Goal: Communication & Community: Share content

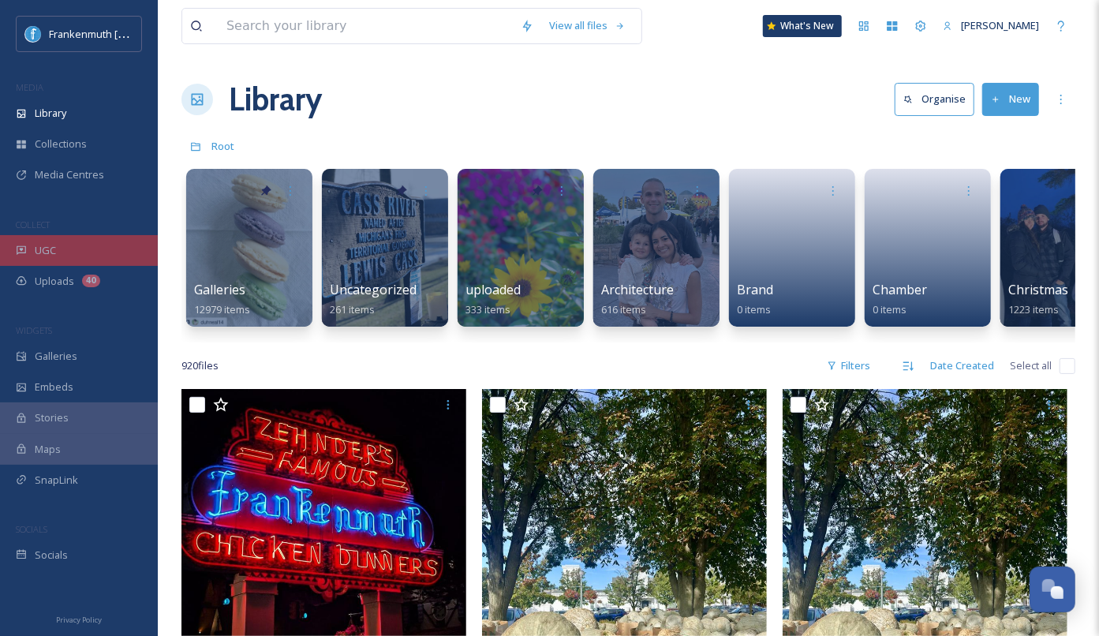
click at [118, 256] on div "UGC" at bounding box center [79, 250] width 158 height 31
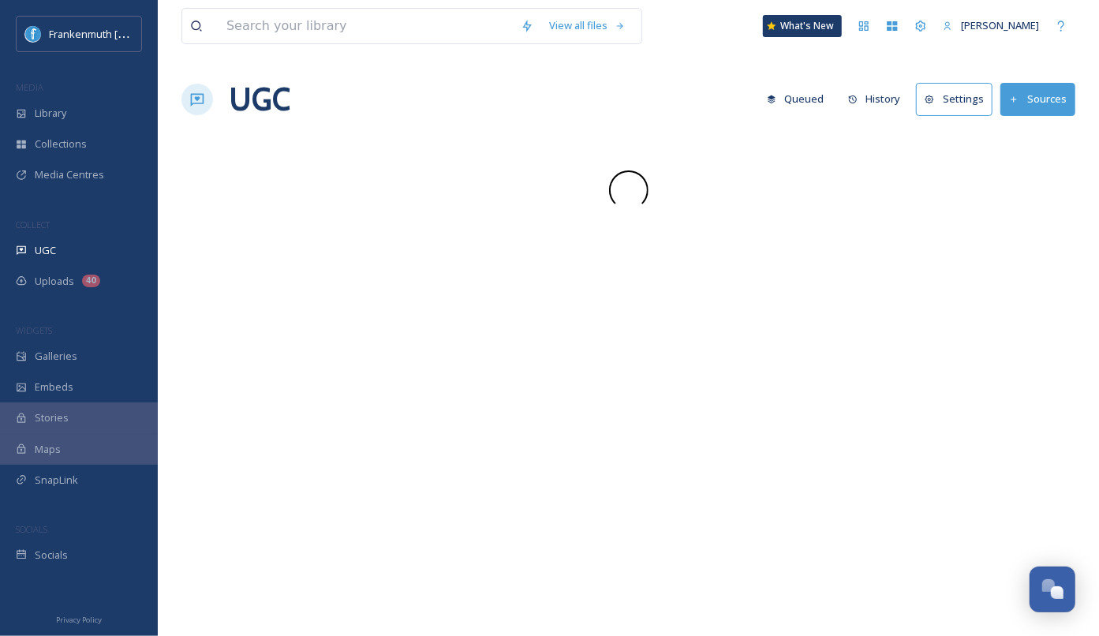
click at [118, 256] on div "UGC" at bounding box center [79, 250] width 158 height 31
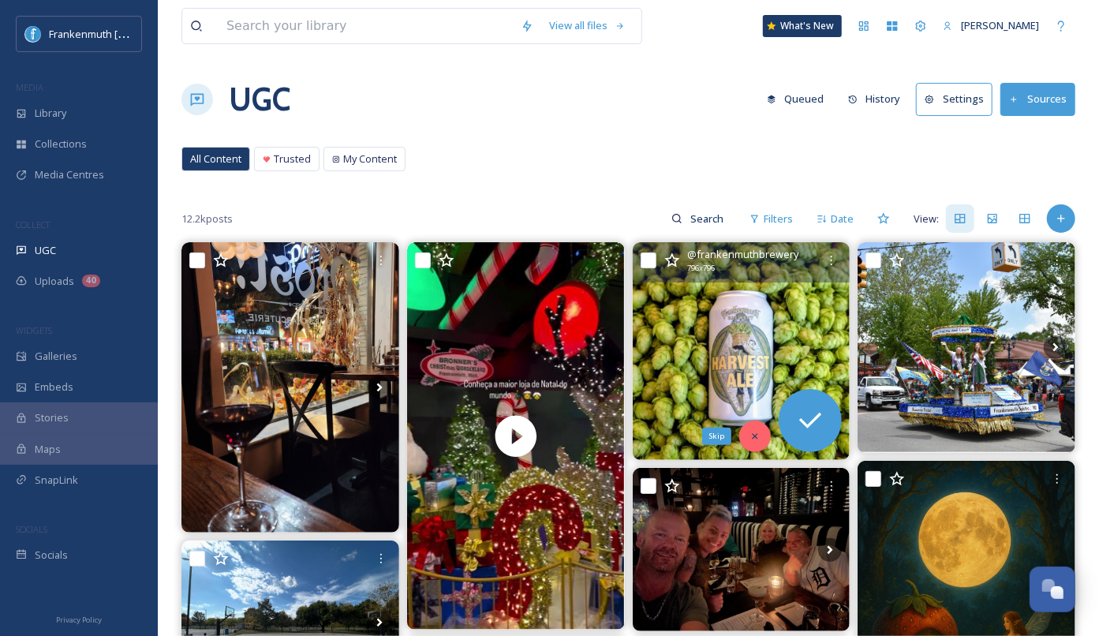
click at [754, 433] on icon at bounding box center [756, 436] width 6 height 6
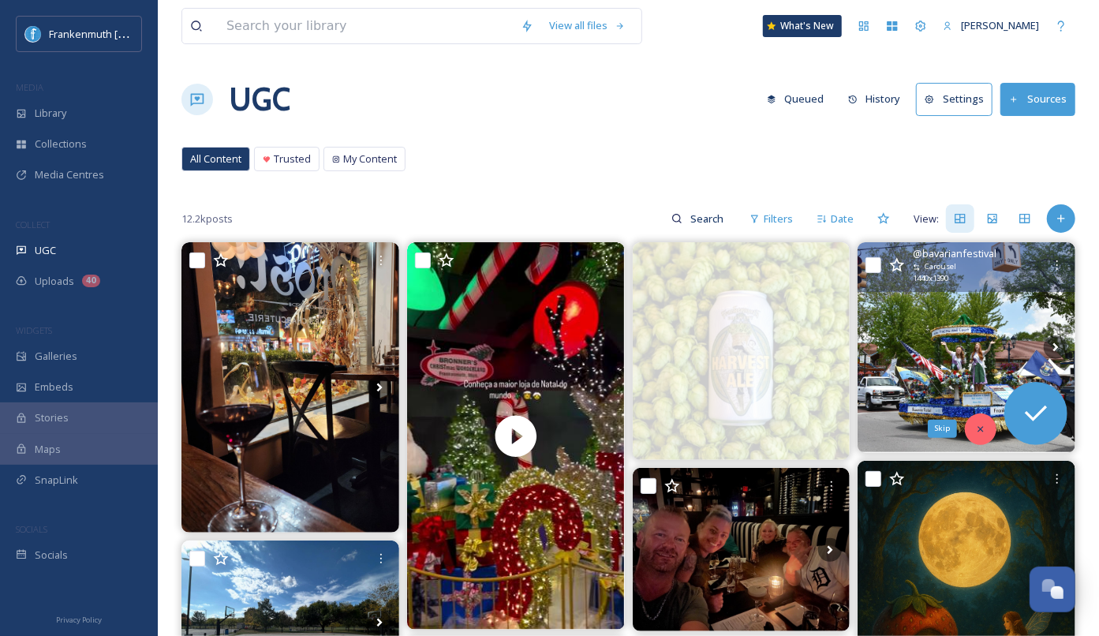
click at [981, 430] on icon at bounding box center [980, 429] width 11 height 11
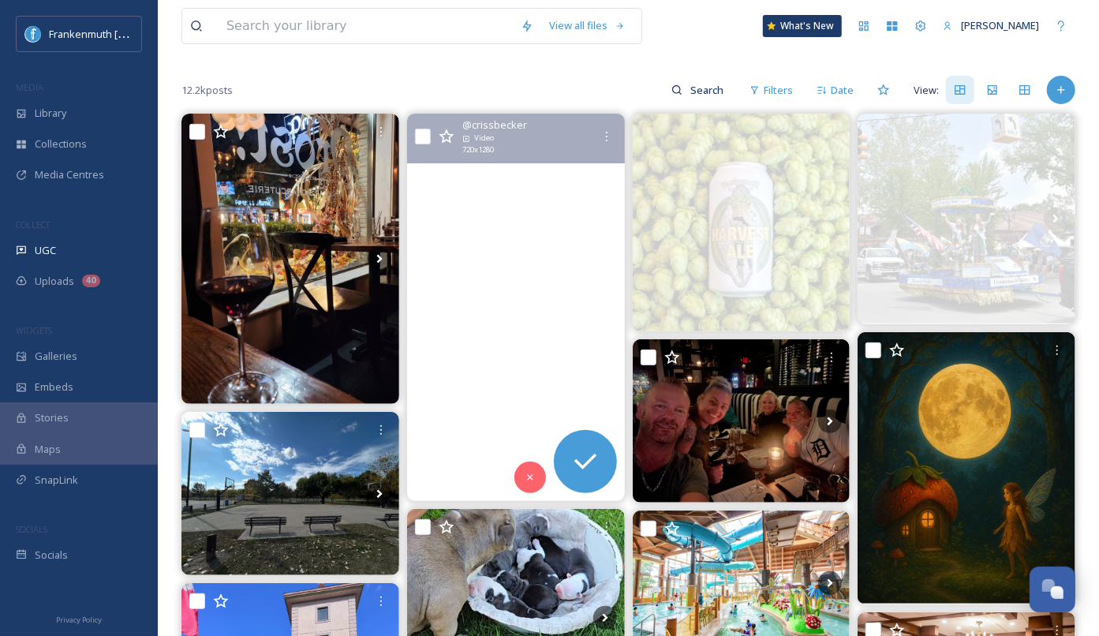
scroll to position [145, 0]
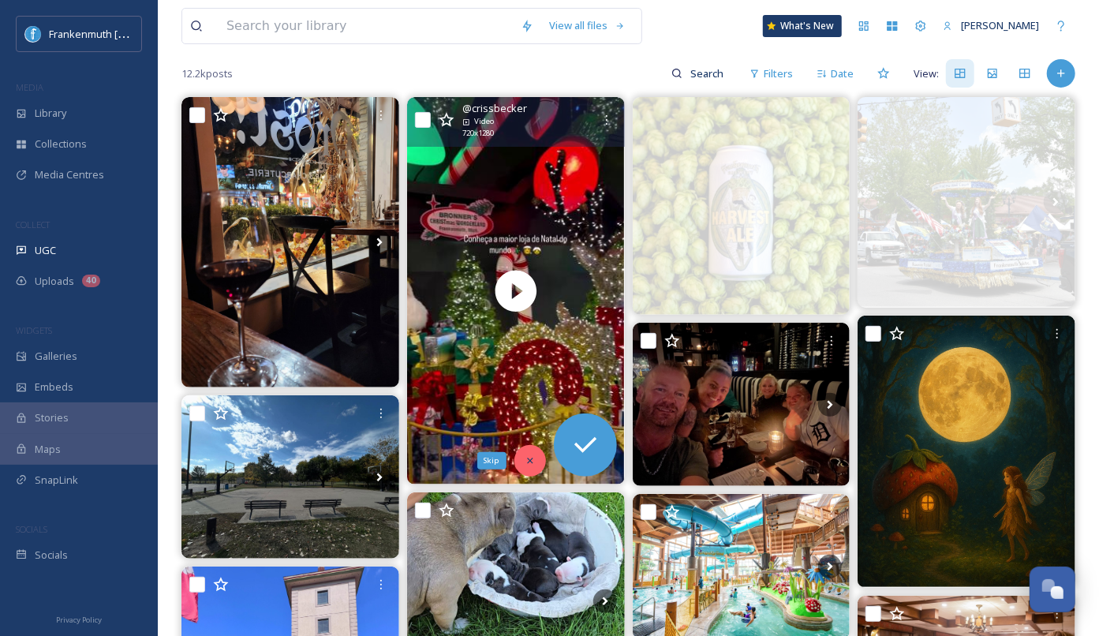
click at [527, 460] on icon at bounding box center [530, 460] width 11 height 11
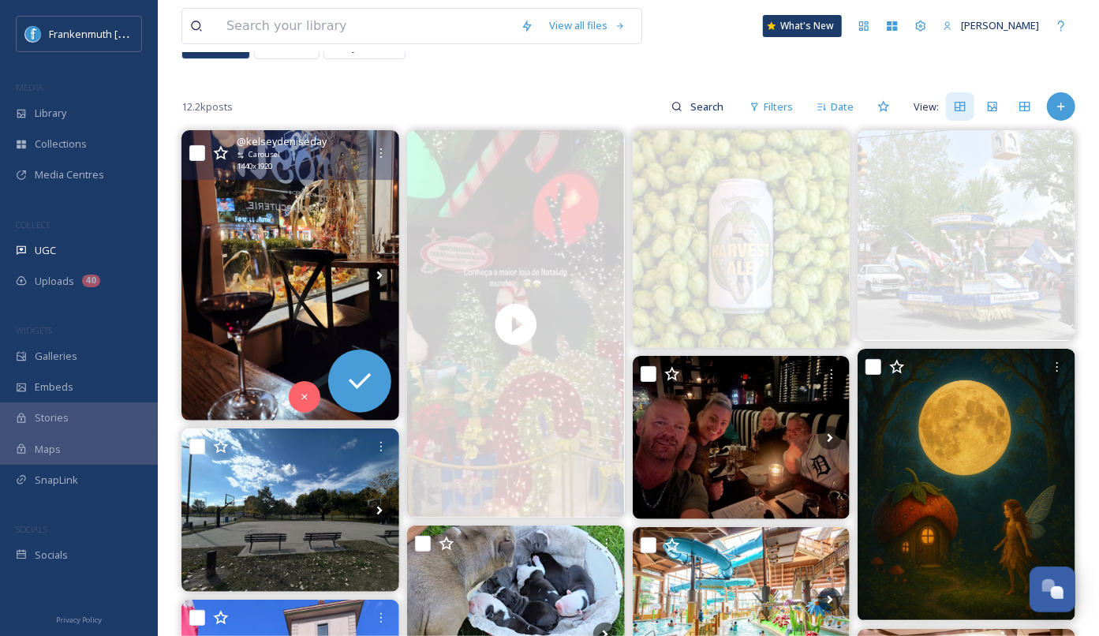
scroll to position [111, 0]
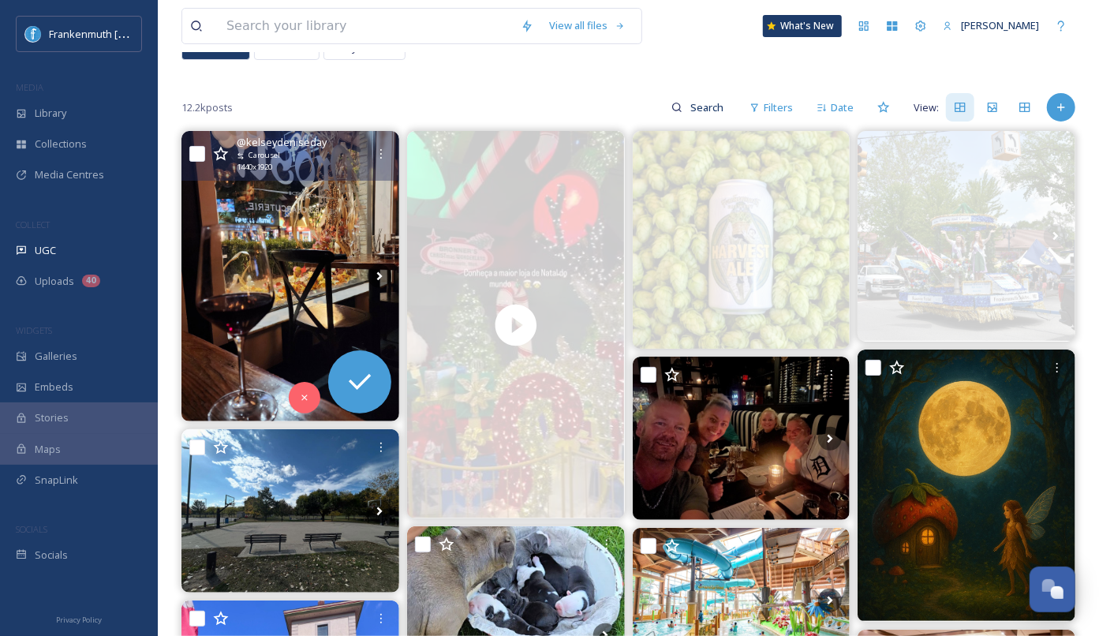
click at [306, 277] on img at bounding box center [290, 276] width 218 height 290
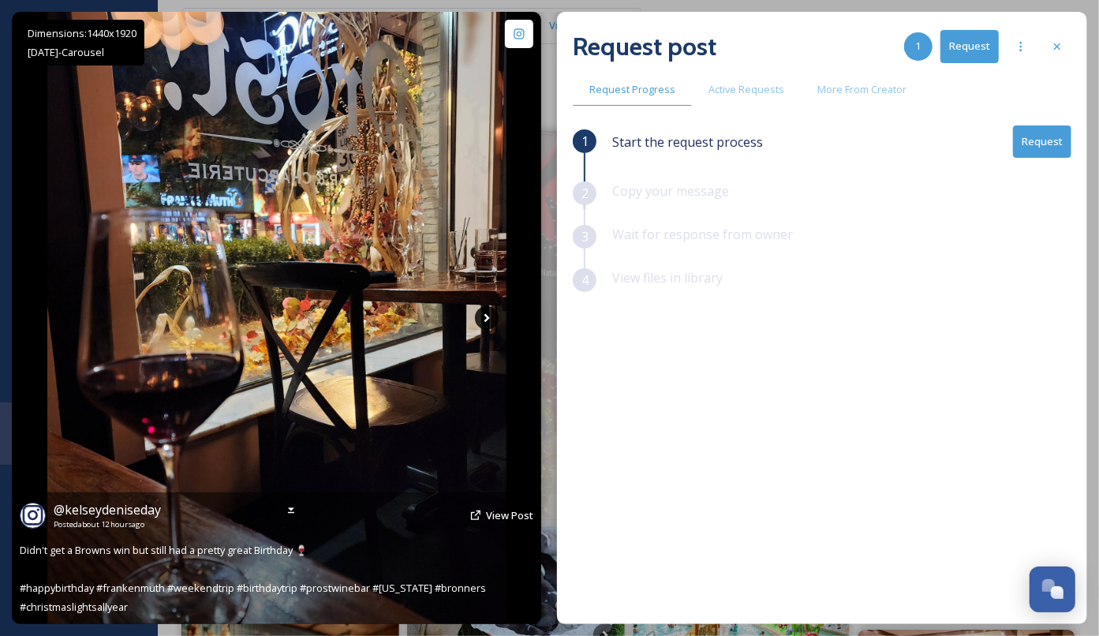
click at [485, 320] on icon at bounding box center [487, 318] width 6 height 9
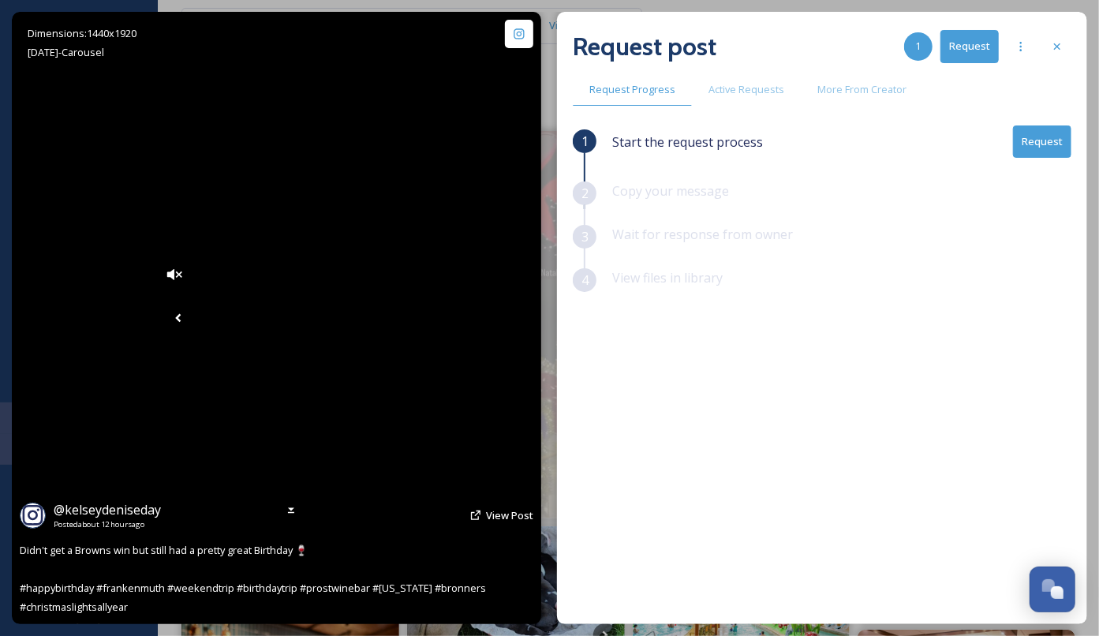
click at [166, 313] on icon at bounding box center [178, 318] width 24 height 24
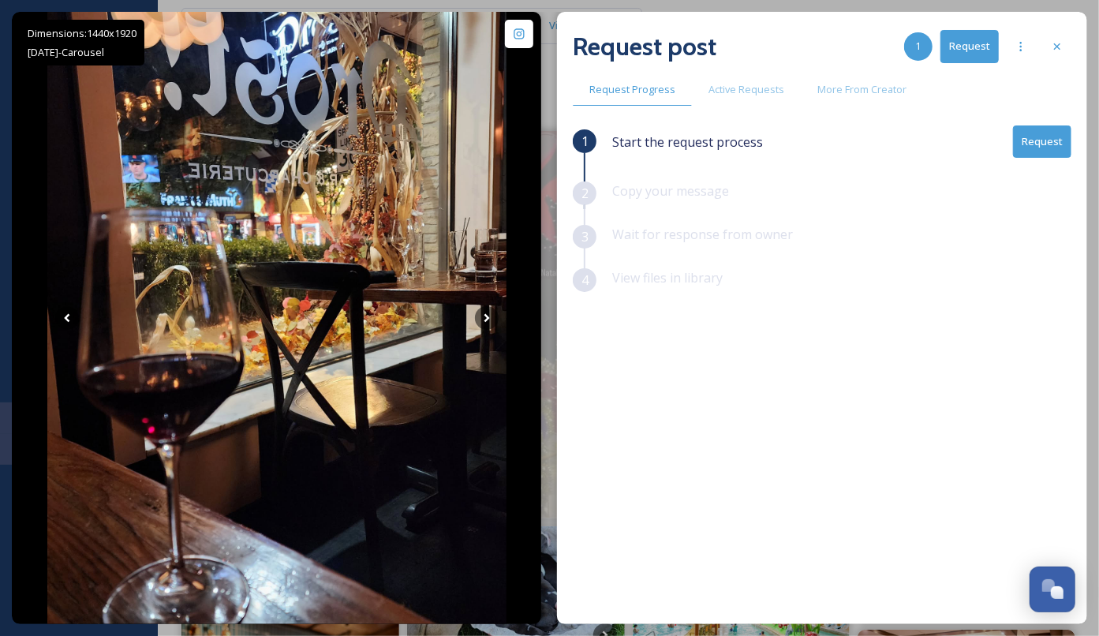
click at [1037, 147] on button "Request" at bounding box center [1042, 141] width 58 height 32
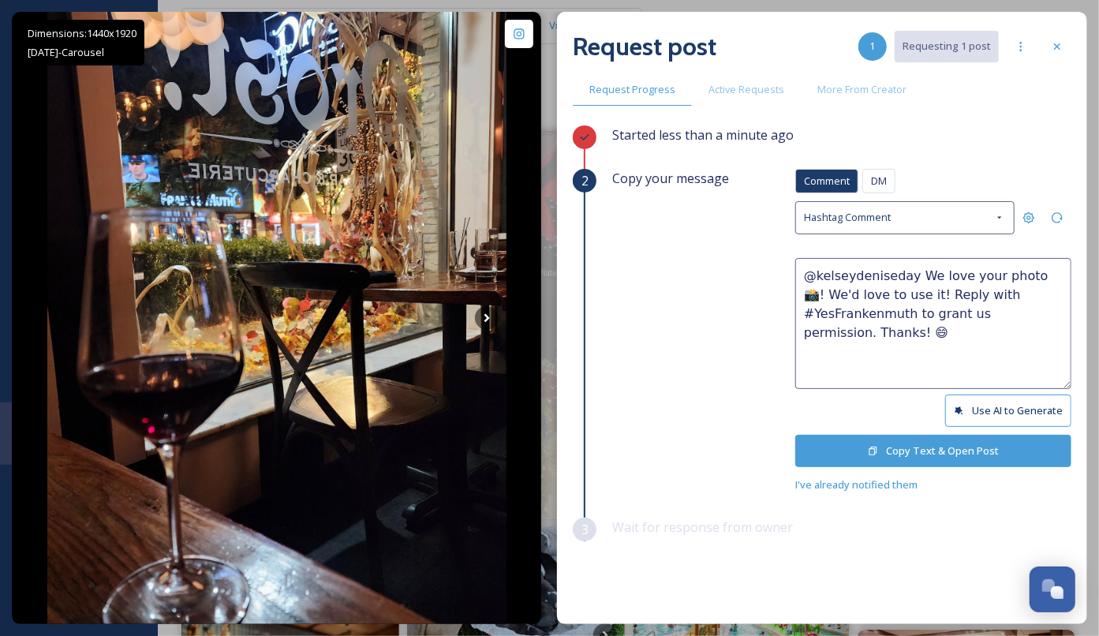
click at [898, 445] on button "Copy Text & Open Post" at bounding box center [933, 451] width 276 height 32
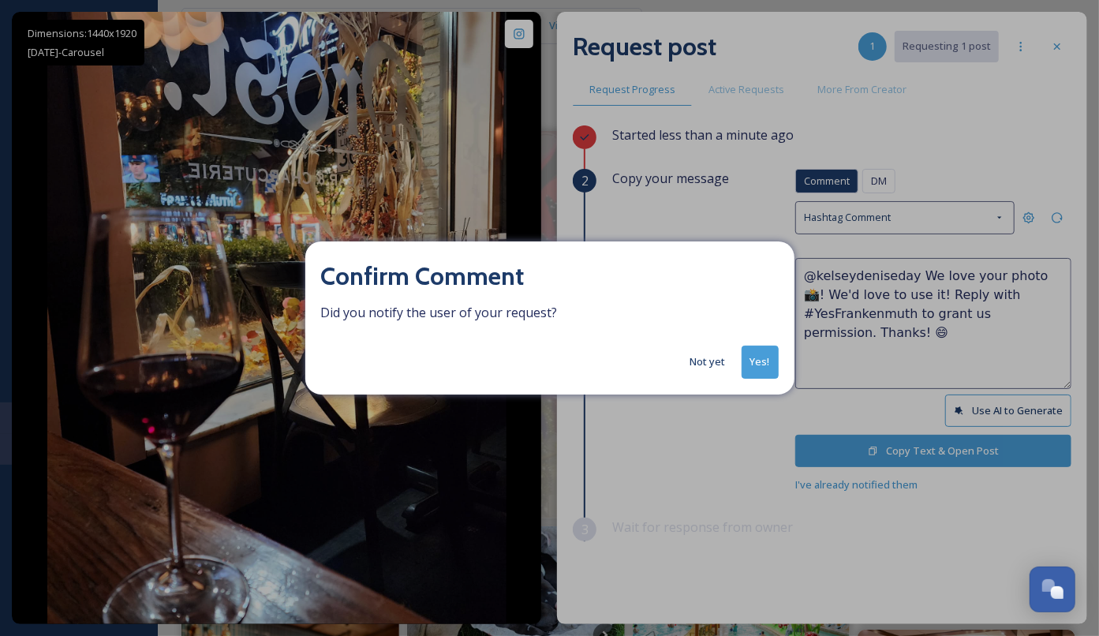
click at [769, 370] on button "Yes!" at bounding box center [760, 362] width 37 height 32
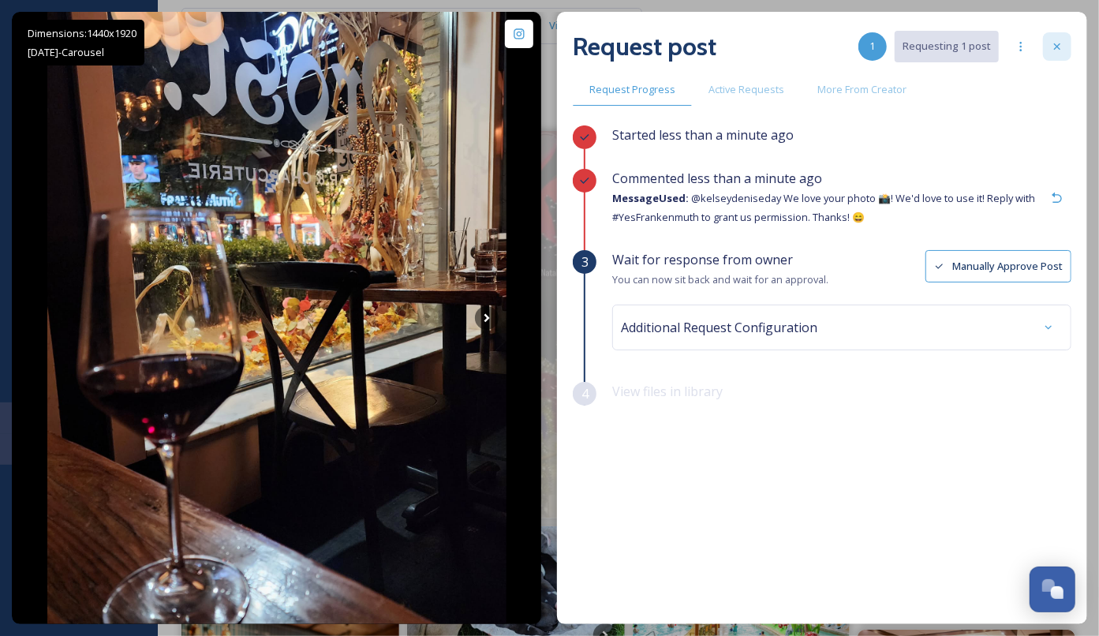
click at [1055, 47] on icon at bounding box center [1057, 46] width 13 height 13
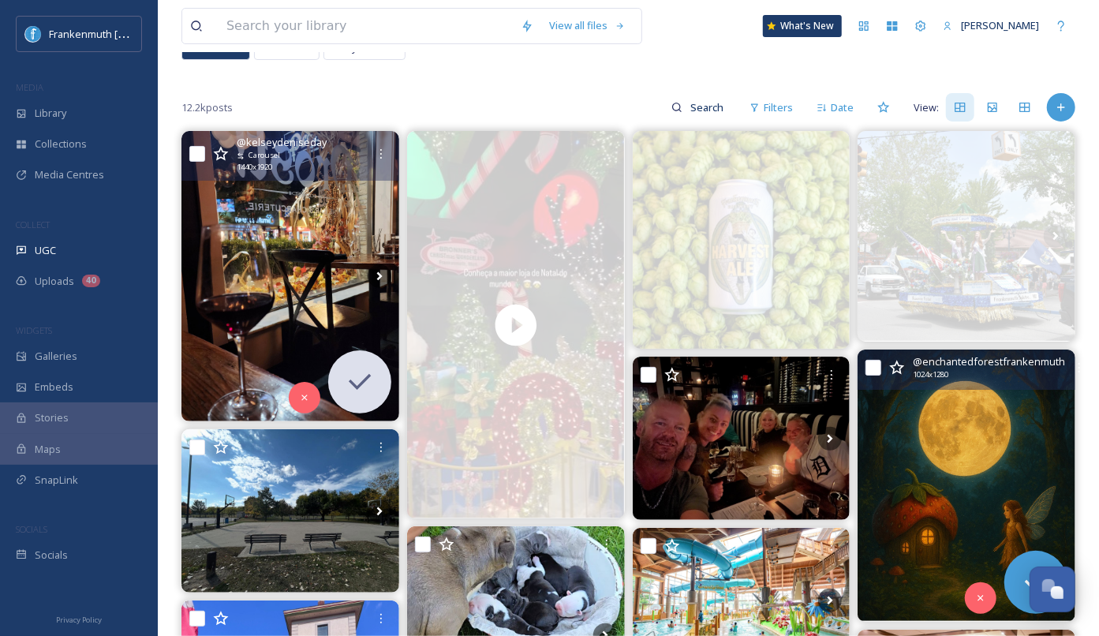
scroll to position [191, 0]
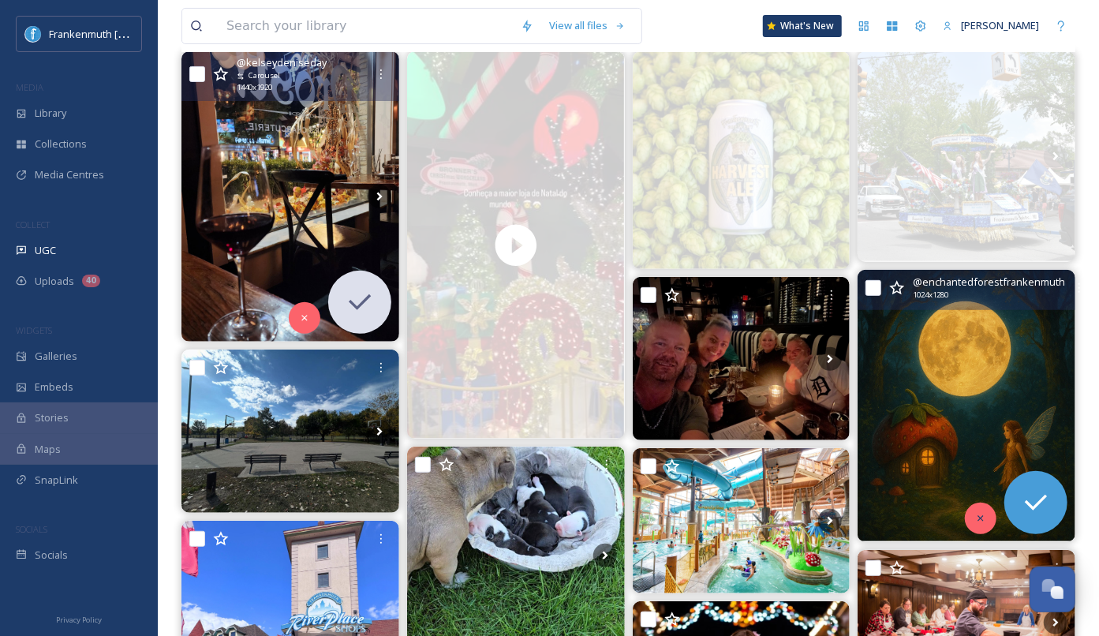
click at [967, 513] on div at bounding box center [981, 519] width 32 height 32
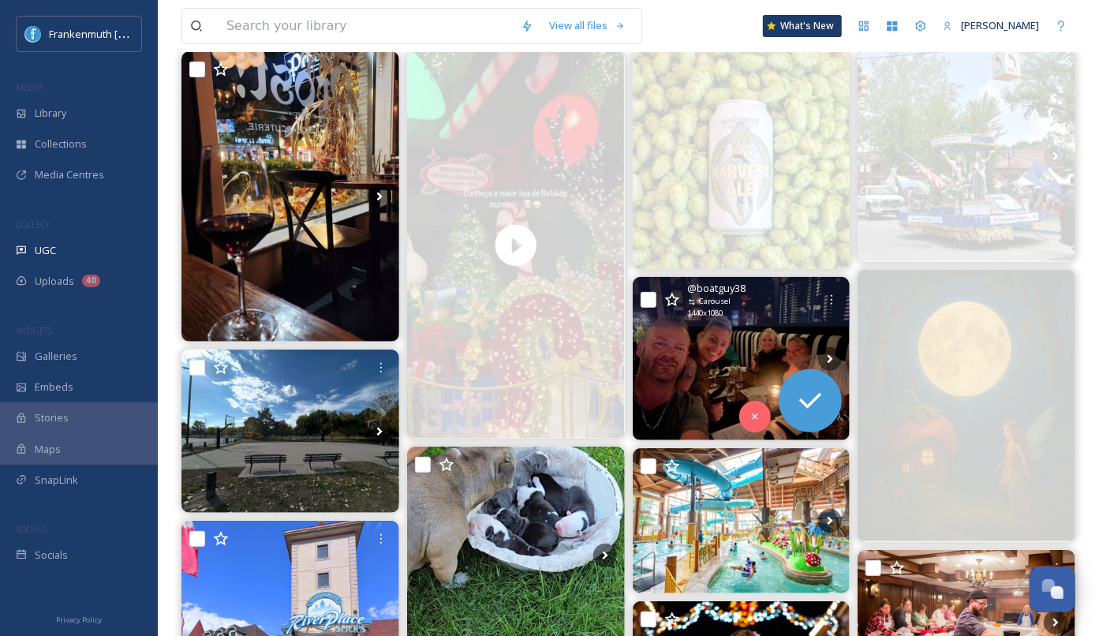
click at [758, 342] on img at bounding box center [742, 358] width 218 height 163
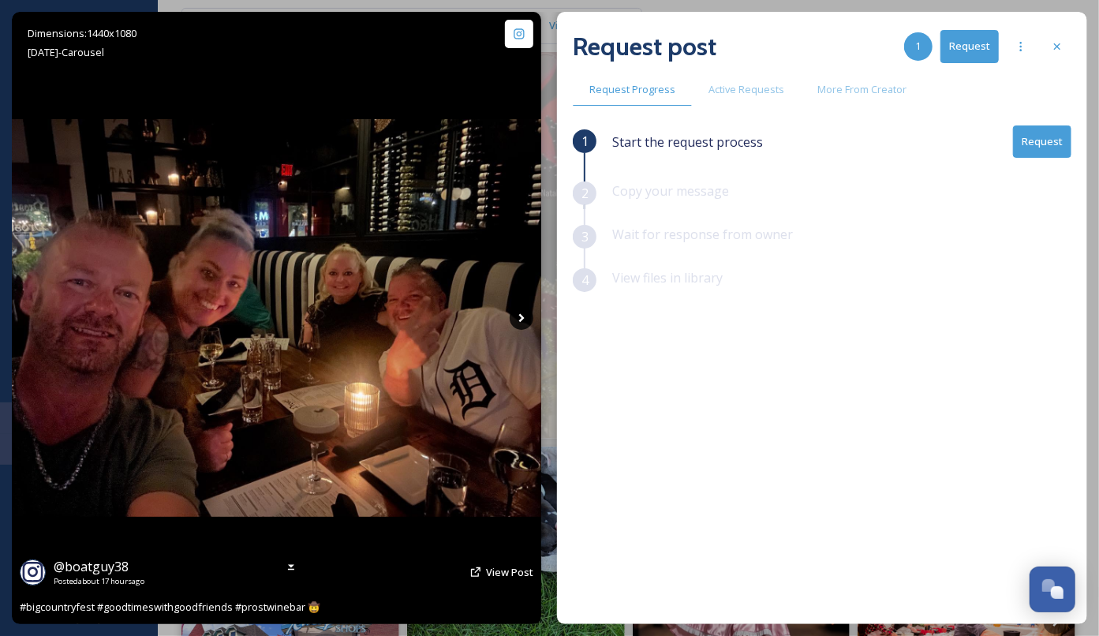
click at [513, 317] on icon at bounding box center [522, 318] width 24 height 24
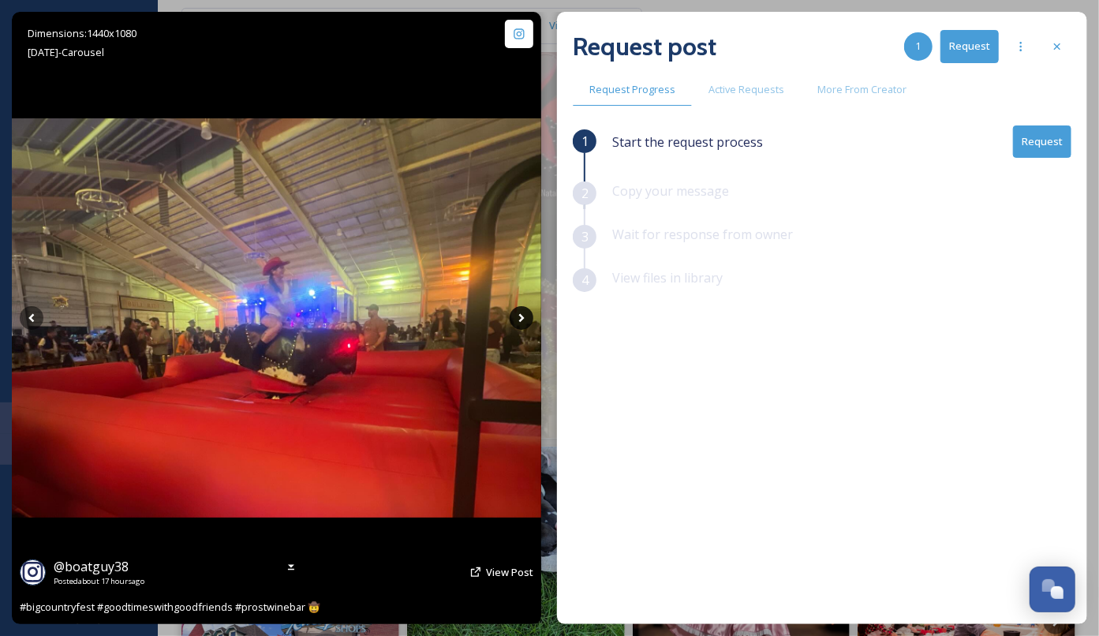
click at [518, 323] on icon at bounding box center [522, 318] width 24 height 24
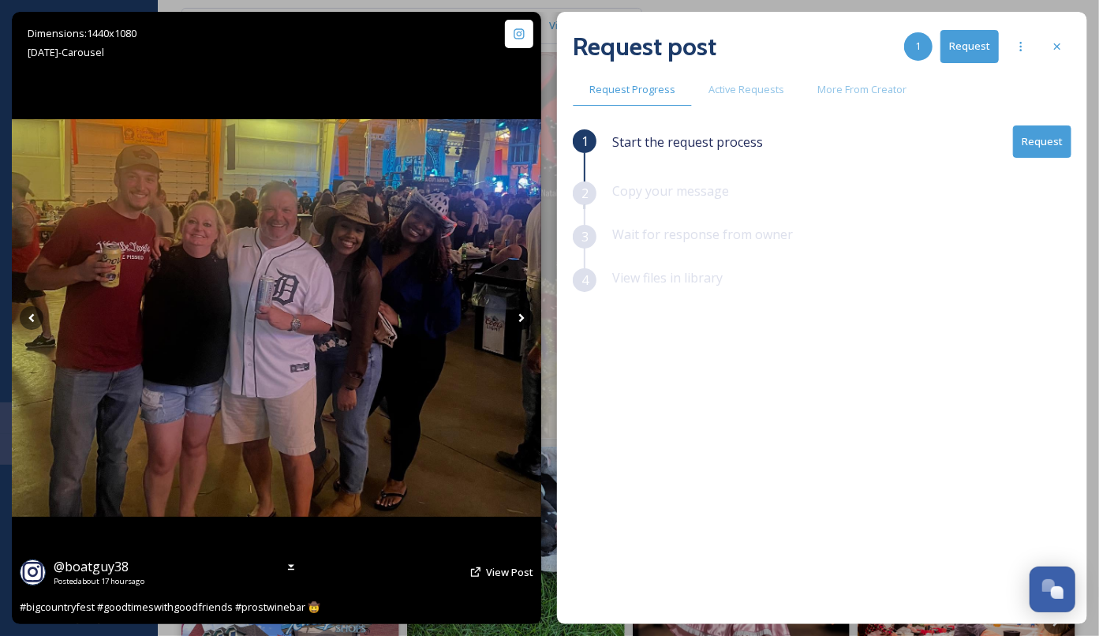
click at [518, 323] on icon at bounding box center [522, 318] width 24 height 24
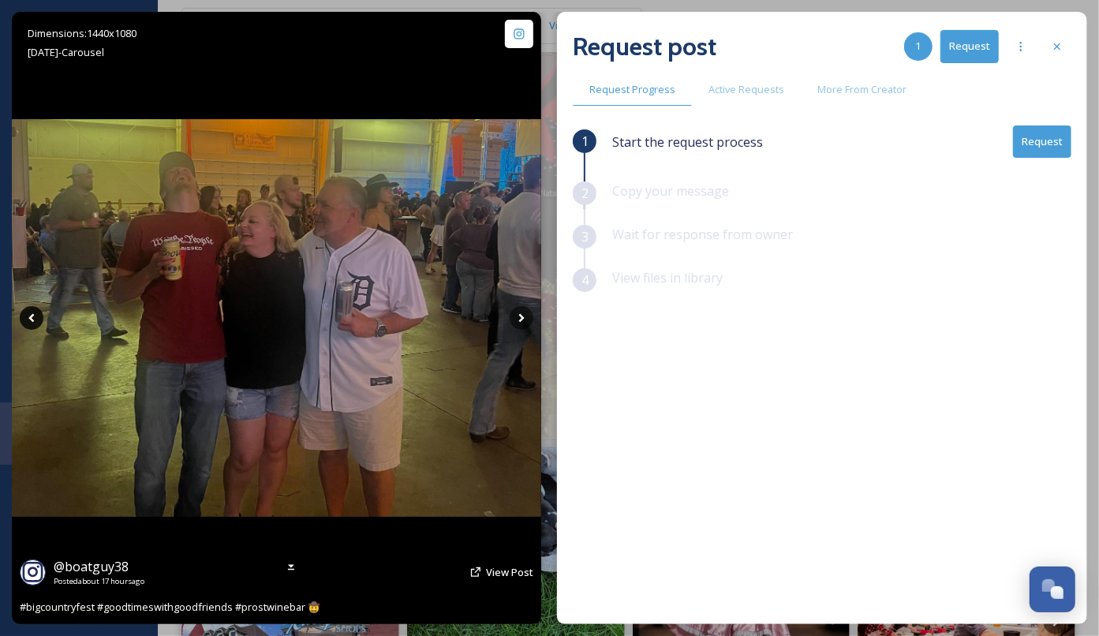
click at [32, 317] on icon at bounding box center [31, 318] width 6 height 9
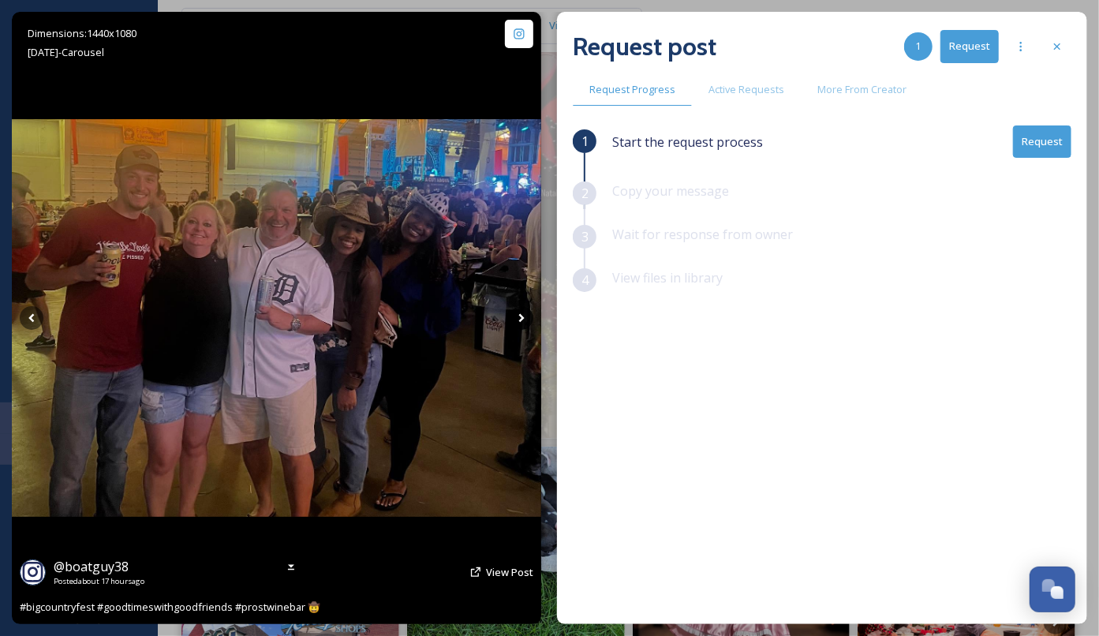
click at [518, 316] on icon at bounding box center [522, 318] width 24 height 24
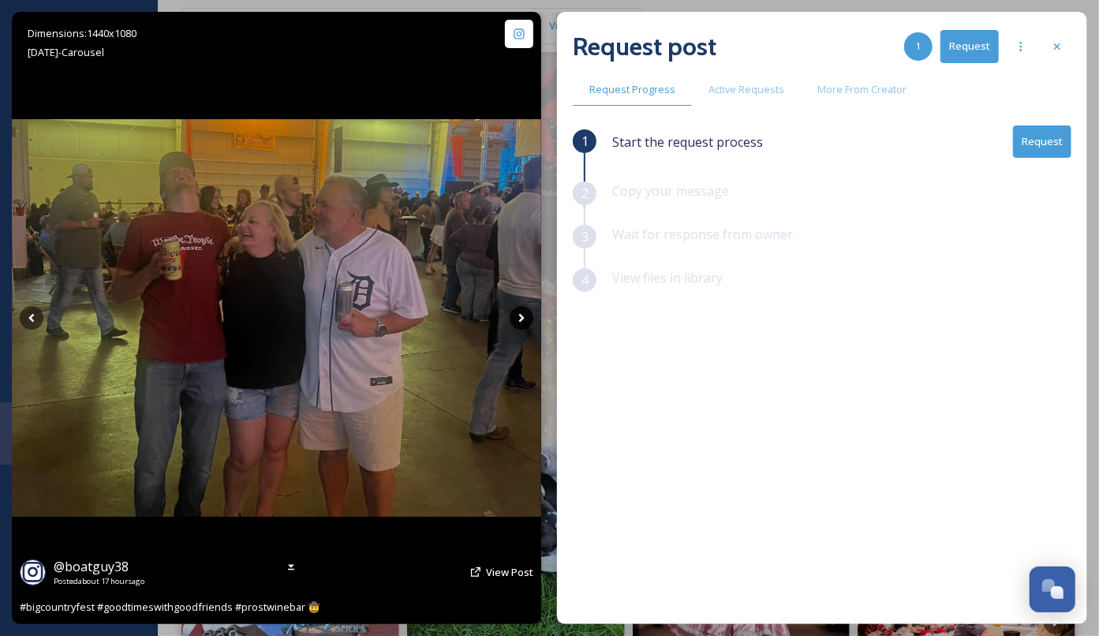
click at [518, 318] on icon at bounding box center [522, 318] width 24 height 24
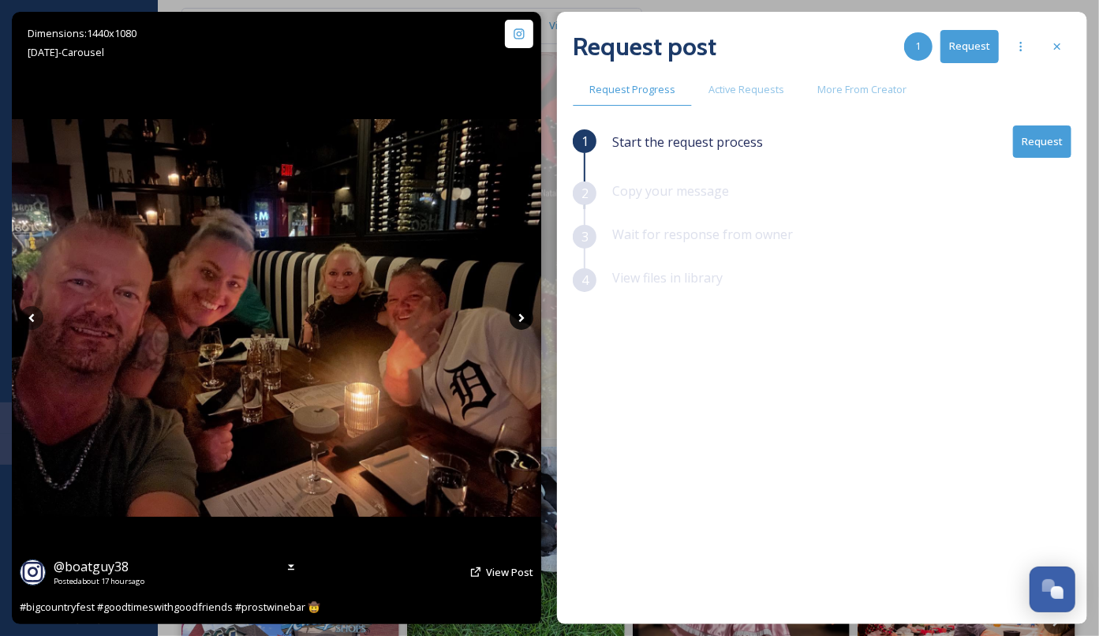
click at [518, 318] on icon at bounding box center [522, 318] width 24 height 24
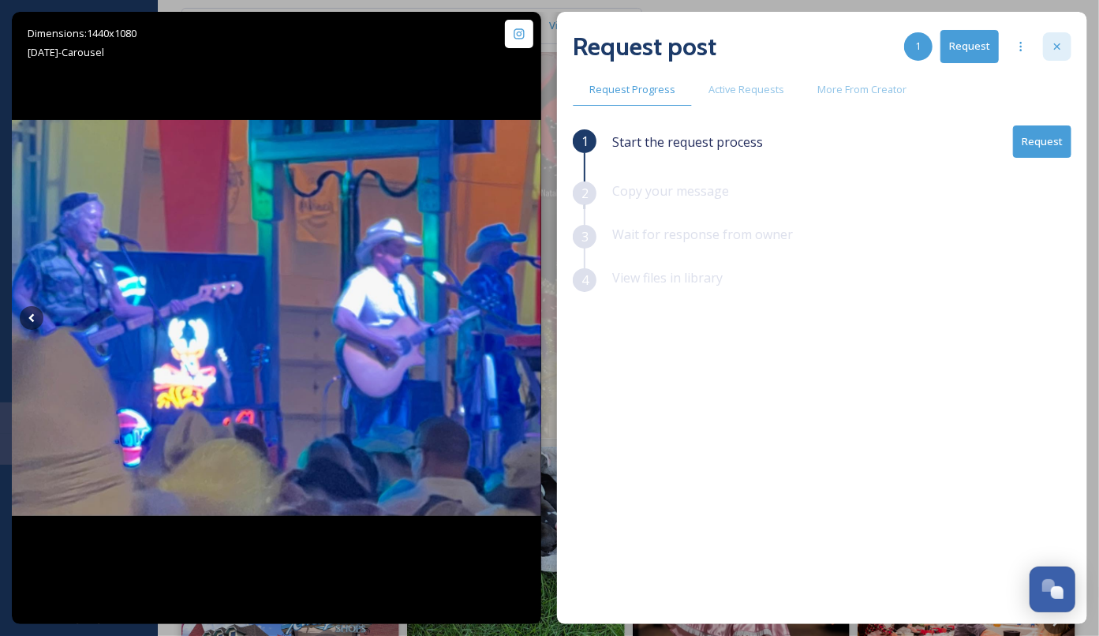
click at [1056, 51] on icon at bounding box center [1057, 46] width 13 height 13
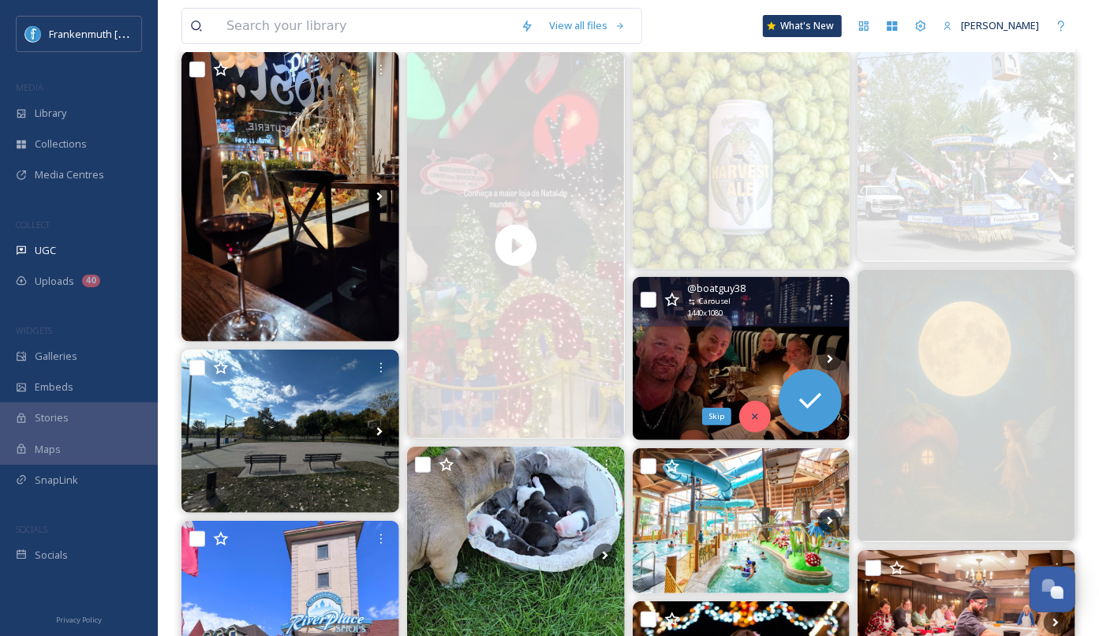
click at [761, 408] on div "Skip" at bounding box center [755, 417] width 32 height 32
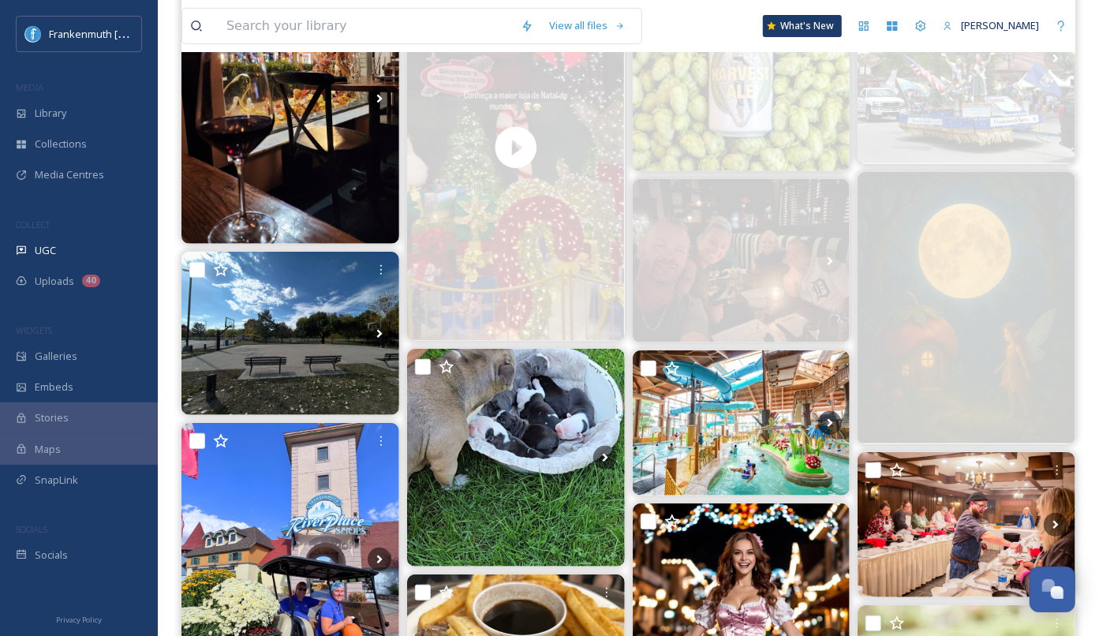
scroll to position [356, 0]
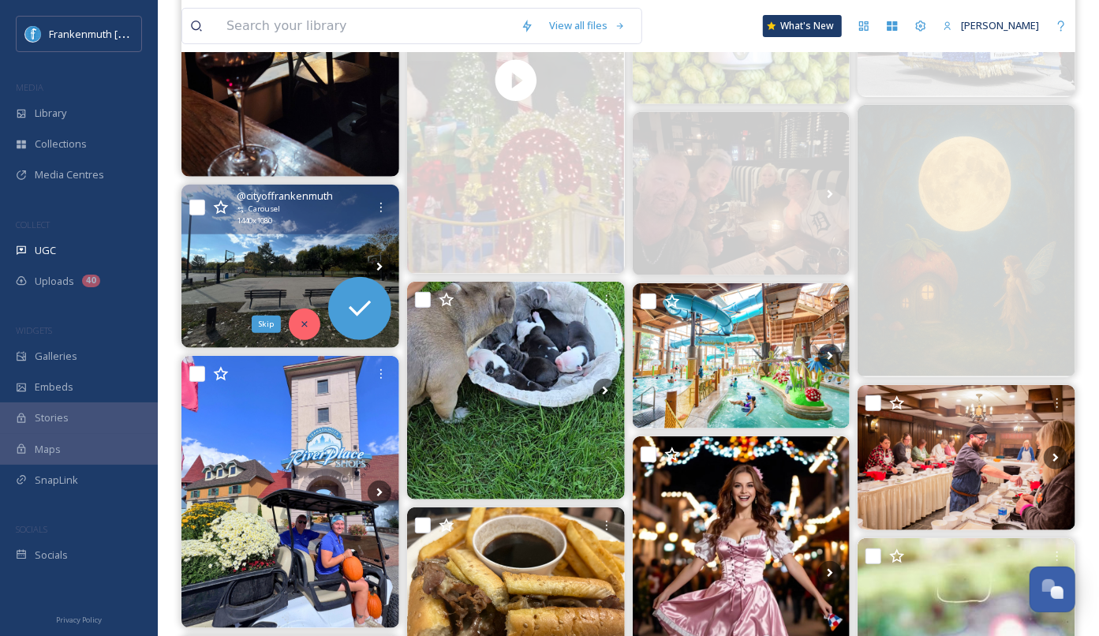
click at [305, 326] on icon at bounding box center [304, 324] width 11 height 11
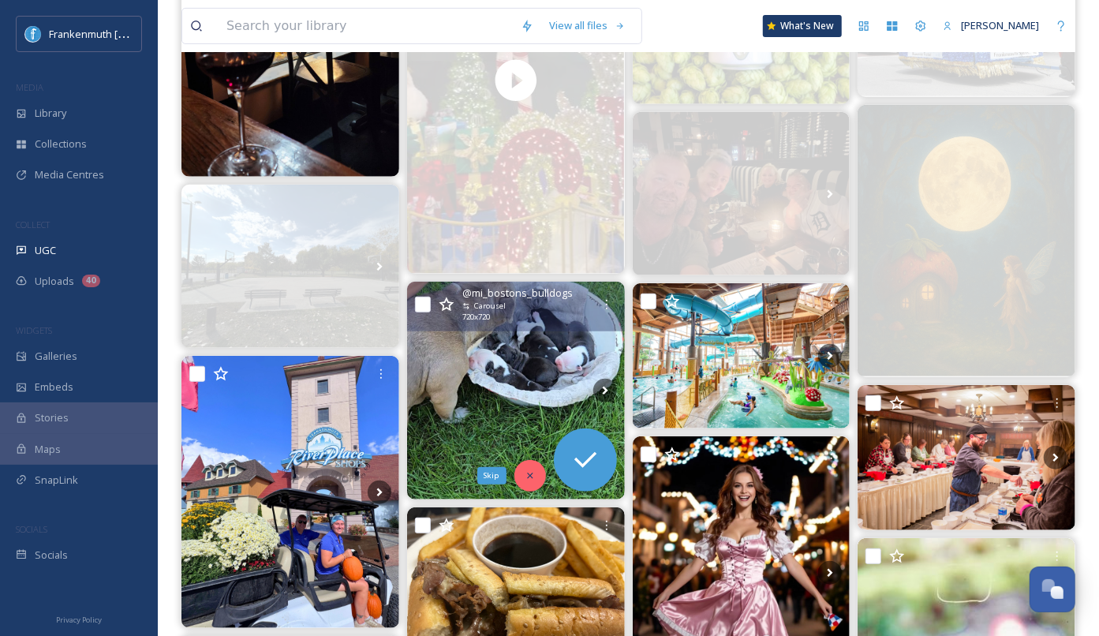
click at [530, 476] on icon at bounding box center [530, 475] width 11 height 11
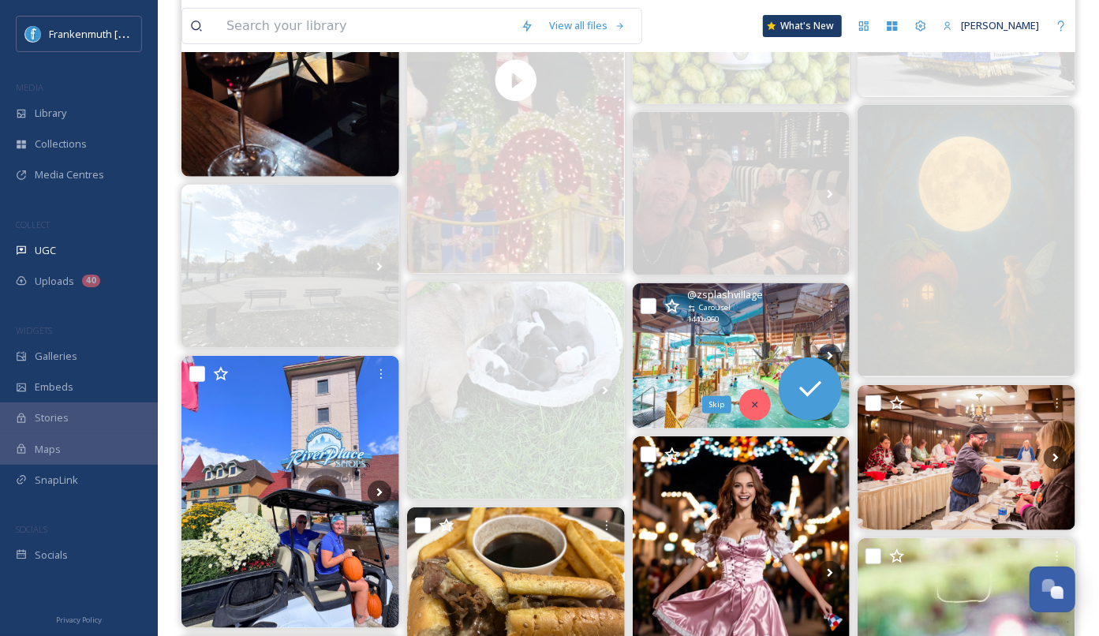
click at [754, 406] on icon at bounding box center [756, 405] width 6 height 6
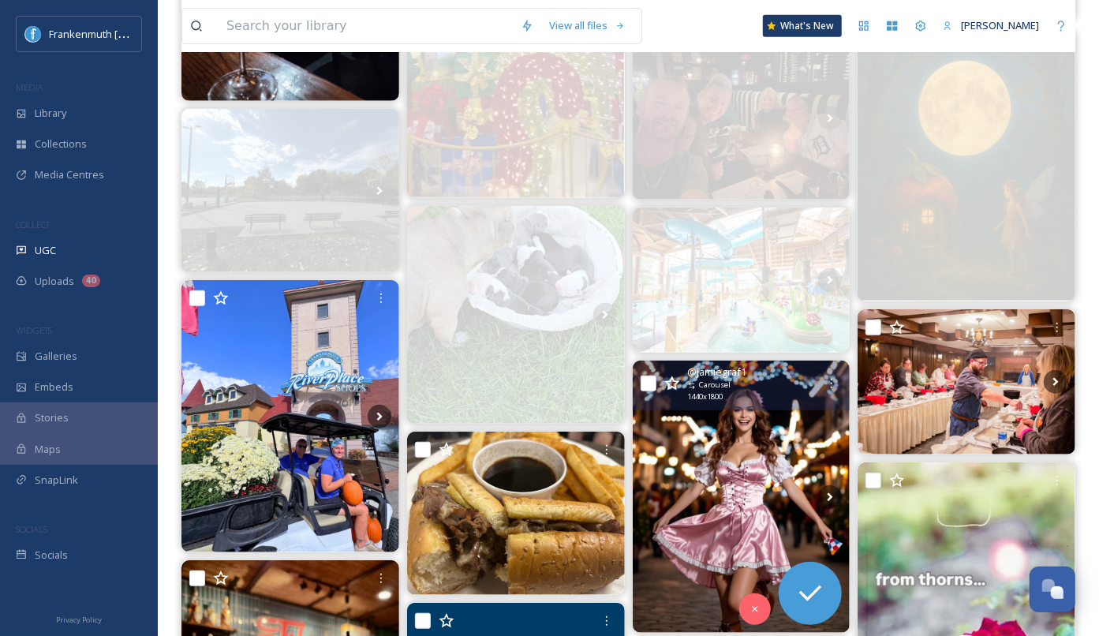
scroll to position [436, 0]
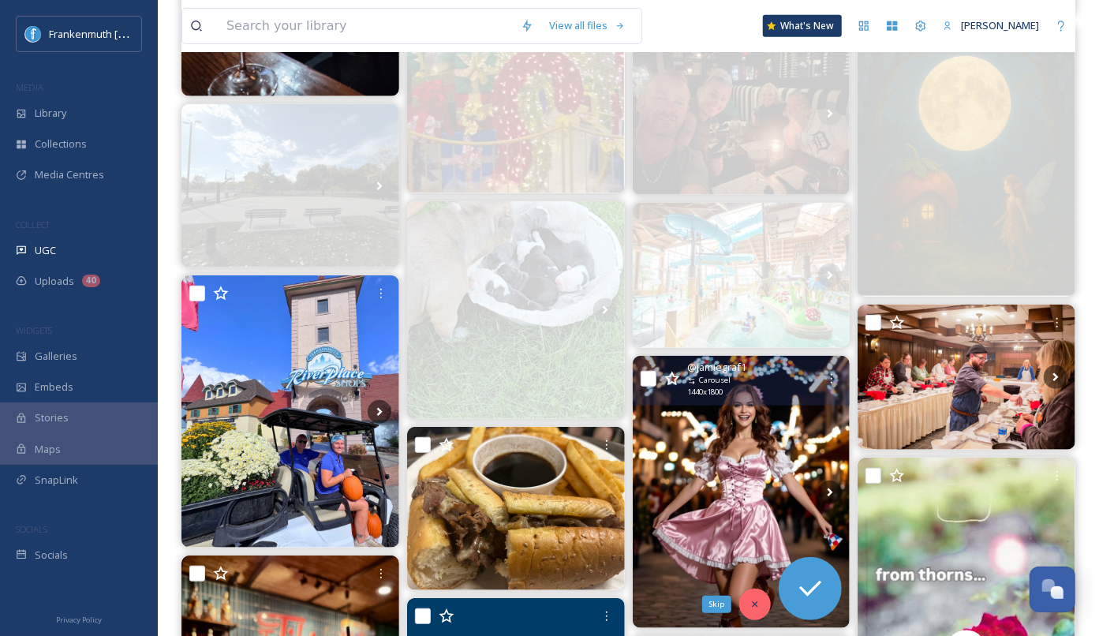
click at [757, 608] on div "Skip" at bounding box center [755, 605] width 32 height 32
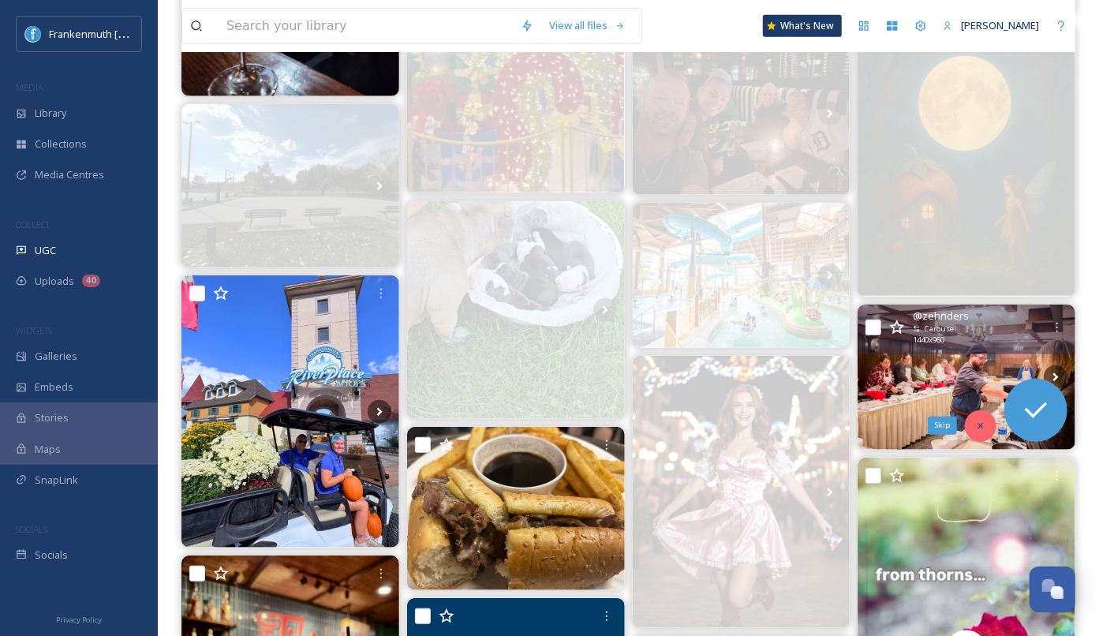
click at [973, 427] on div "Skip" at bounding box center [981, 426] width 32 height 32
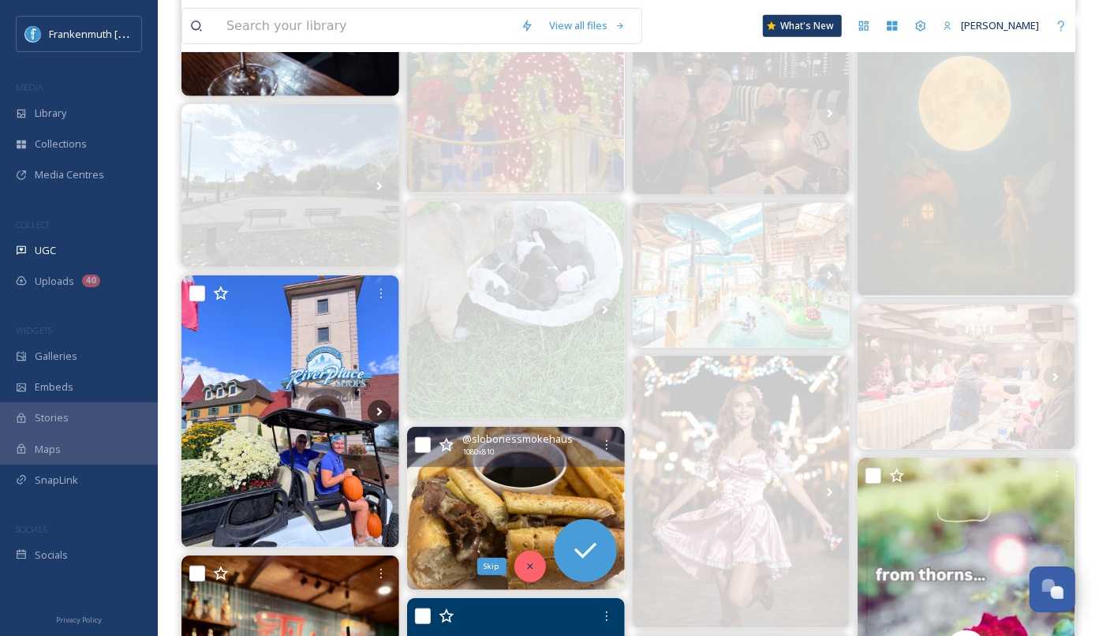
click at [523, 575] on div "Skip" at bounding box center [530, 567] width 32 height 32
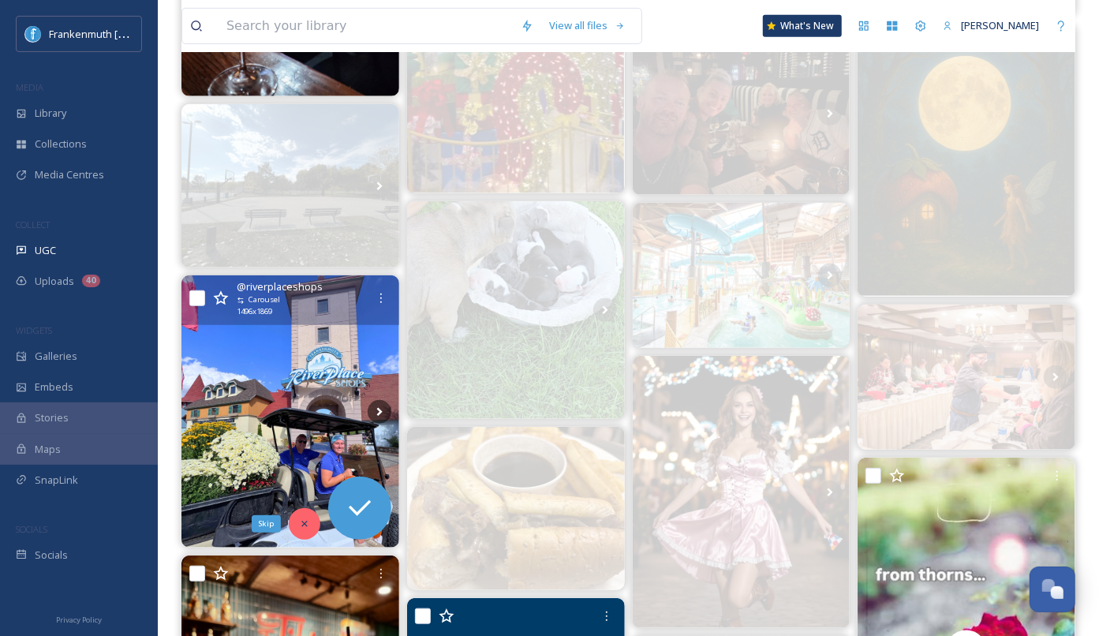
click at [310, 522] on div "Skip" at bounding box center [305, 524] width 32 height 32
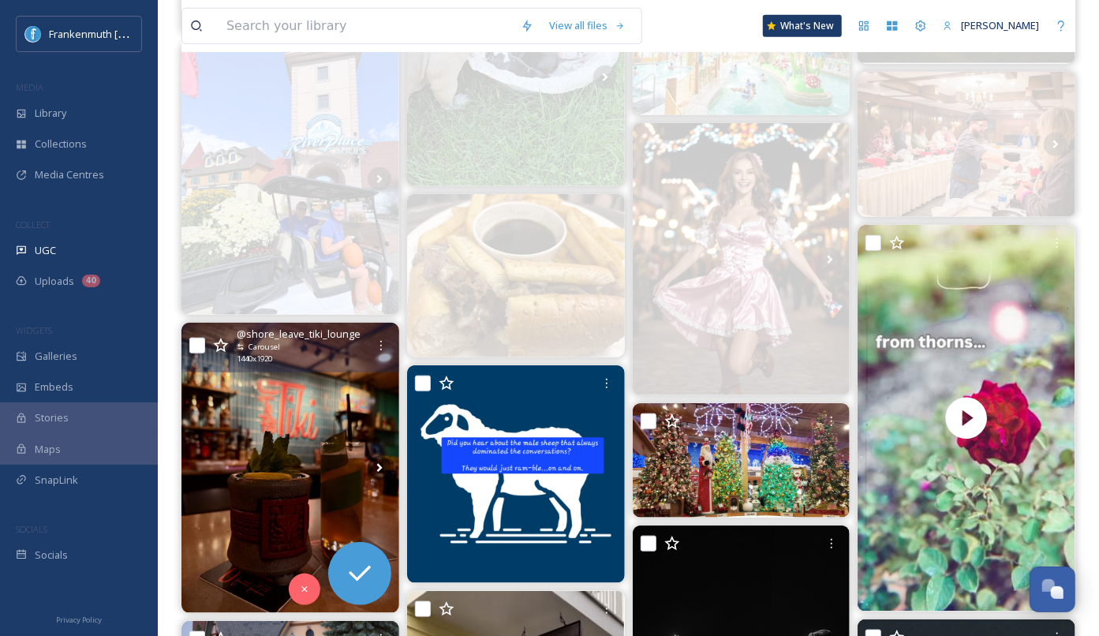
scroll to position [682, 0]
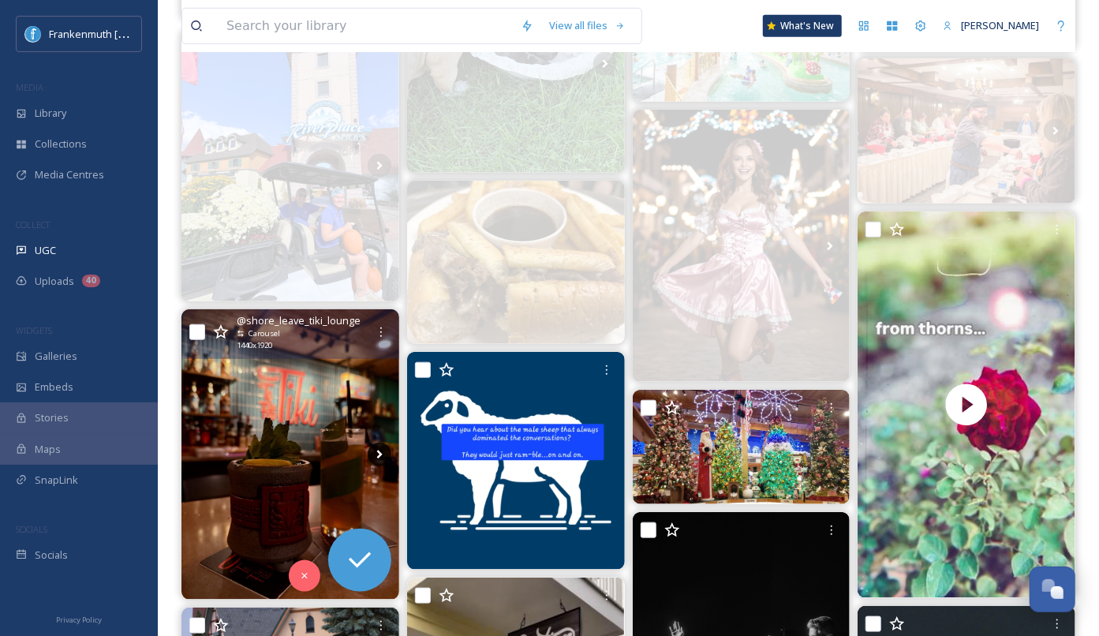
click at [383, 460] on icon at bounding box center [380, 455] width 24 height 24
click at [380, 455] on icon at bounding box center [380, 455] width 24 height 24
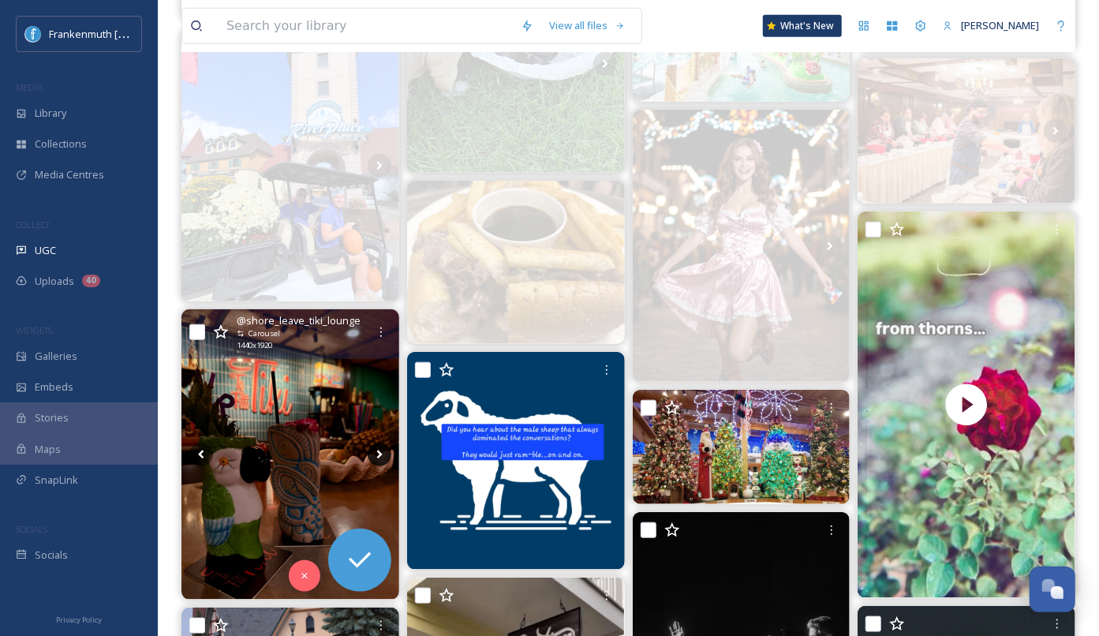
click at [380, 455] on icon at bounding box center [380, 455] width 24 height 24
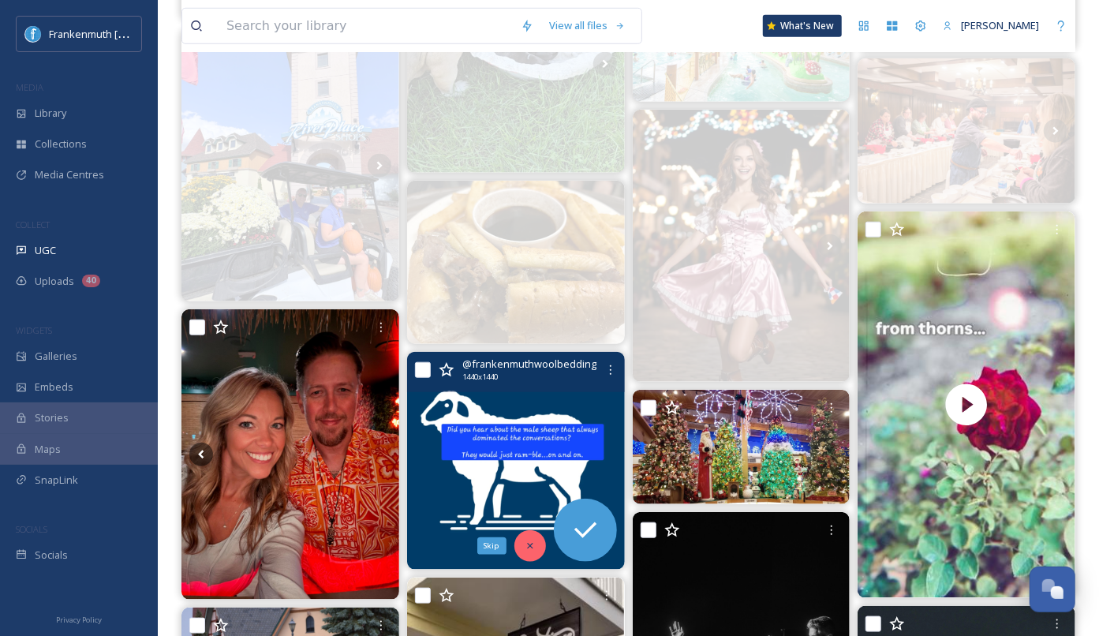
click at [536, 543] on div "Skip" at bounding box center [530, 546] width 32 height 32
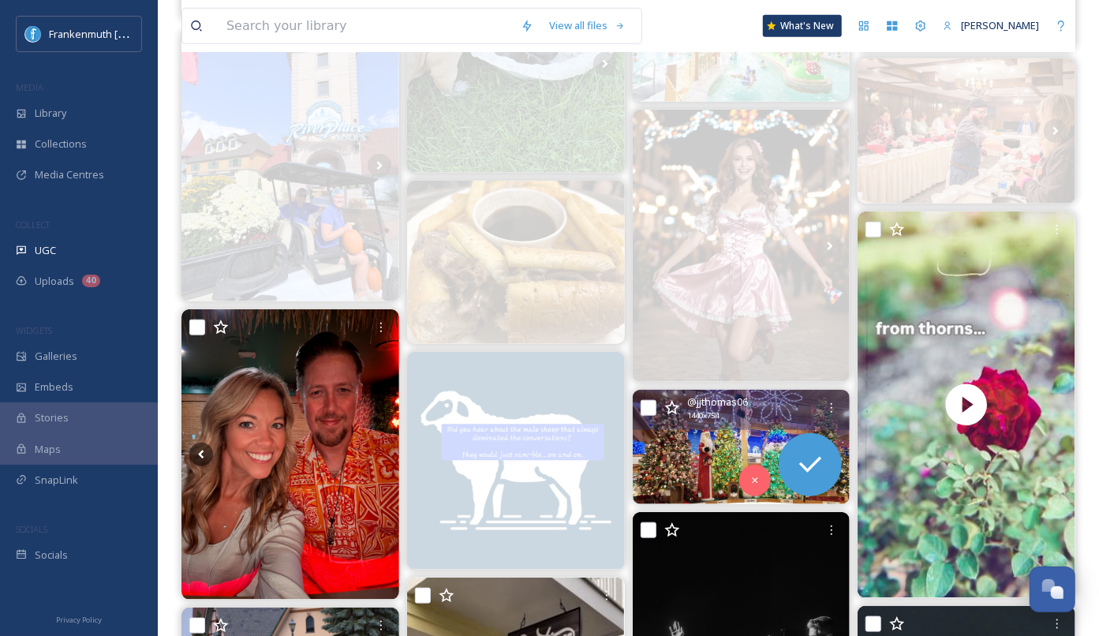
click at [708, 443] on img at bounding box center [742, 447] width 218 height 114
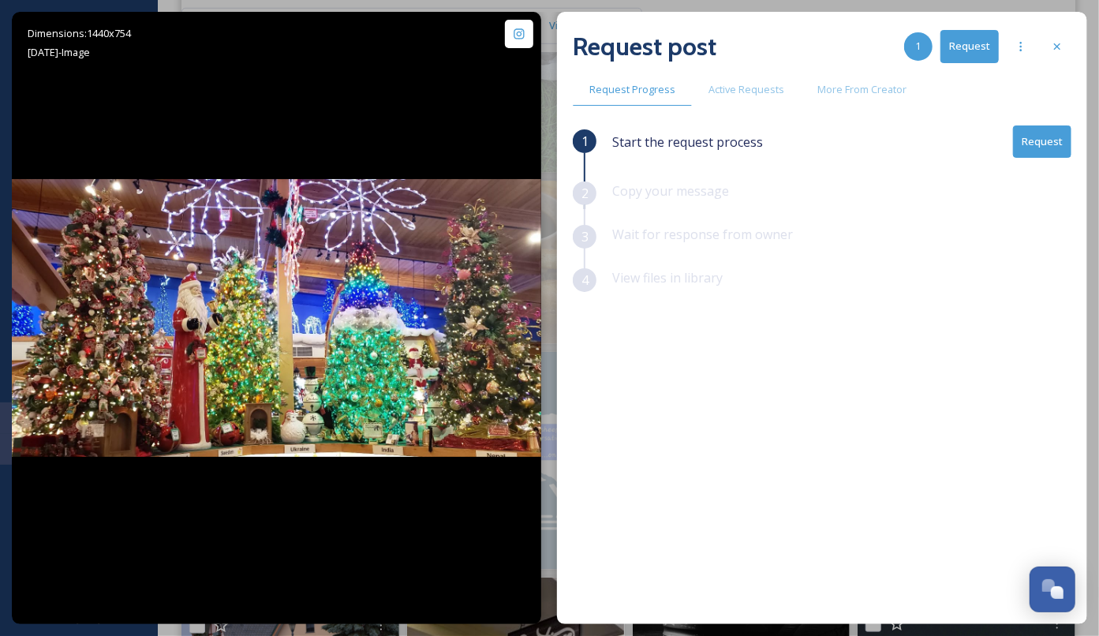
click at [1040, 152] on button "Request" at bounding box center [1042, 141] width 58 height 32
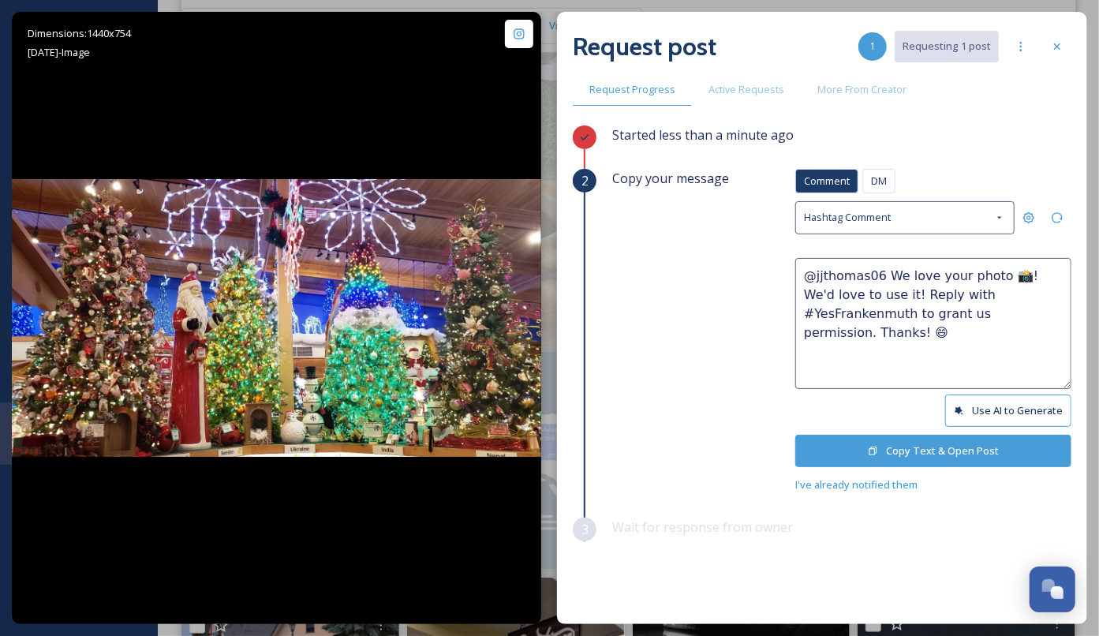
click at [947, 446] on button "Copy Text & Open Post" at bounding box center [933, 451] width 276 height 32
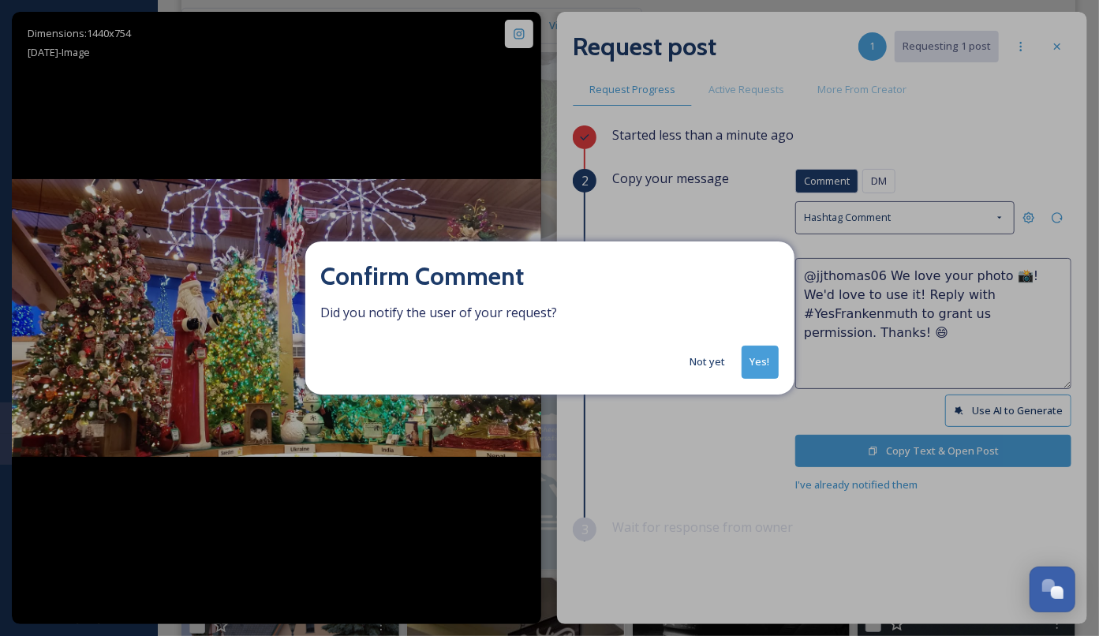
click at [765, 365] on button "Yes!" at bounding box center [760, 362] width 37 height 32
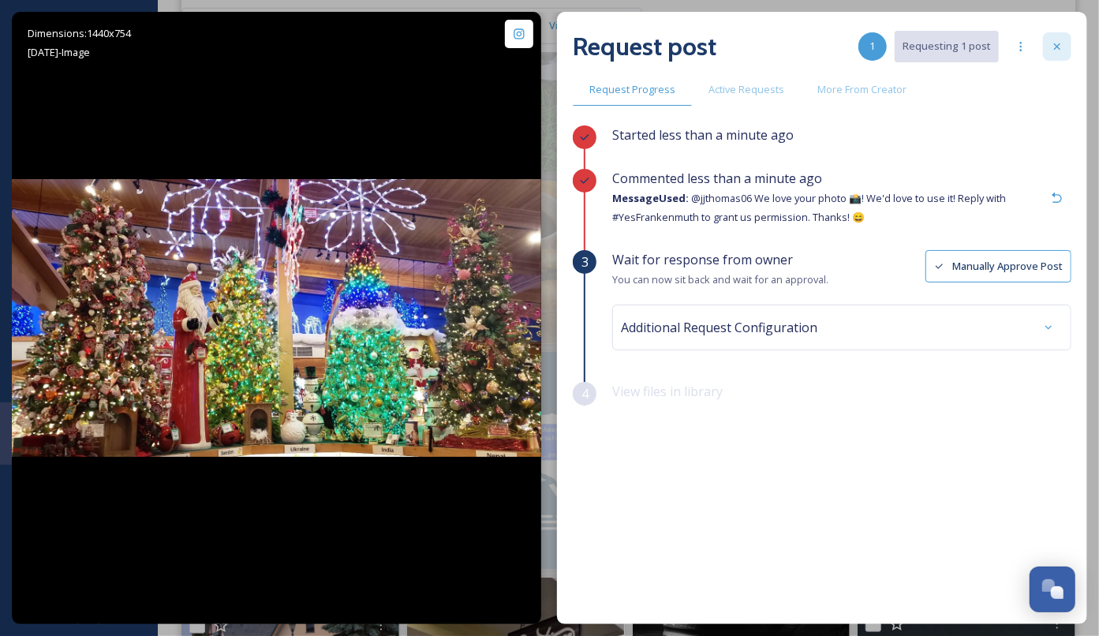
click at [1058, 53] on div at bounding box center [1057, 46] width 28 height 28
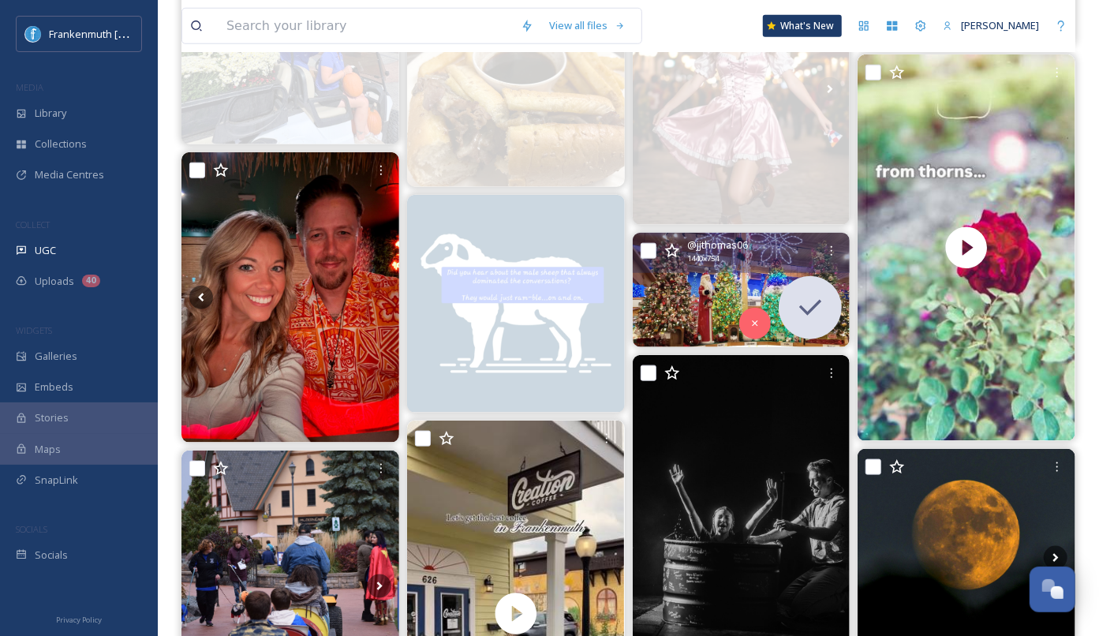
scroll to position [884, 0]
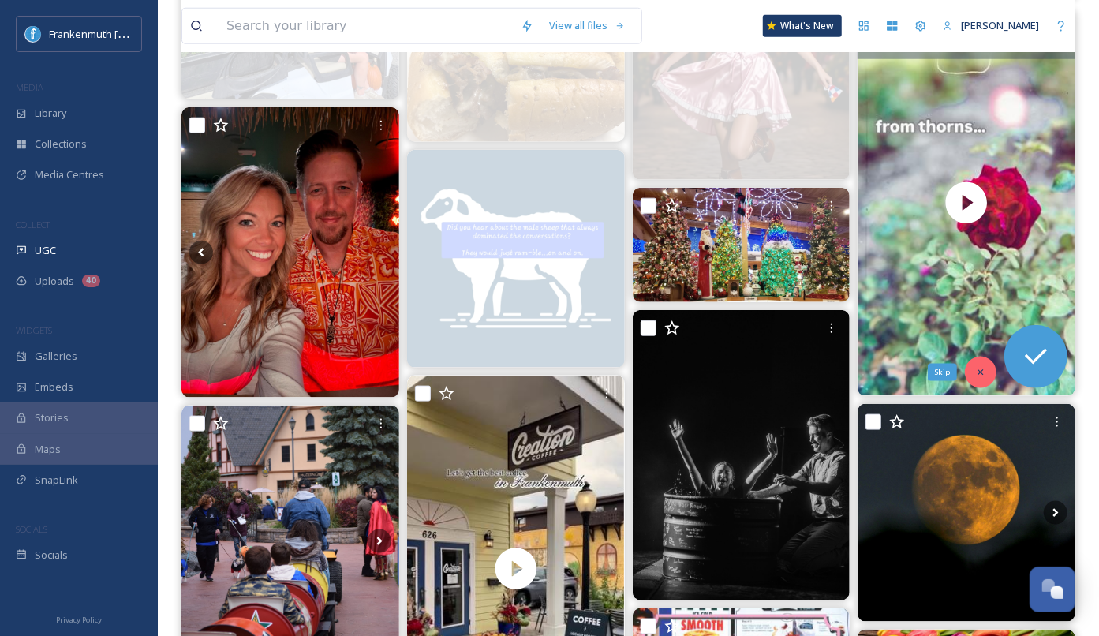
click at [978, 372] on icon at bounding box center [980, 372] width 11 height 11
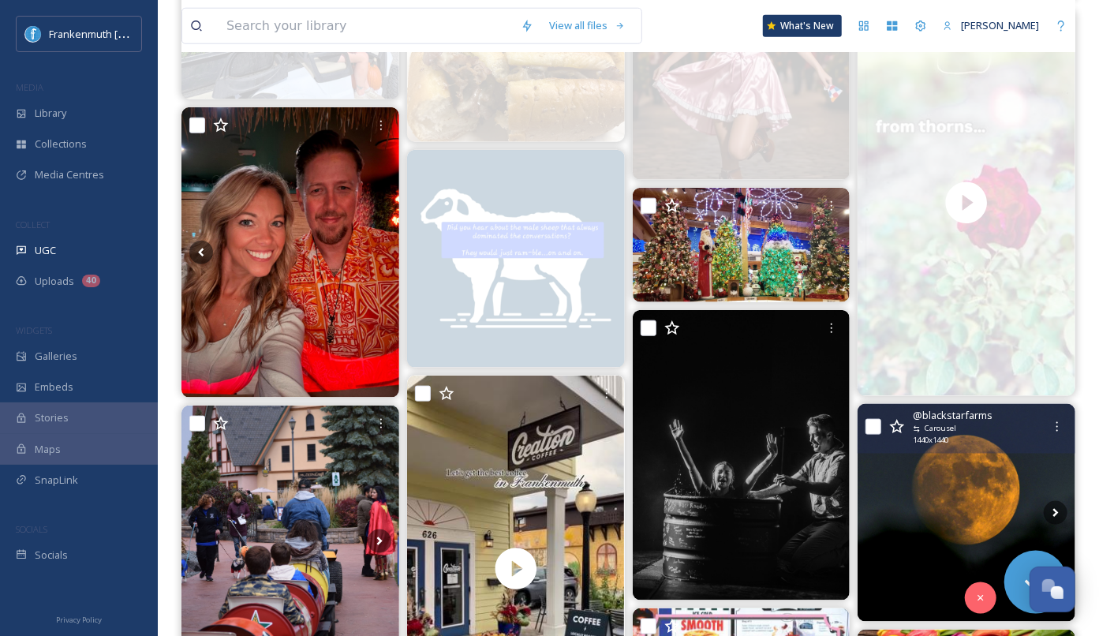
scroll to position [888, 0]
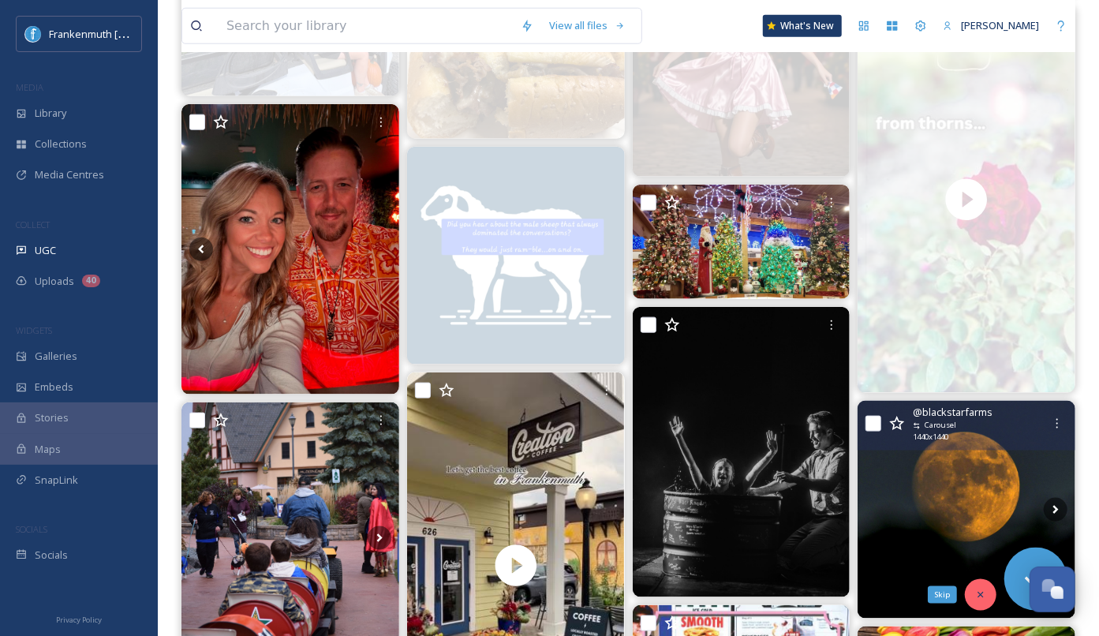
click at [982, 591] on icon at bounding box center [980, 594] width 11 height 11
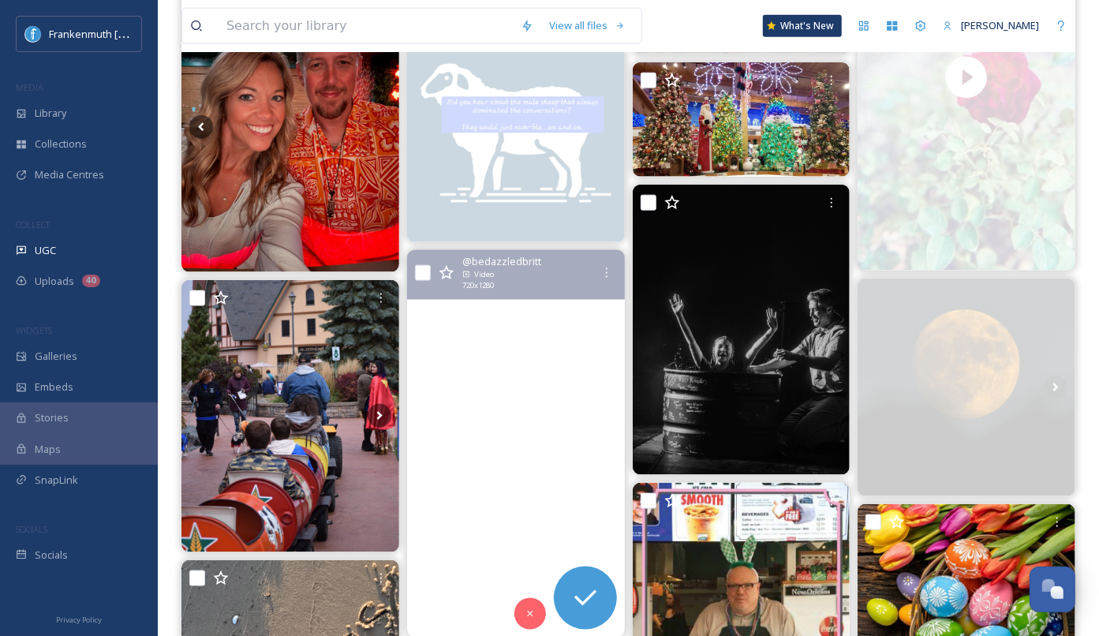
scroll to position [1011, 0]
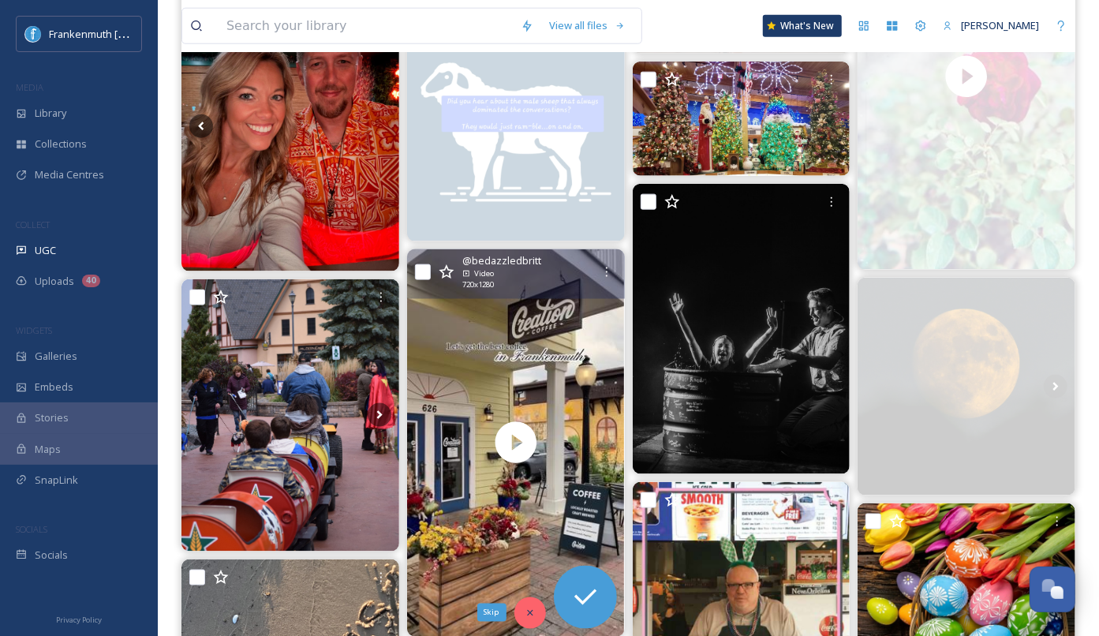
click at [520, 612] on div "Skip" at bounding box center [530, 613] width 32 height 32
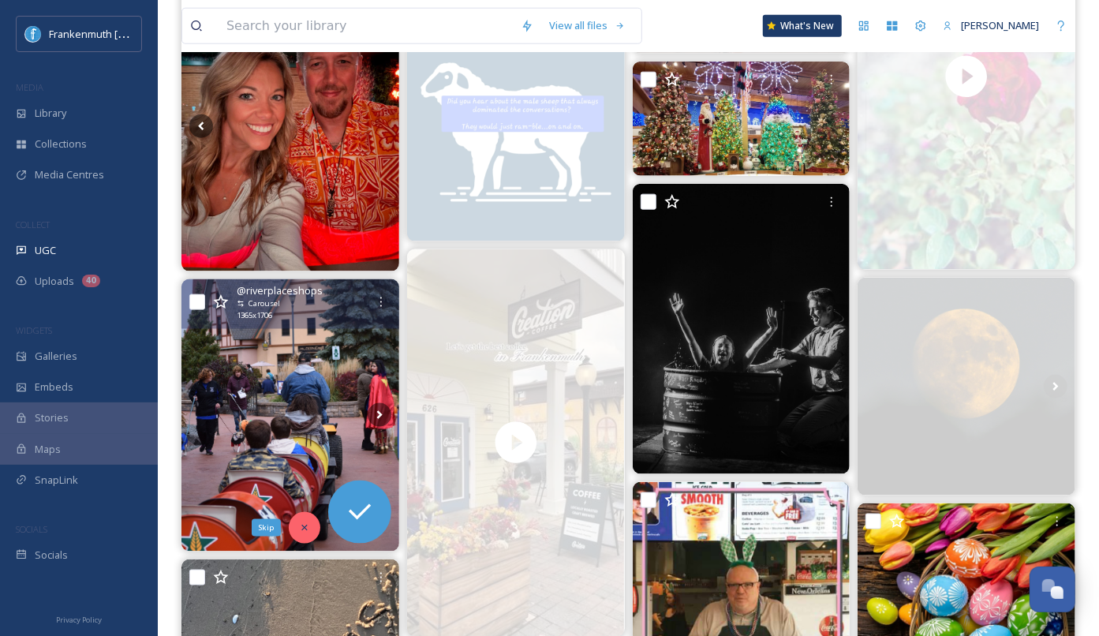
click at [293, 533] on div "Skip" at bounding box center [305, 528] width 32 height 32
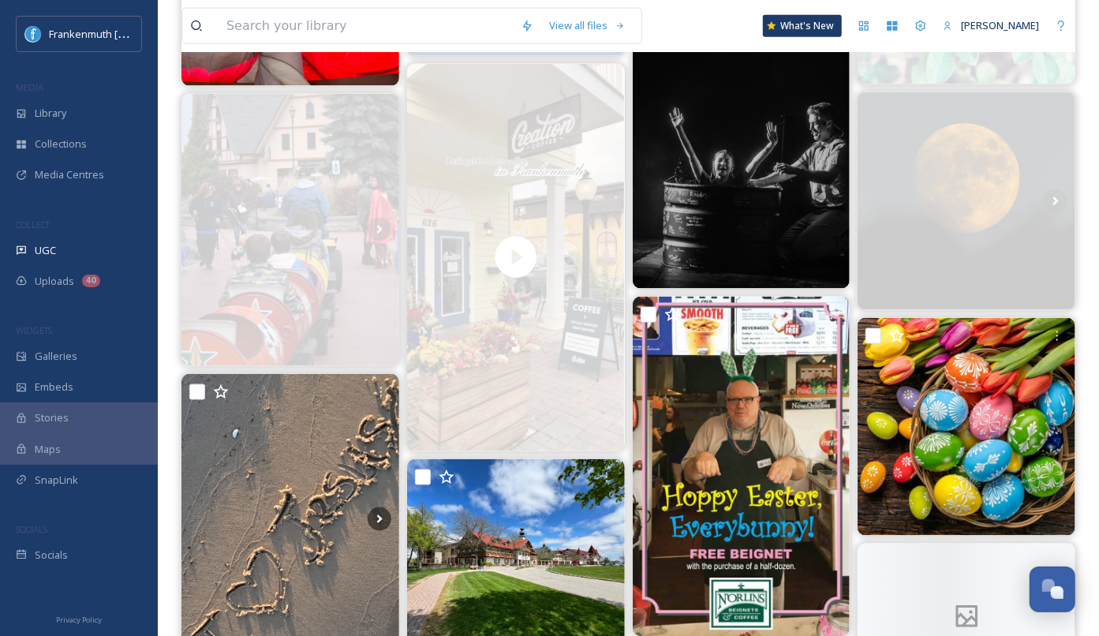
scroll to position [1280, 0]
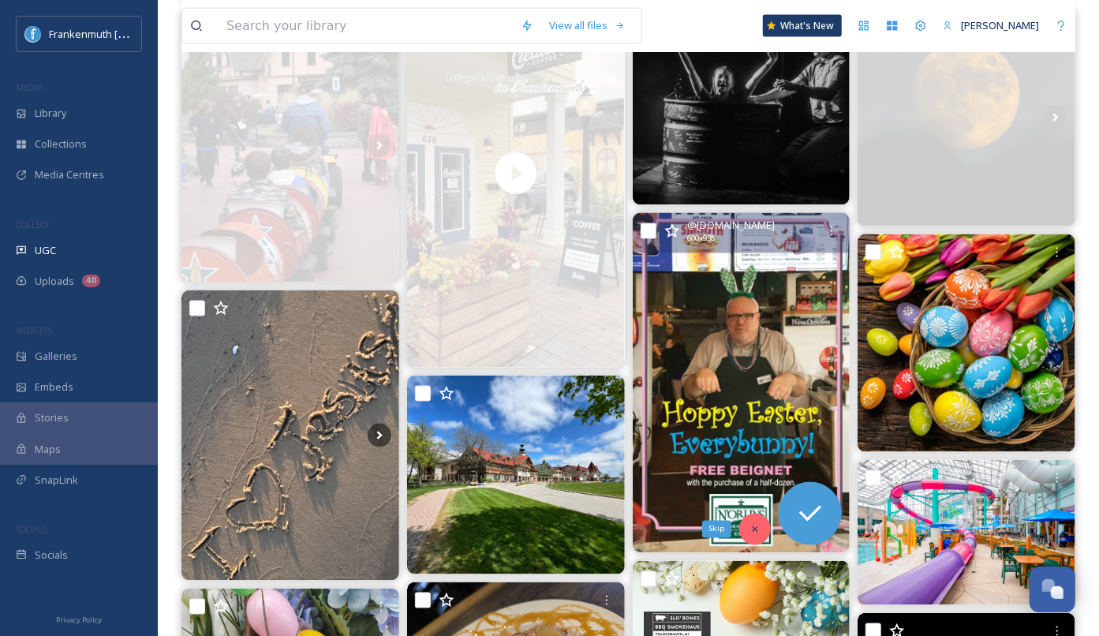
click at [747, 515] on div "Skip" at bounding box center [755, 530] width 32 height 32
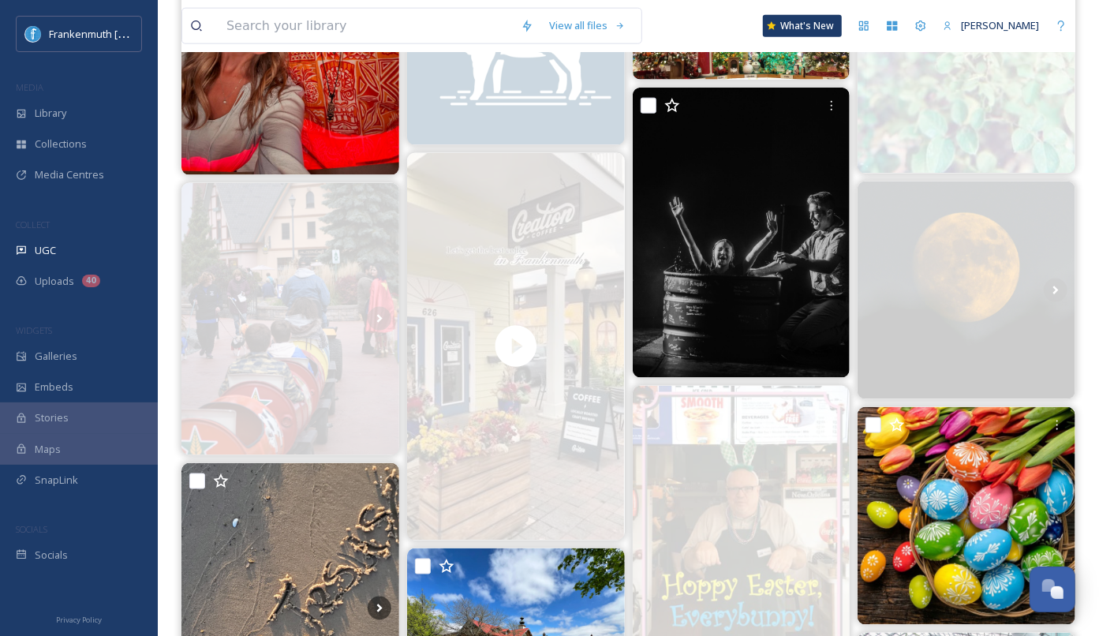
scroll to position [1110, 0]
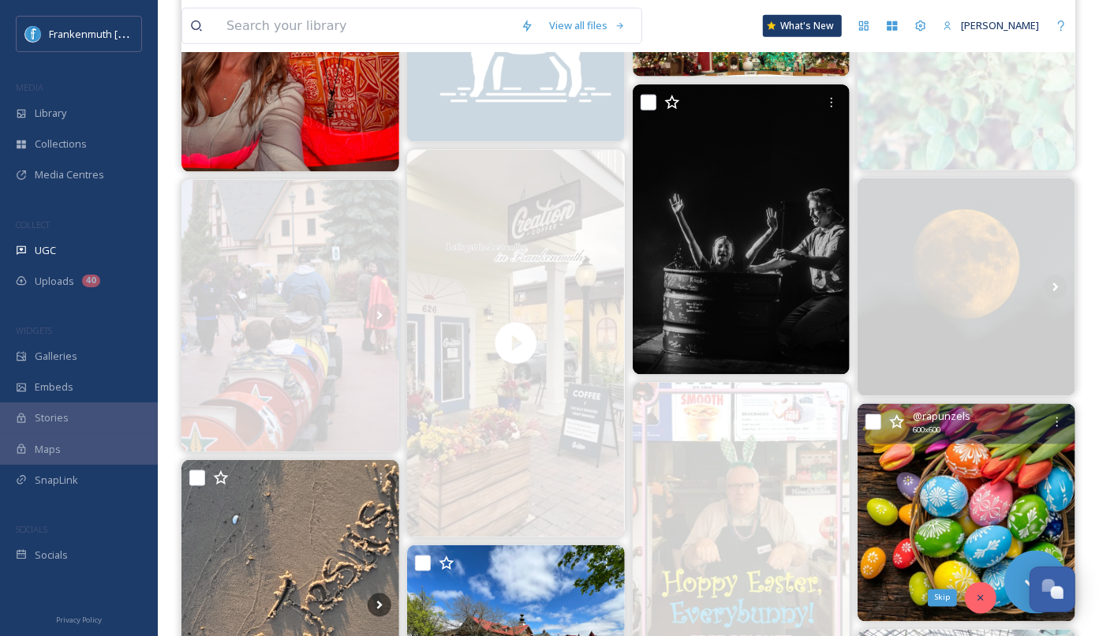
click at [991, 589] on div "Skip" at bounding box center [981, 598] width 32 height 32
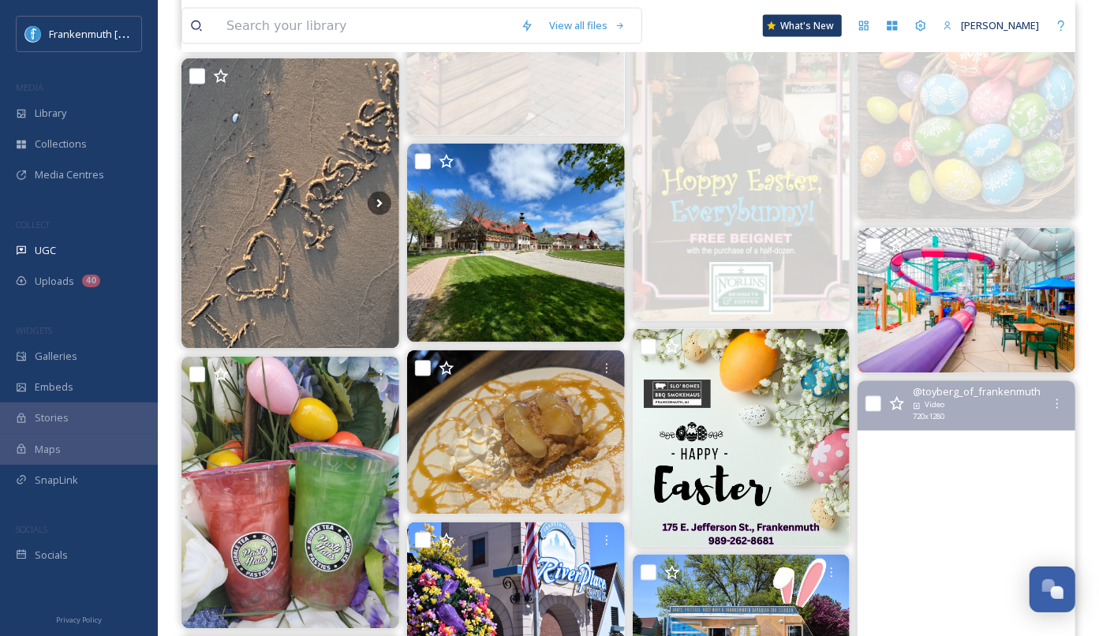
scroll to position [1521, 0]
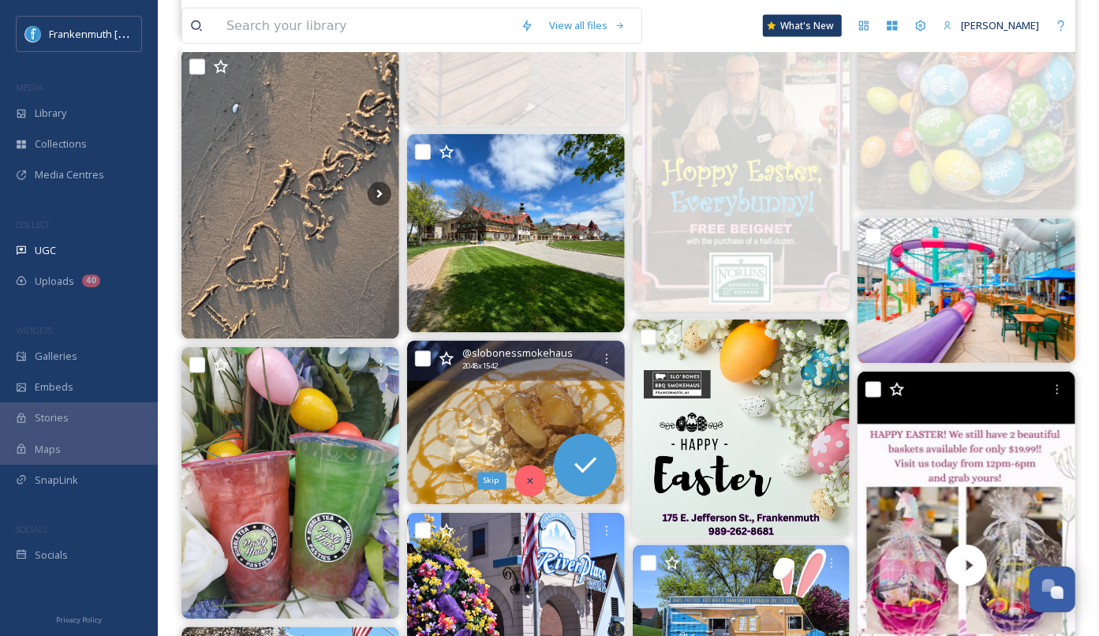
click at [533, 466] on div "Skip" at bounding box center [530, 482] width 32 height 32
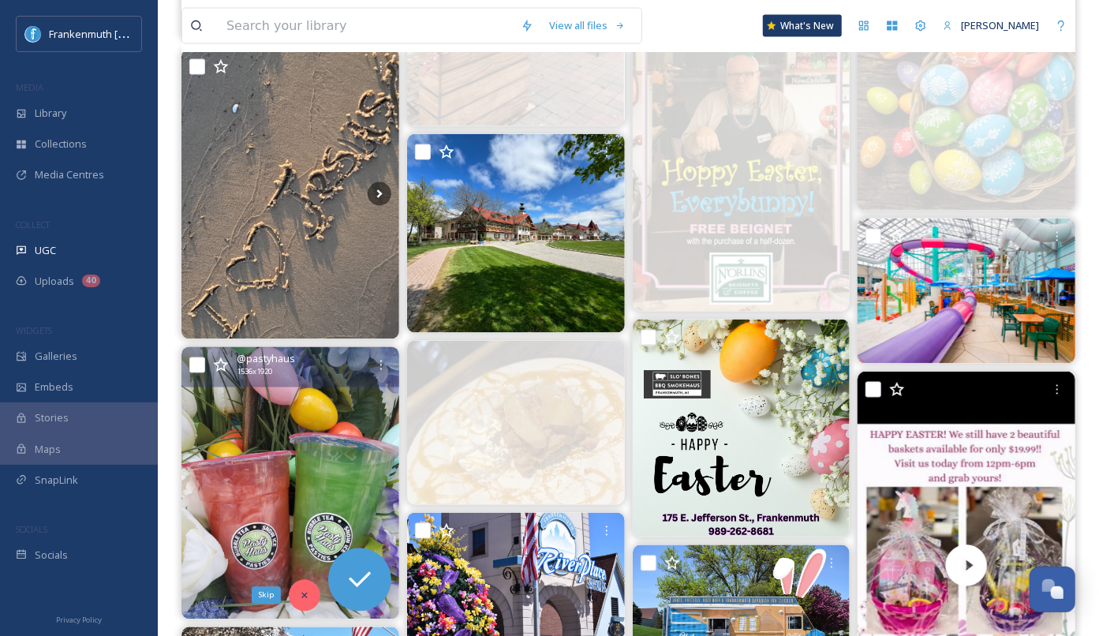
click at [301, 599] on div "Skip" at bounding box center [305, 596] width 32 height 32
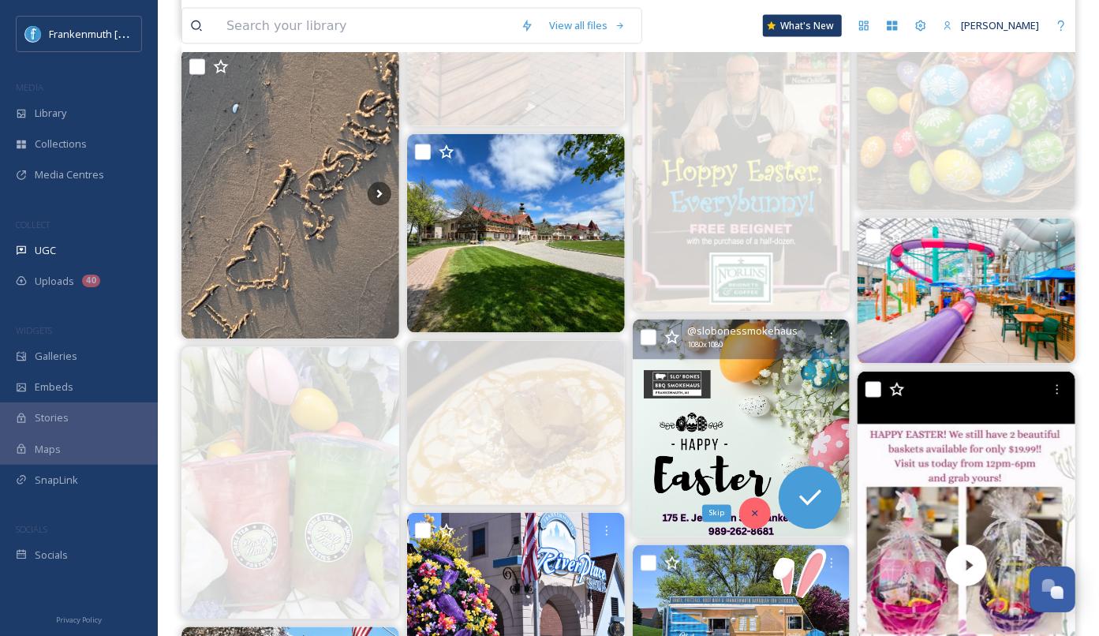
click at [761, 517] on div "Skip" at bounding box center [755, 514] width 32 height 32
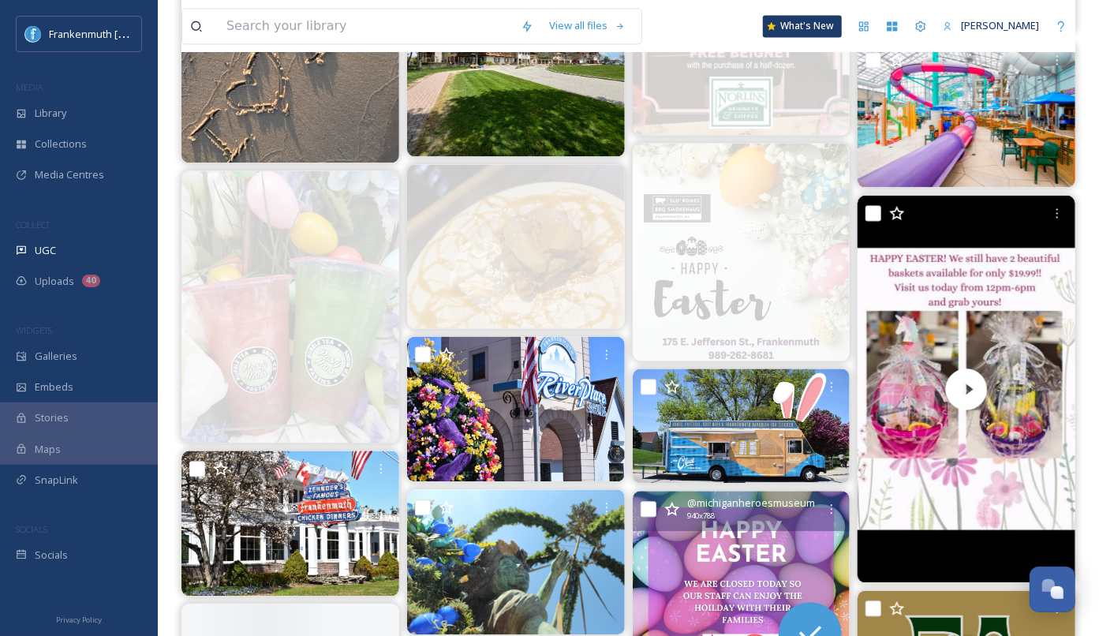
scroll to position [1724, 0]
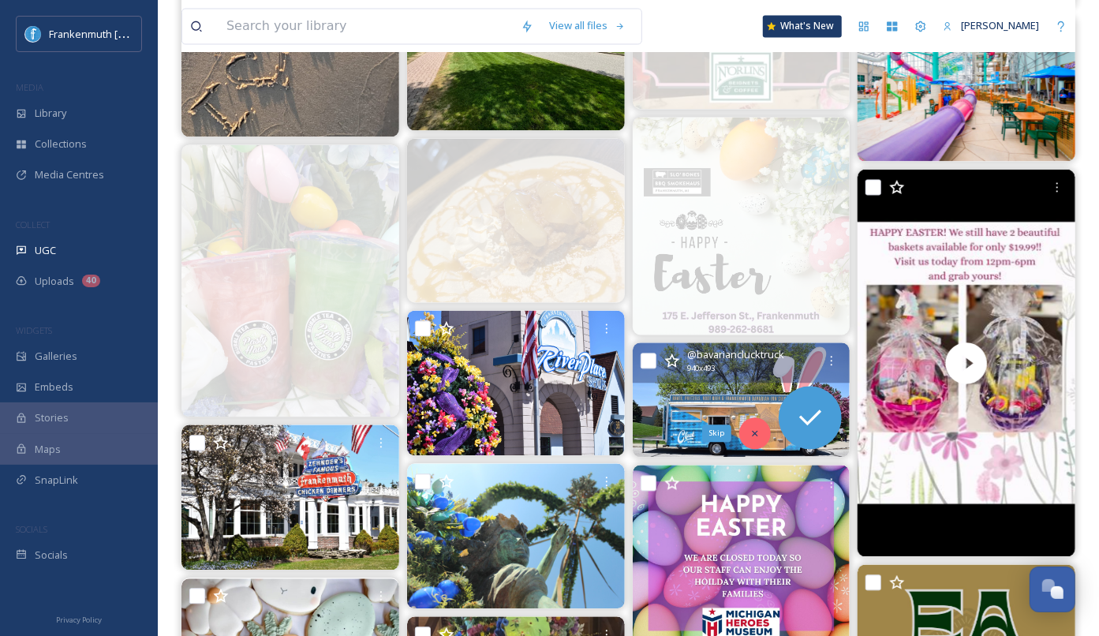
click at [758, 429] on icon at bounding box center [755, 433] width 11 height 11
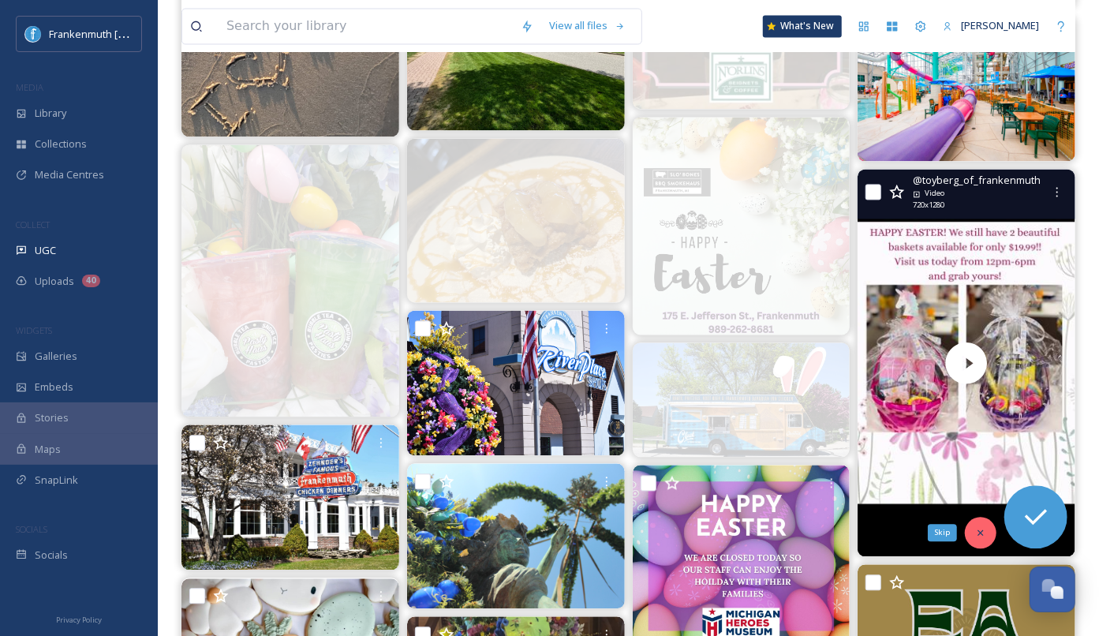
click at [977, 531] on icon at bounding box center [980, 532] width 11 height 11
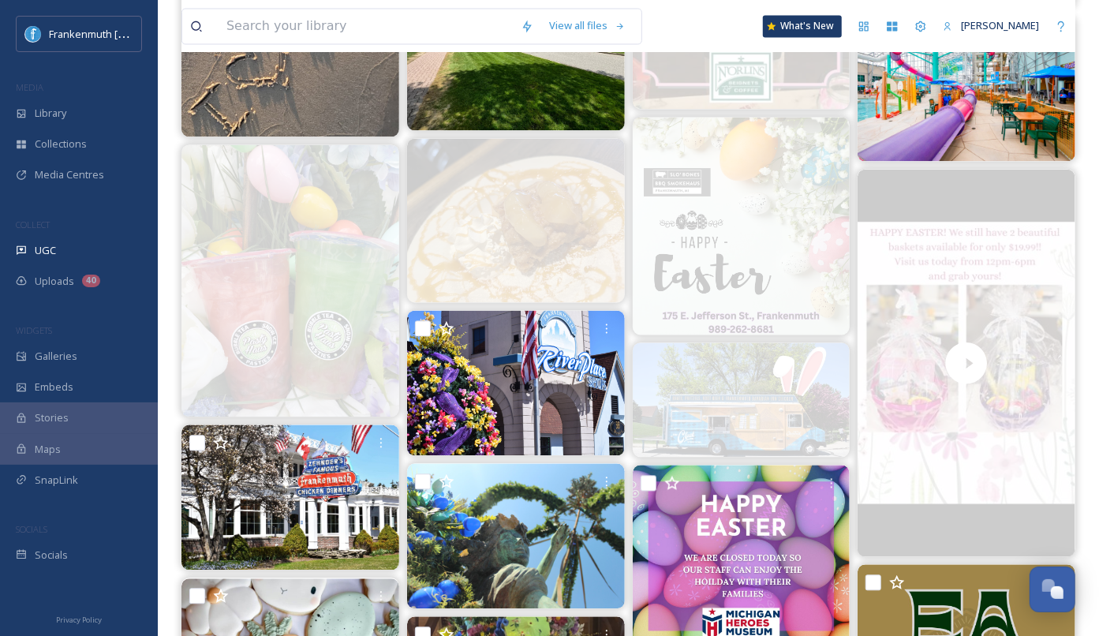
click at [107, 570] on div at bounding box center [79, 585] width 158 height 31
click at [106, 557] on div "Socials" at bounding box center [79, 555] width 158 height 31
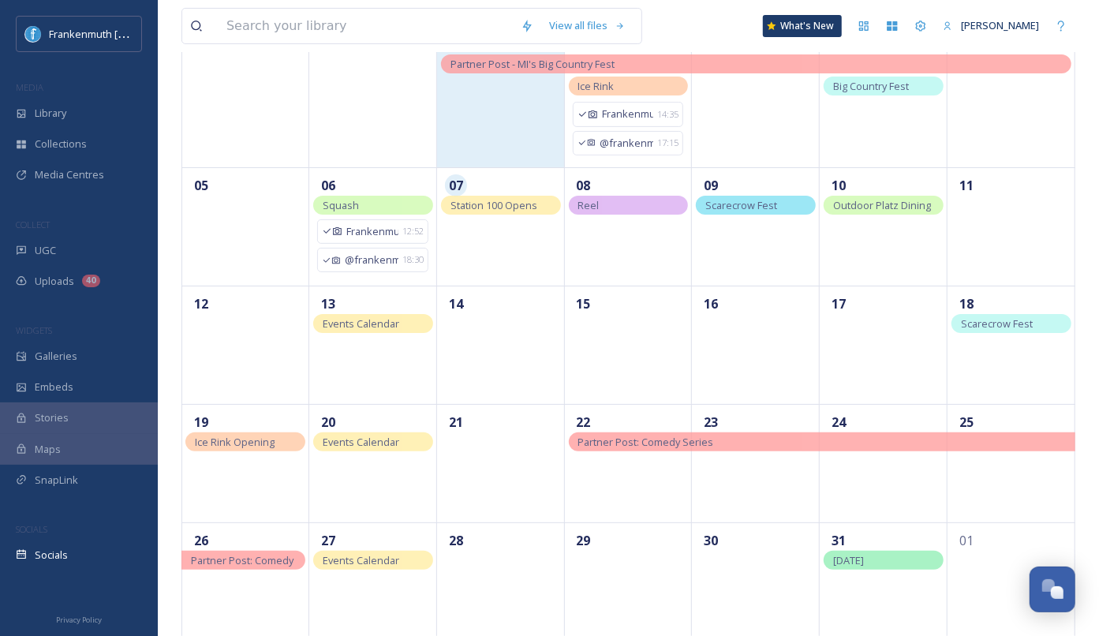
scroll to position [200, 0]
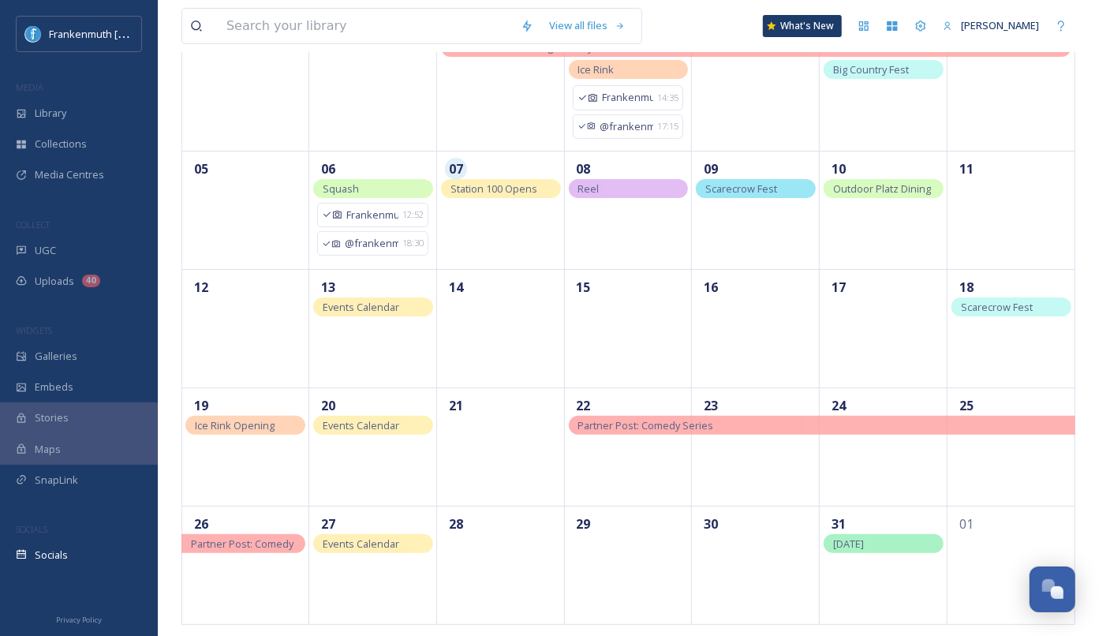
click at [743, 188] on span "Scarecrow Fest Deadline" at bounding box center [741, 197] width 72 height 33
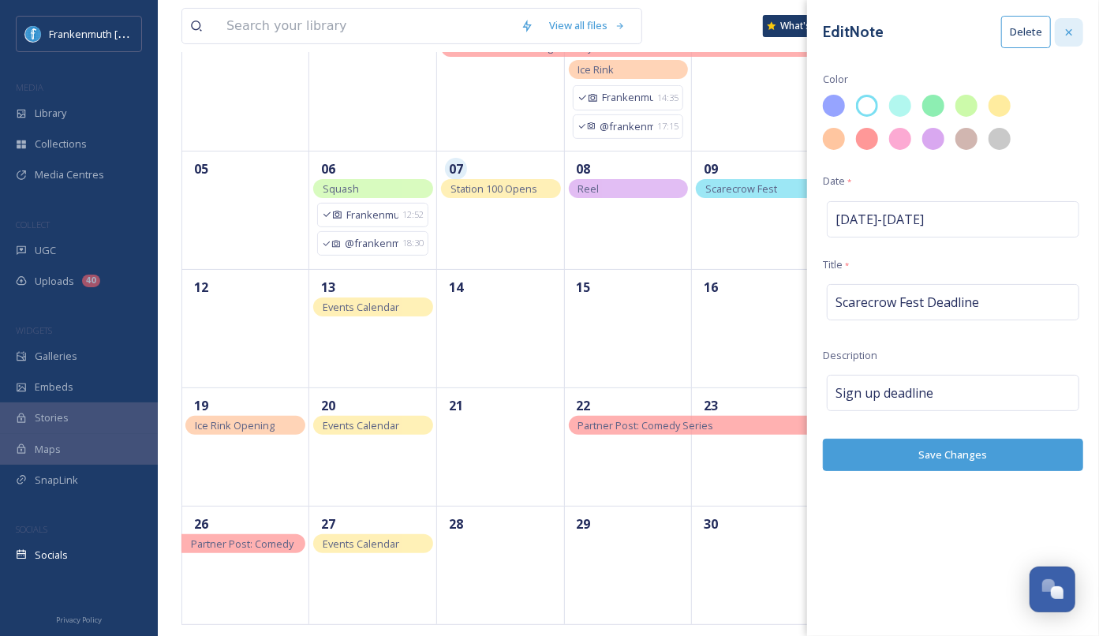
click at [1068, 37] on icon at bounding box center [1069, 32] width 13 height 13
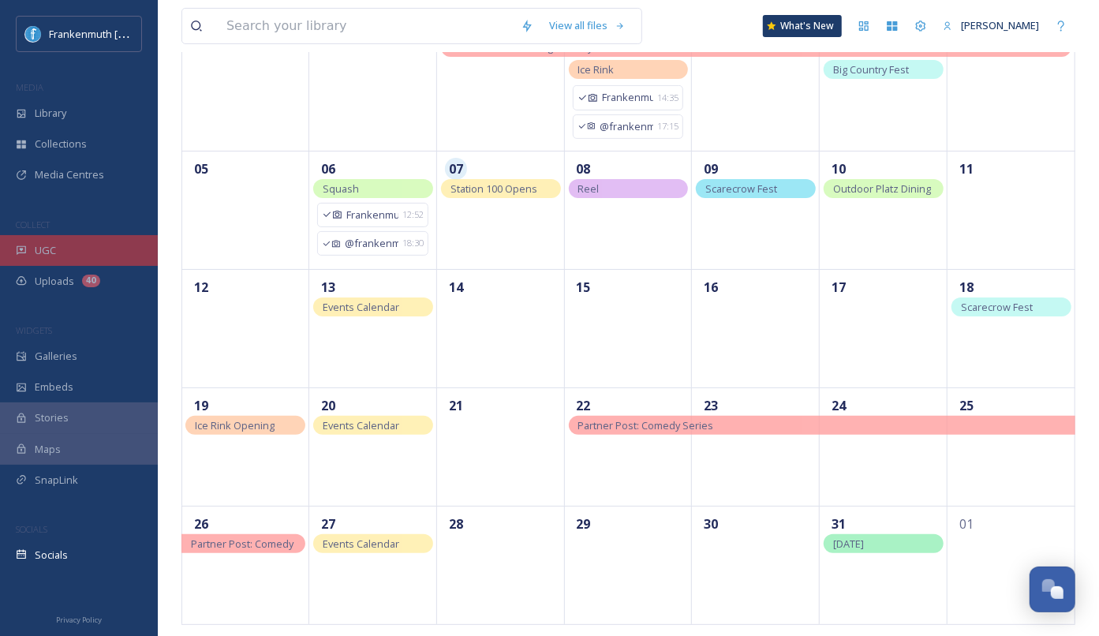
click at [92, 252] on div "UGC" at bounding box center [79, 250] width 158 height 31
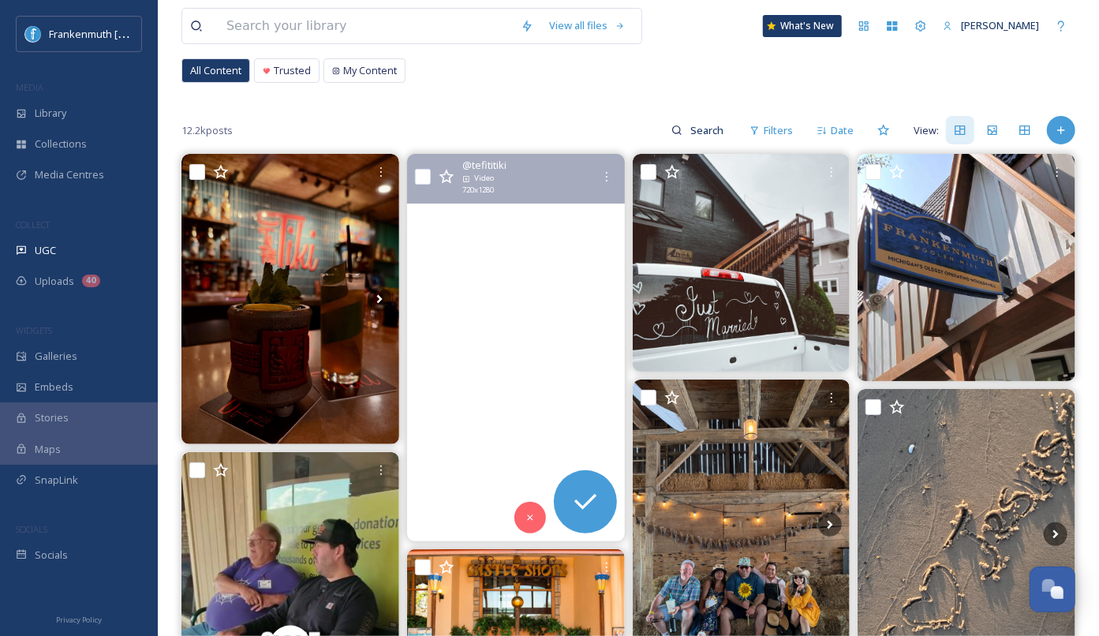
scroll to position [95, 0]
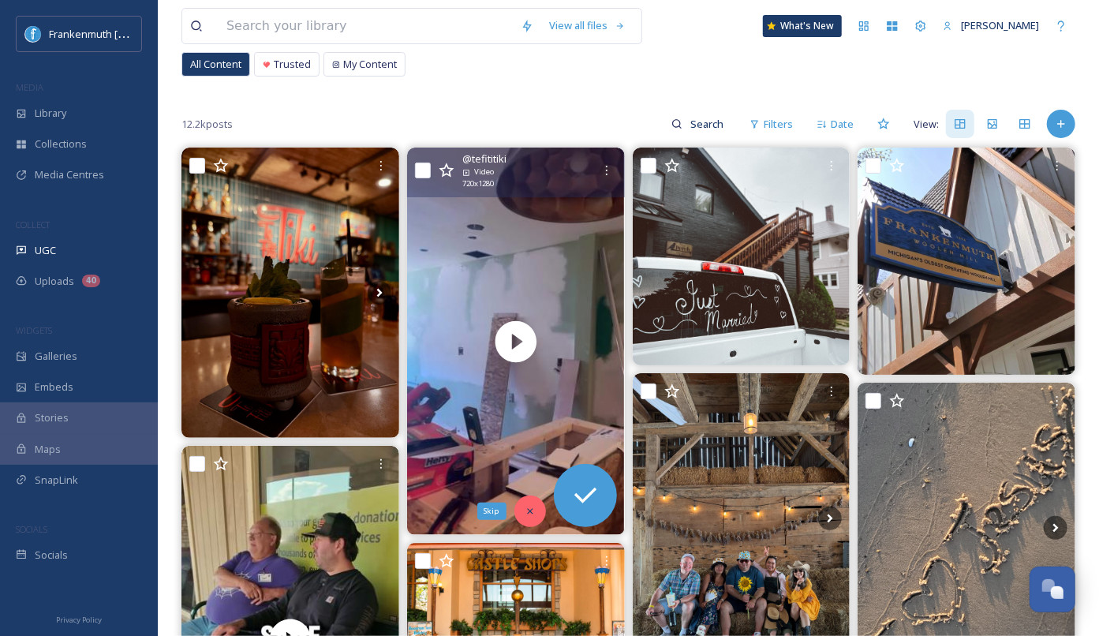
click at [534, 503] on div "Skip" at bounding box center [530, 512] width 32 height 32
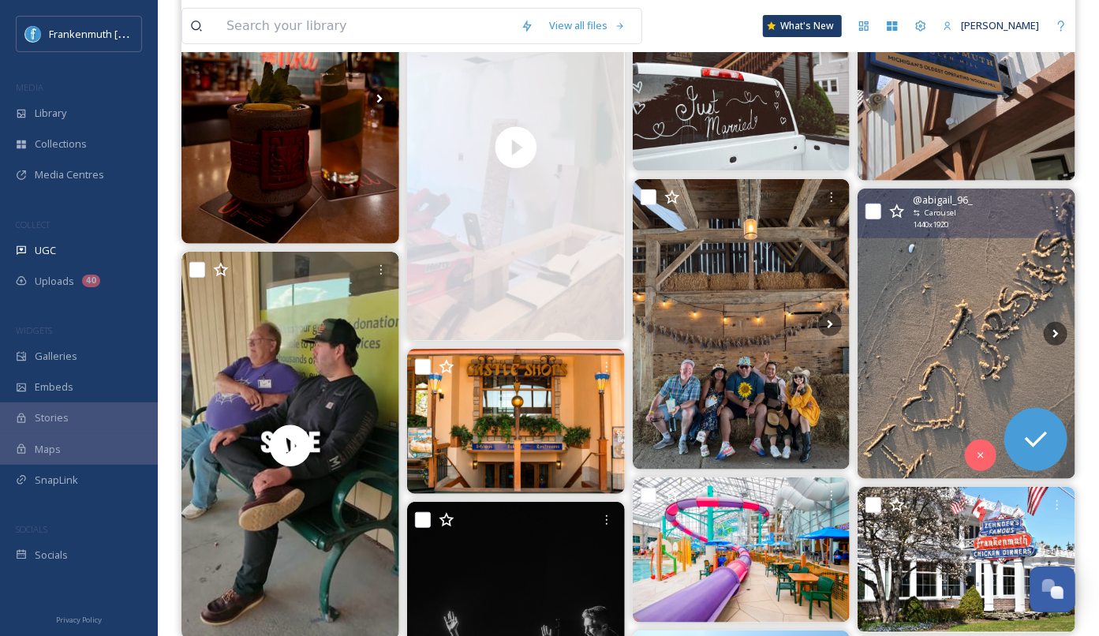
scroll to position [304, 0]
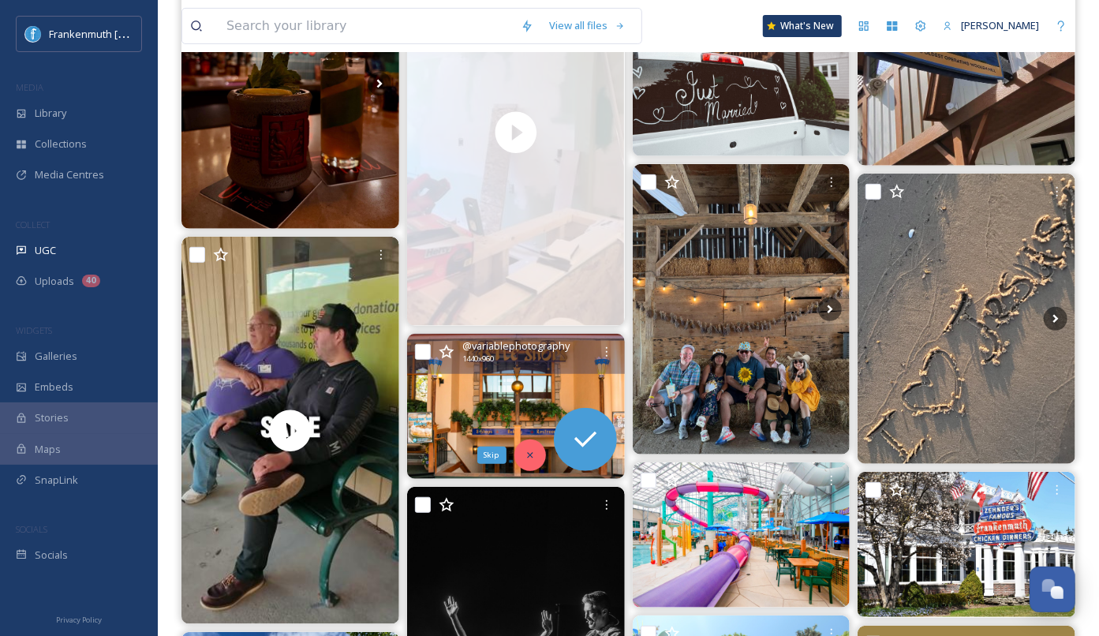
click at [536, 462] on div "Skip" at bounding box center [530, 455] width 32 height 32
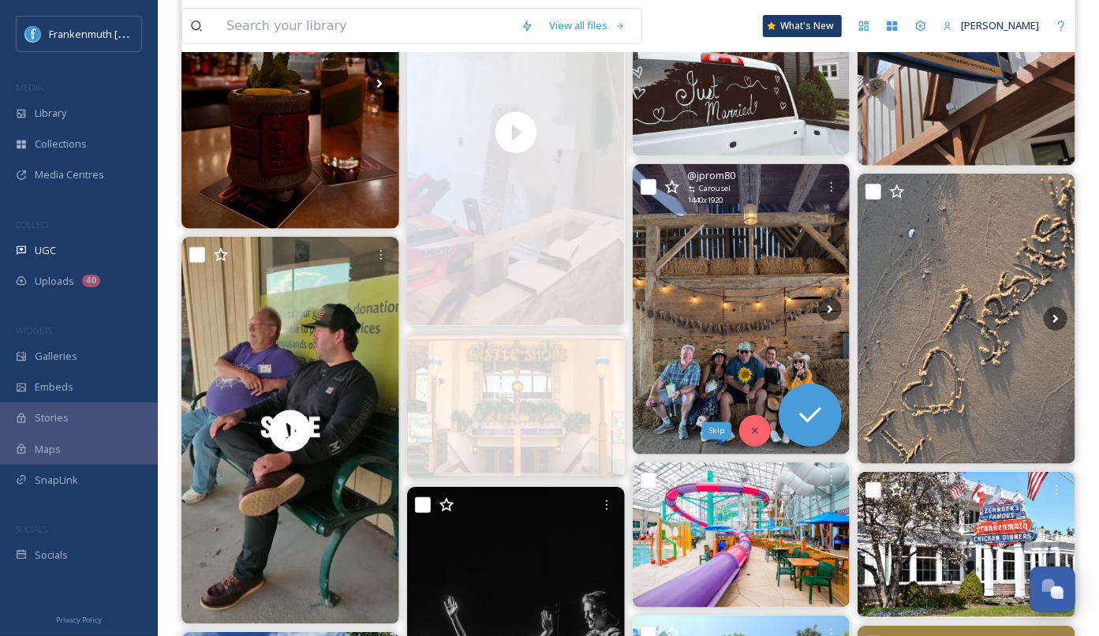
click at [757, 420] on div "Skip" at bounding box center [755, 431] width 32 height 32
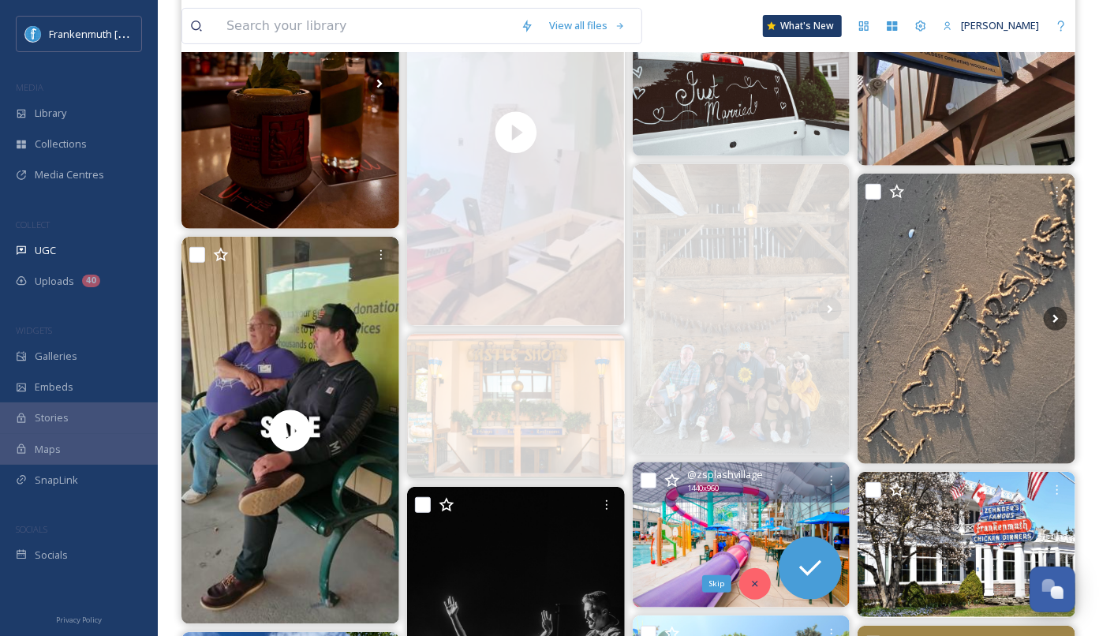
click at [749, 591] on div "Skip" at bounding box center [755, 584] width 32 height 32
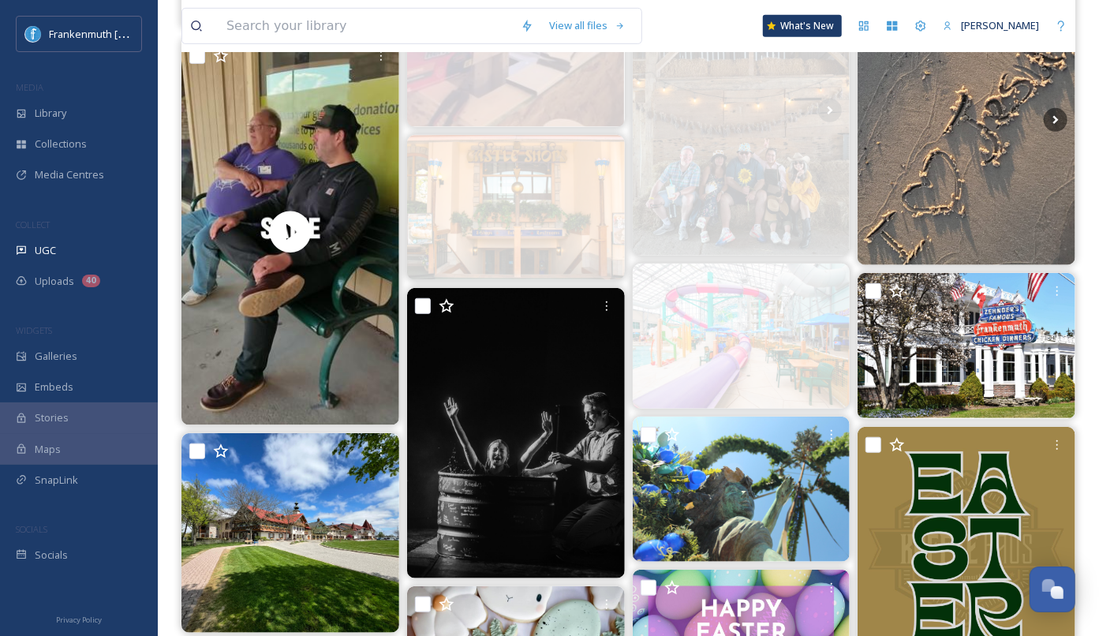
scroll to position [502, 0]
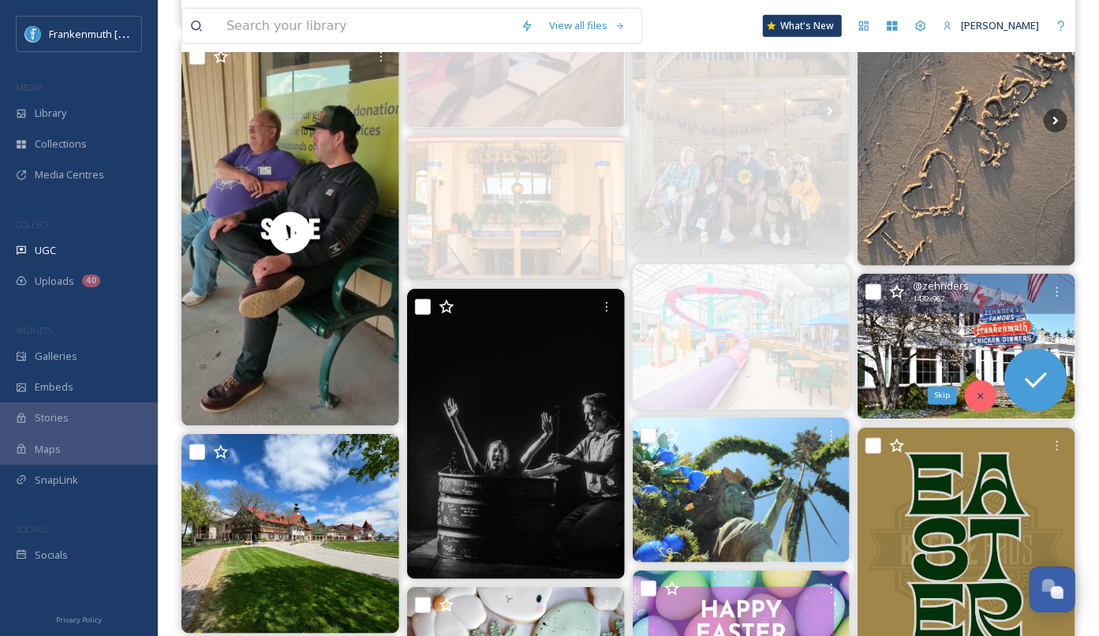
click at [976, 397] on icon at bounding box center [980, 396] width 11 height 11
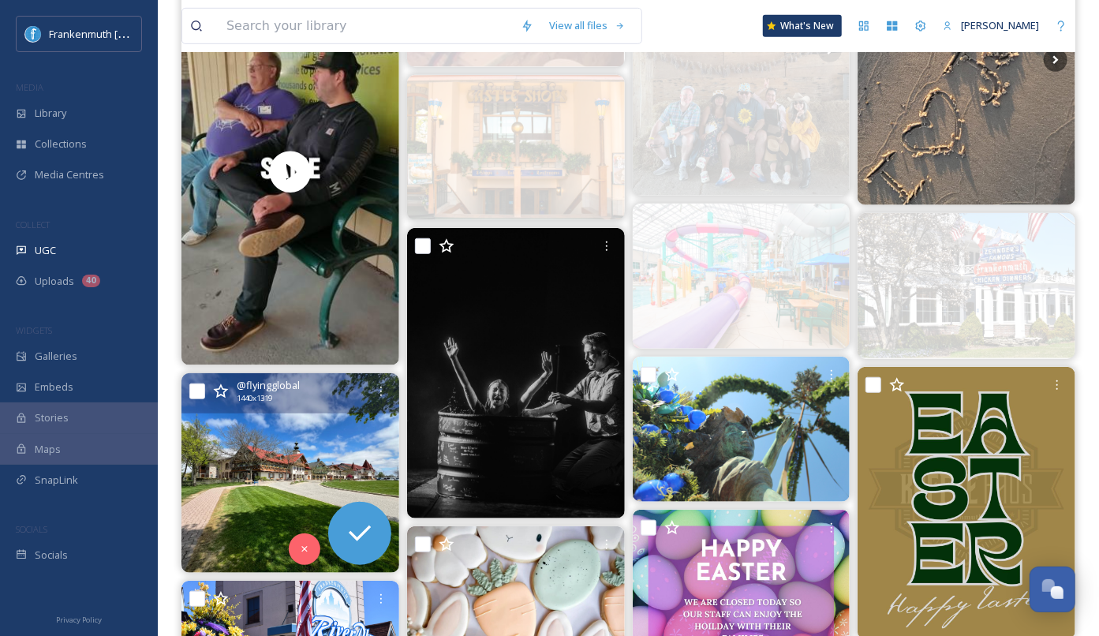
scroll to position [570, 0]
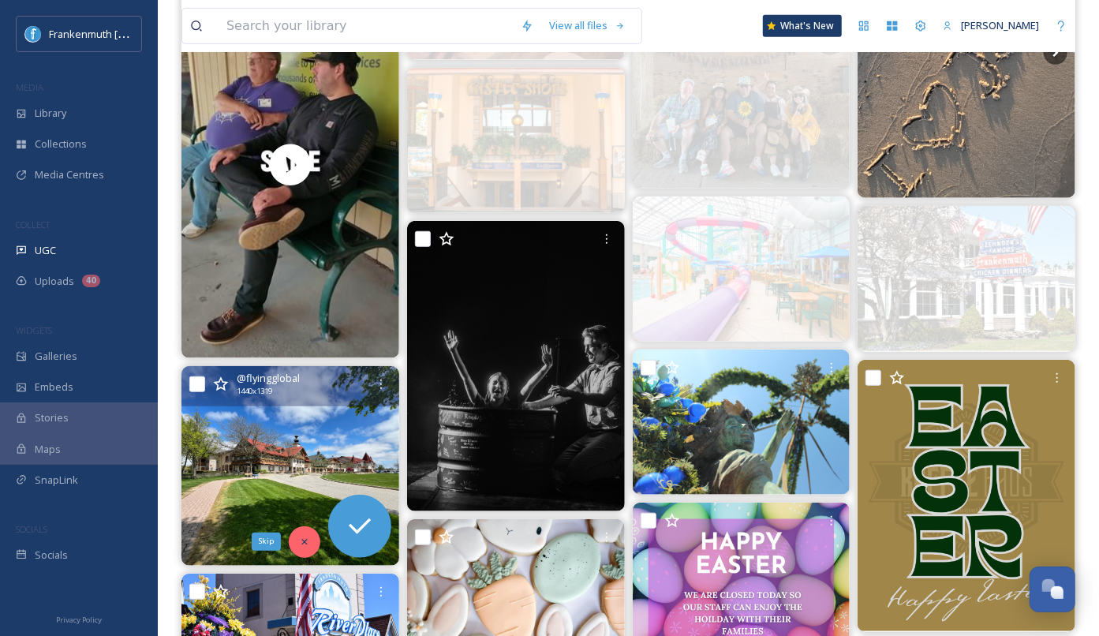
click at [307, 537] on icon at bounding box center [304, 542] width 11 height 11
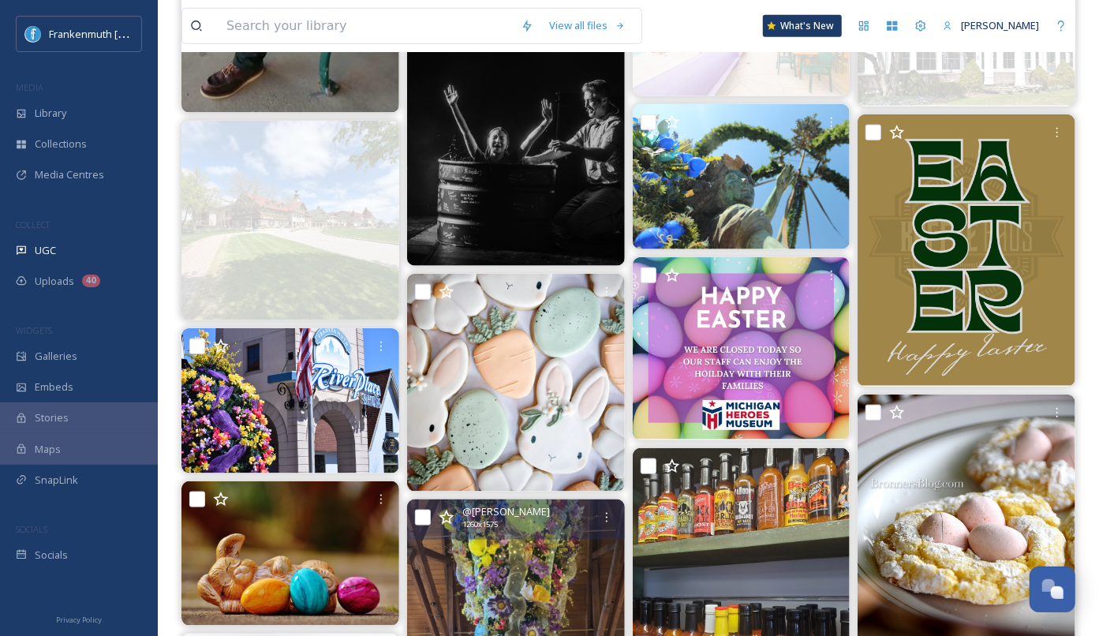
scroll to position [844, 0]
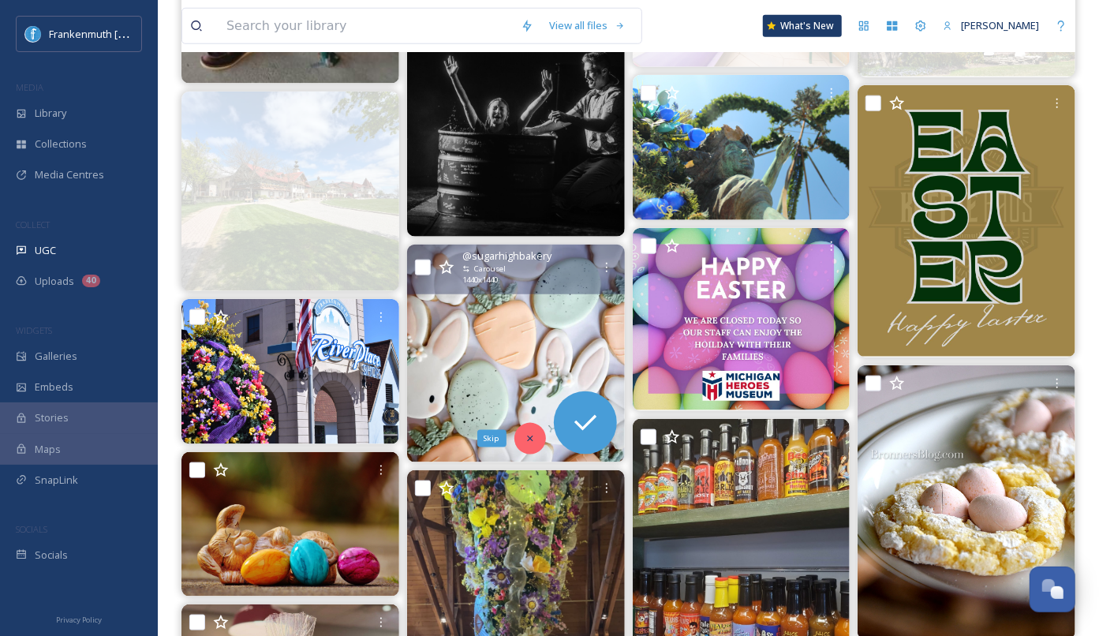
click at [525, 440] on icon at bounding box center [530, 438] width 11 height 11
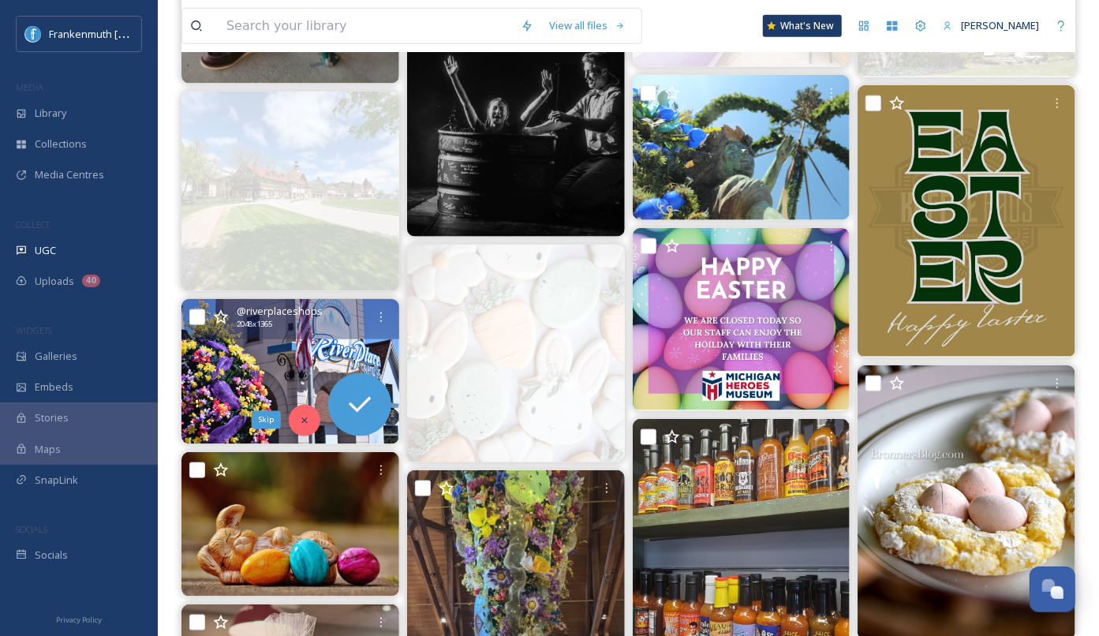
click at [313, 416] on div "Skip" at bounding box center [305, 421] width 32 height 32
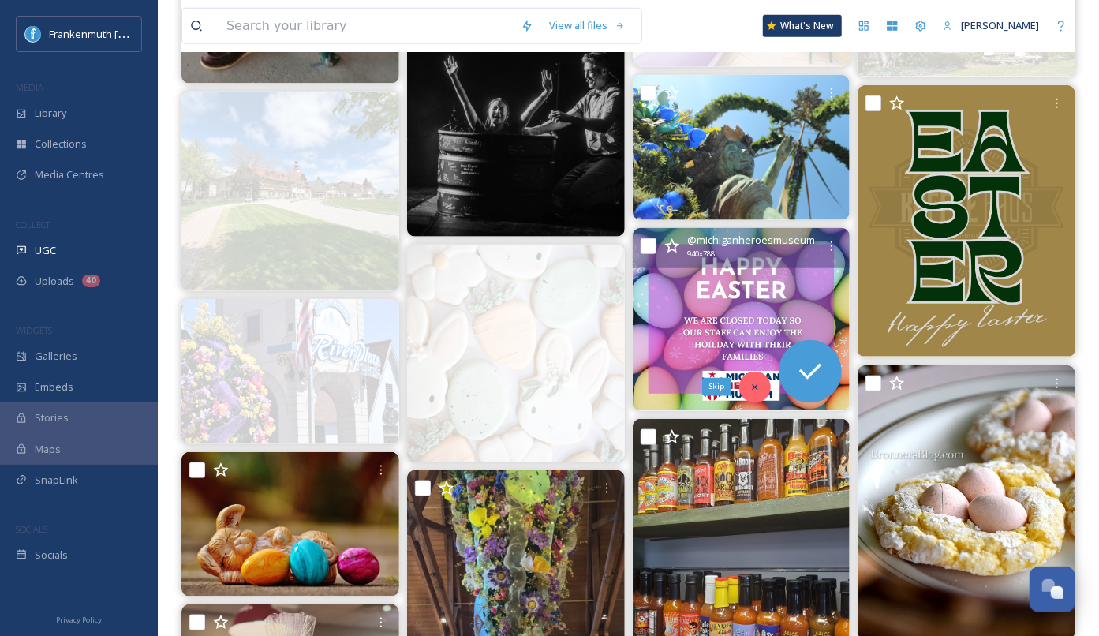
click at [756, 387] on icon at bounding box center [756, 387] width 6 height 6
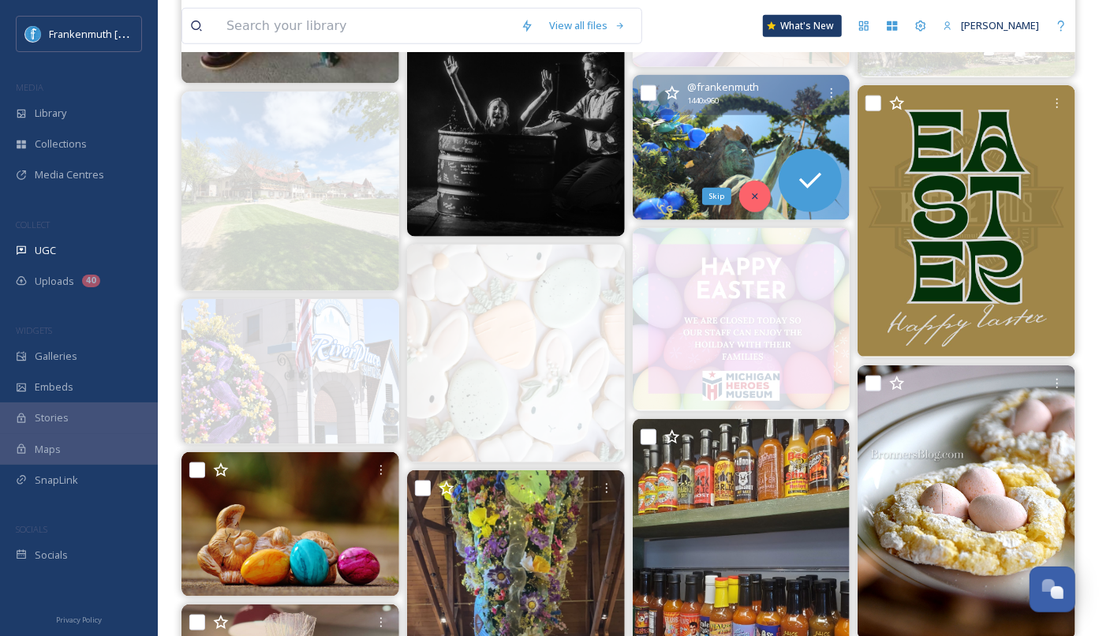
click at [753, 191] on icon at bounding box center [755, 196] width 11 height 11
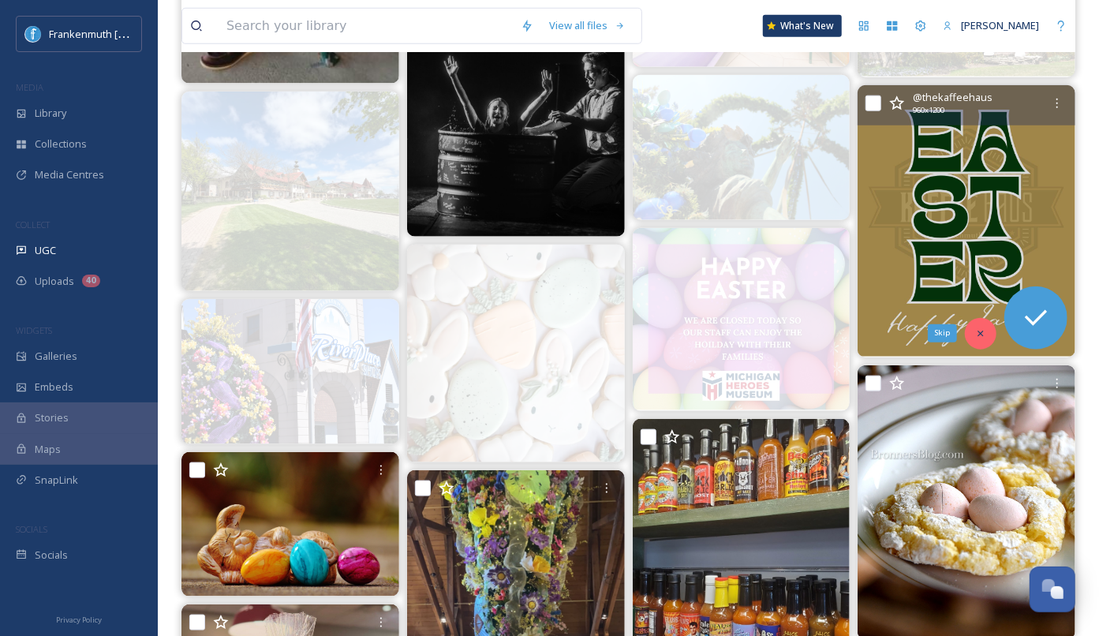
click at [975, 329] on icon at bounding box center [980, 333] width 11 height 11
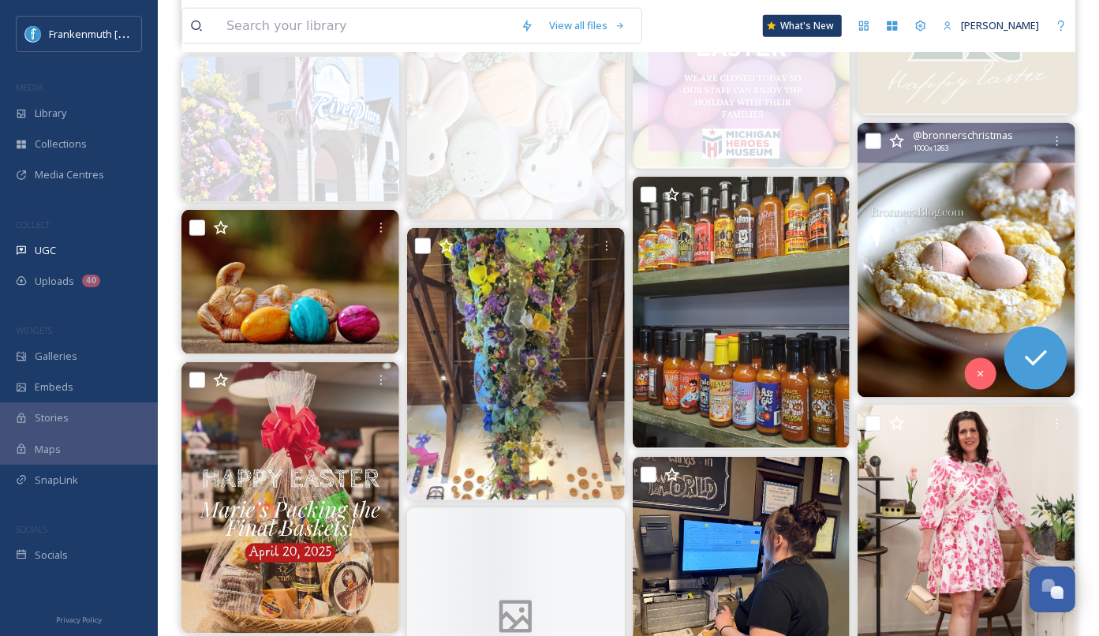
scroll to position [1087, 0]
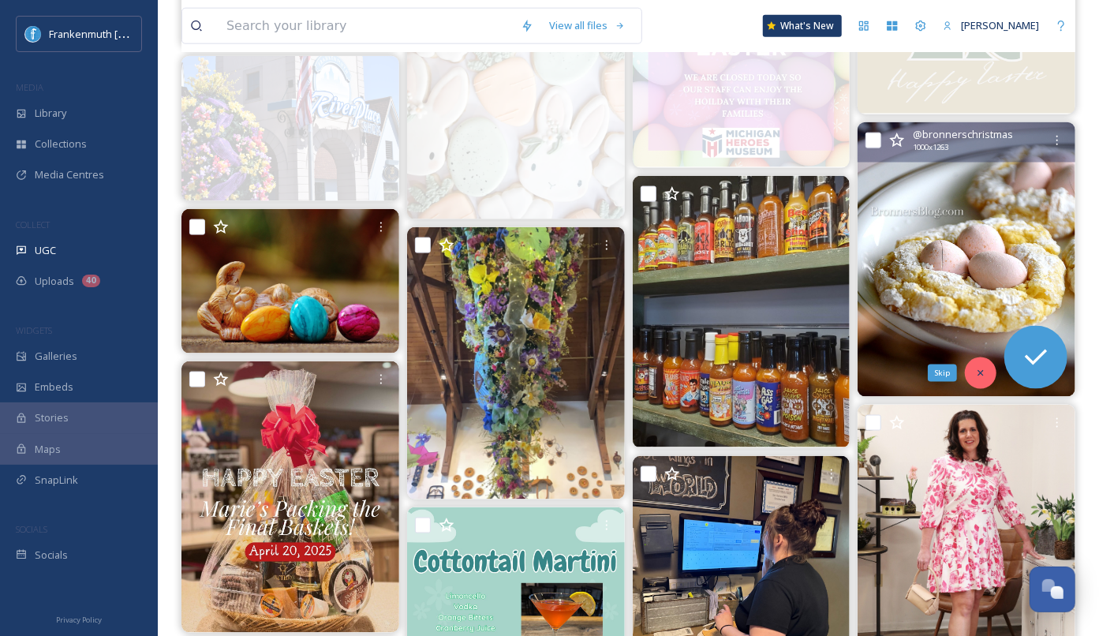
click at [982, 377] on div "Skip" at bounding box center [981, 373] width 32 height 32
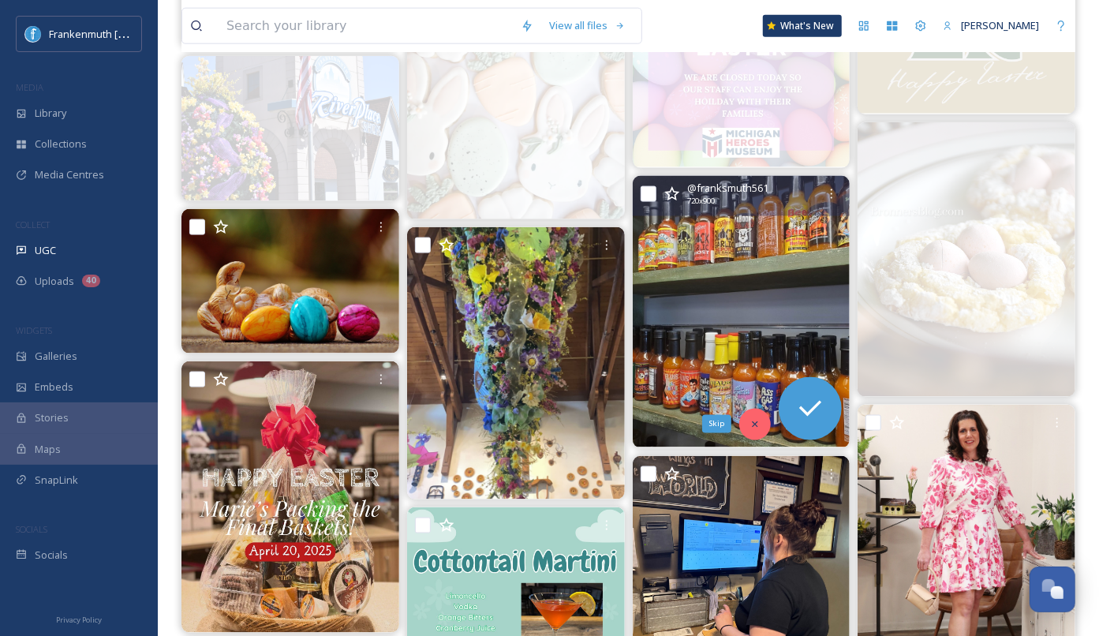
click at [759, 419] on icon at bounding box center [755, 424] width 11 height 11
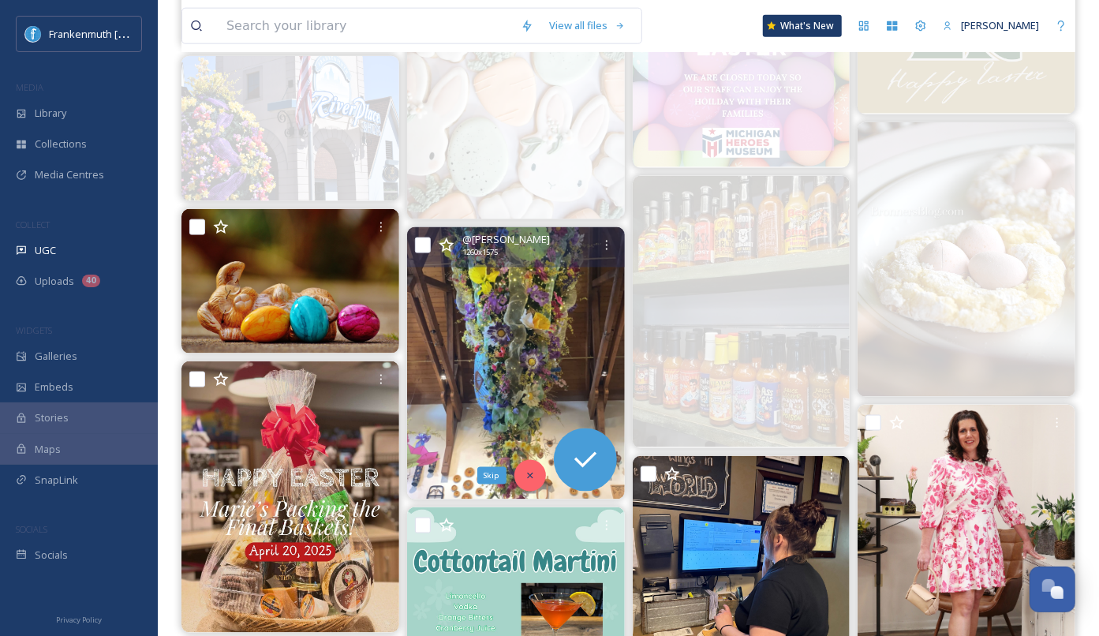
click at [529, 470] on icon at bounding box center [530, 475] width 11 height 11
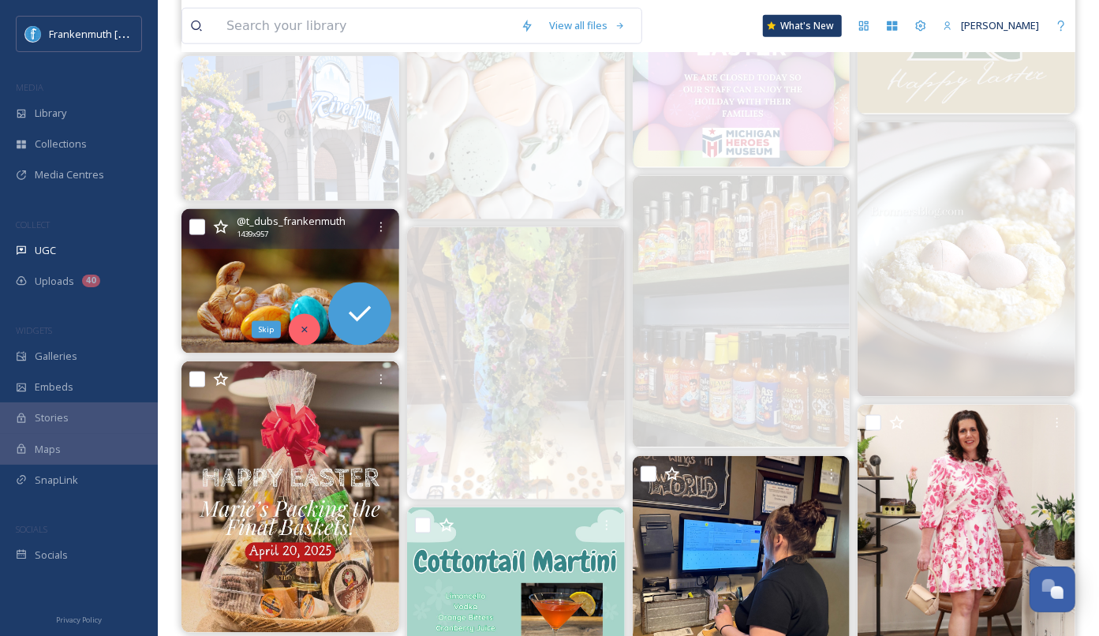
click at [310, 325] on div "Skip" at bounding box center [305, 330] width 32 height 32
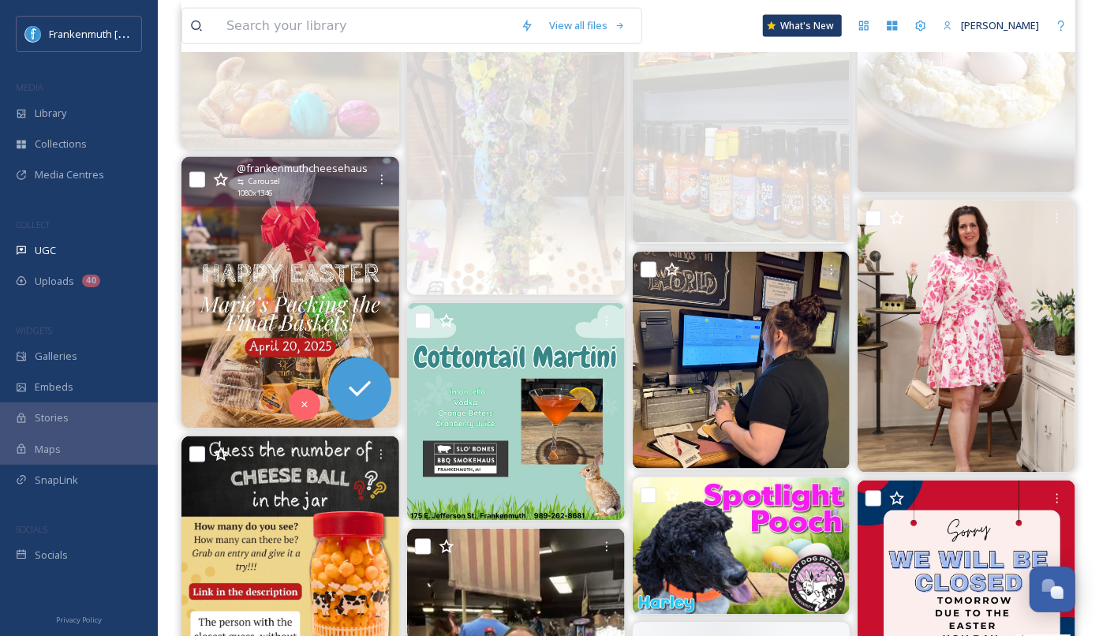
scroll to position [1303, 0]
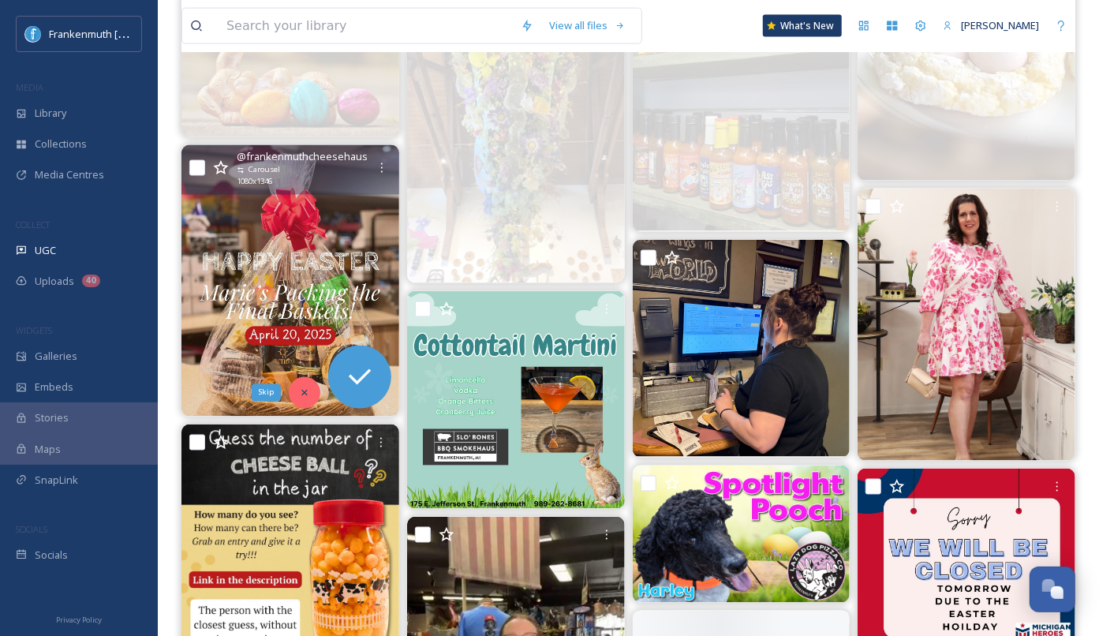
click at [311, 389] on div "Skip" at bounding box center [305, 393] width 32 height 32
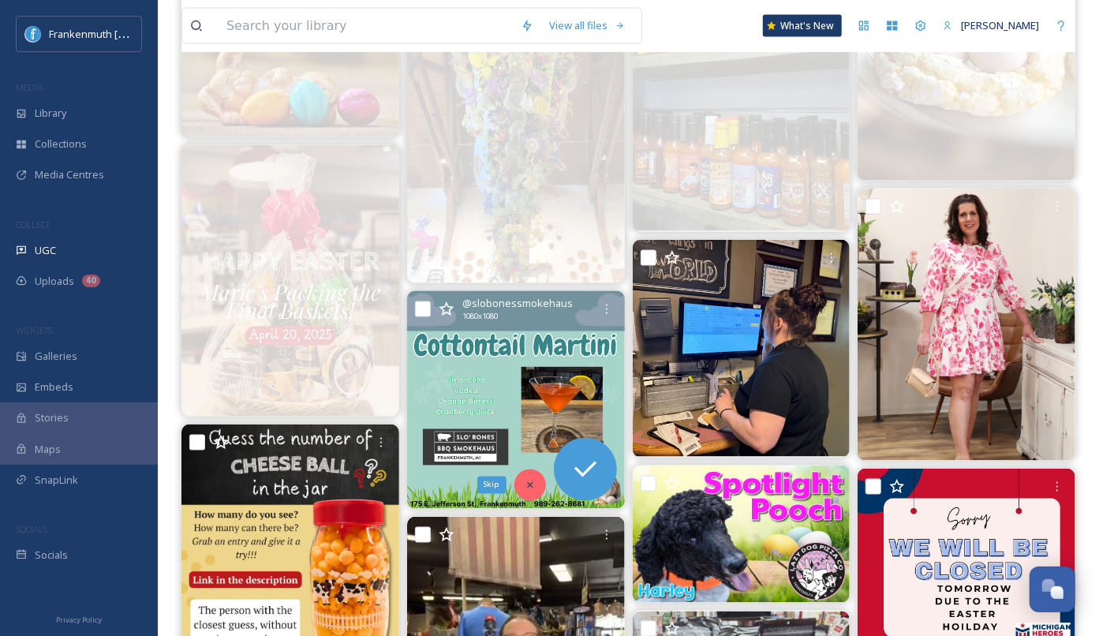
click at [533, 488] on icon at bounding box center [530, 485] width 11 height 11
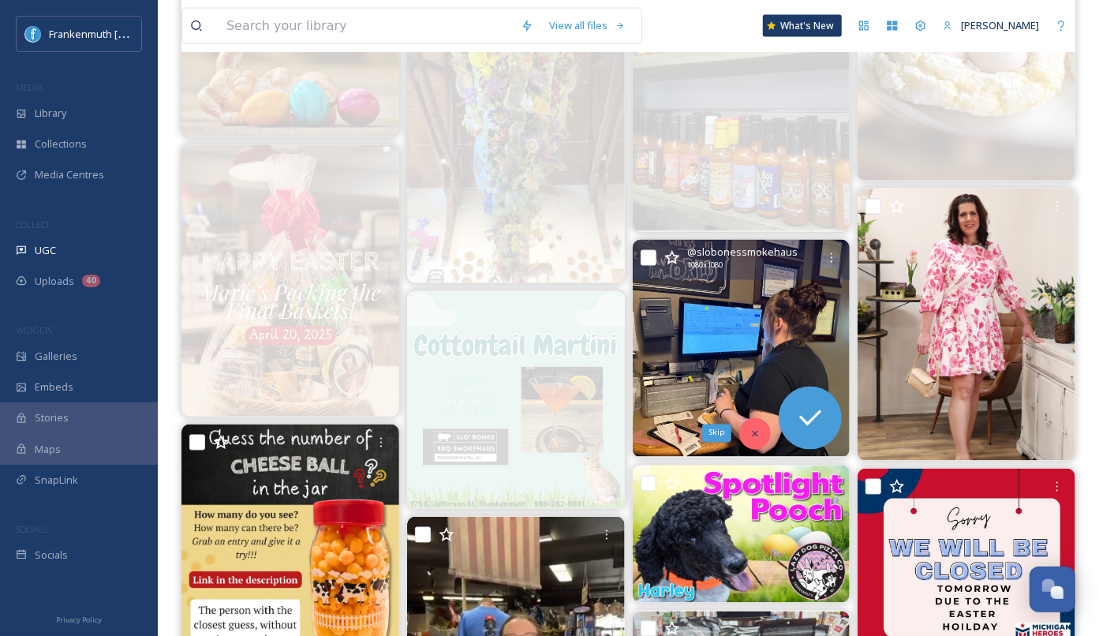
click at [759, 432] on icon at bounding box center [755, 433] width 11 height 11
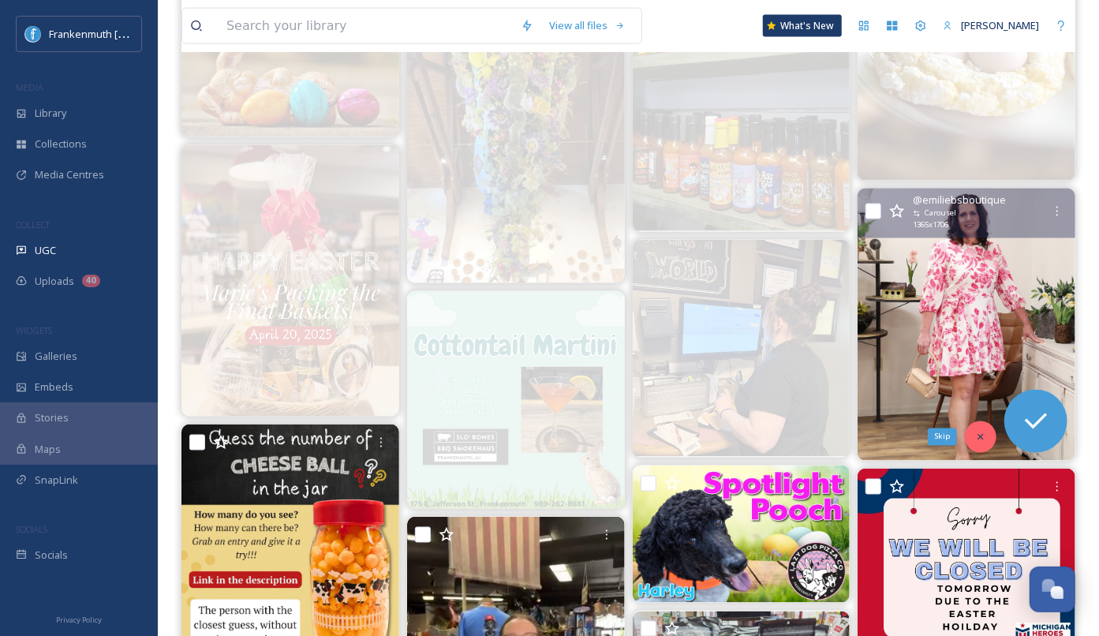
click at [984, 439] on icon at bounding box center [980, 437] width 11 height 11
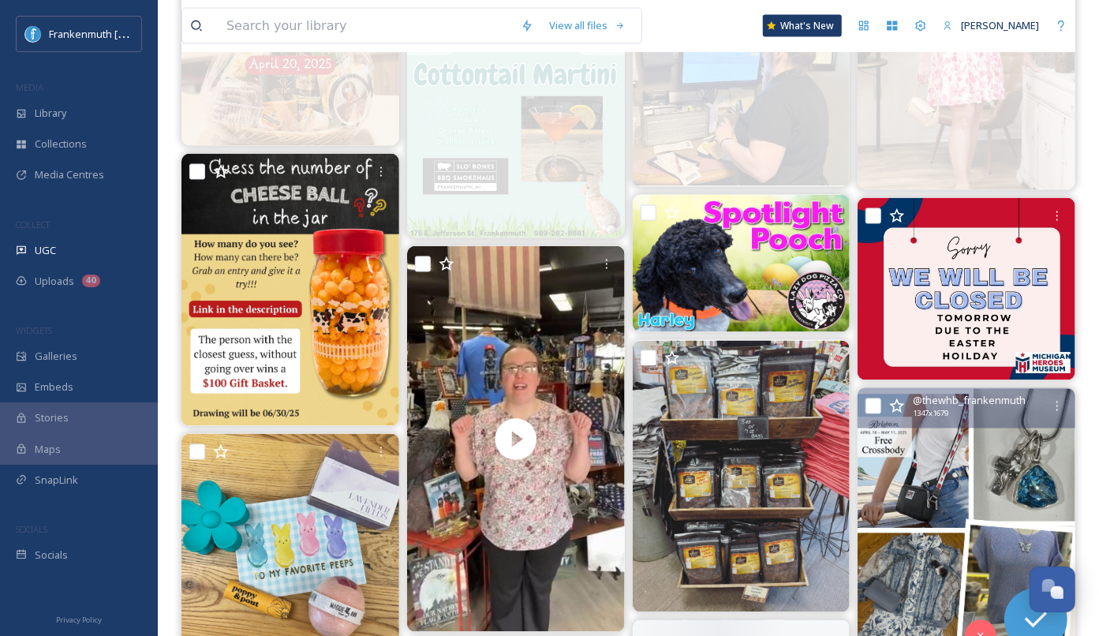
scroll to position [1580, 0]
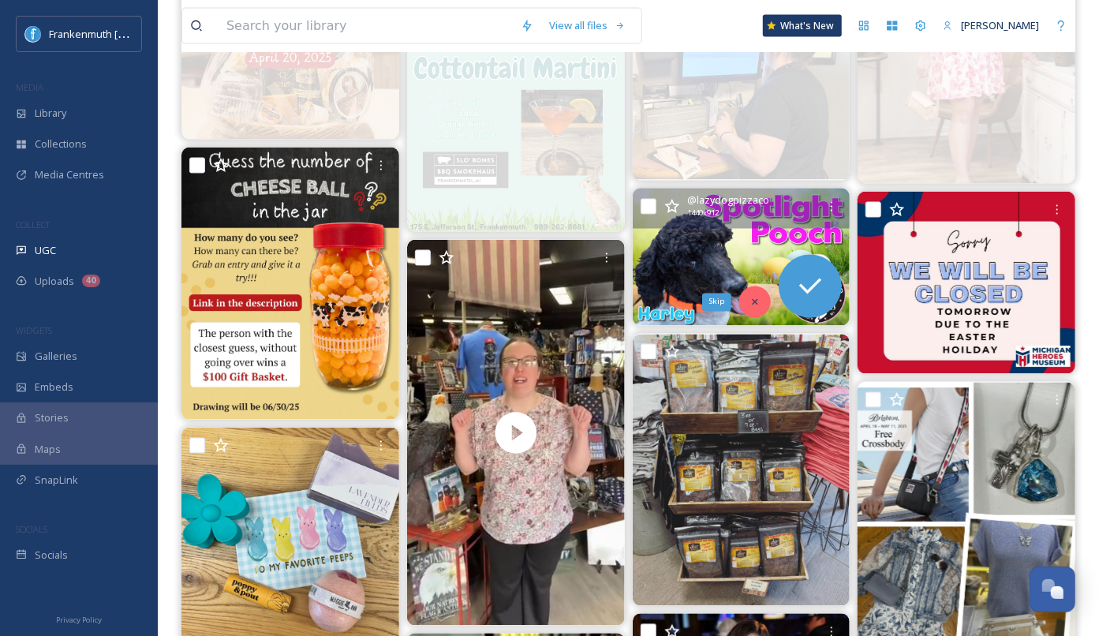
click at [753, 303] on icon at bounding box center [755, 302] width 11 height 11
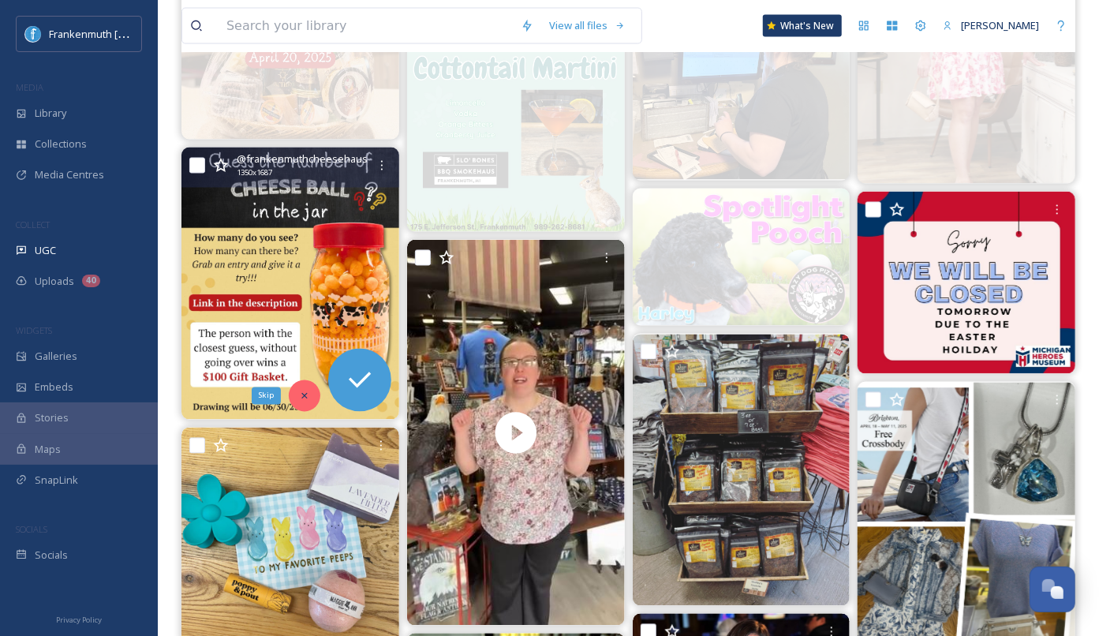
click at [297, 399] on div "Skip" at bounding box center [305, 396] width 32 height 32
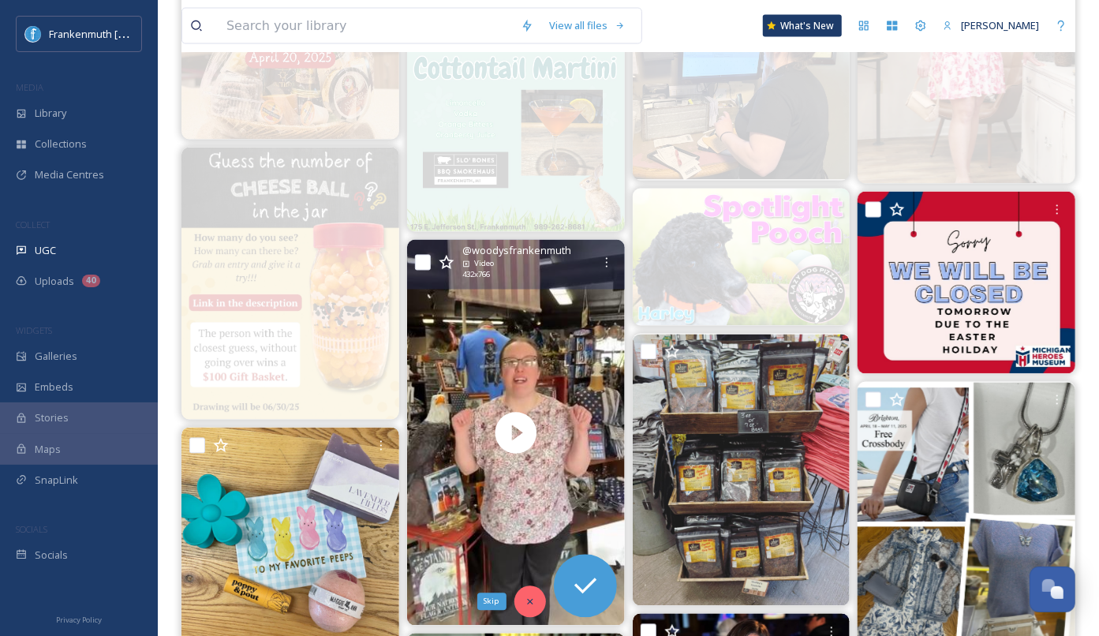
click at [533, 598] on icon at bounding box center [530, 601] width 11 height 11
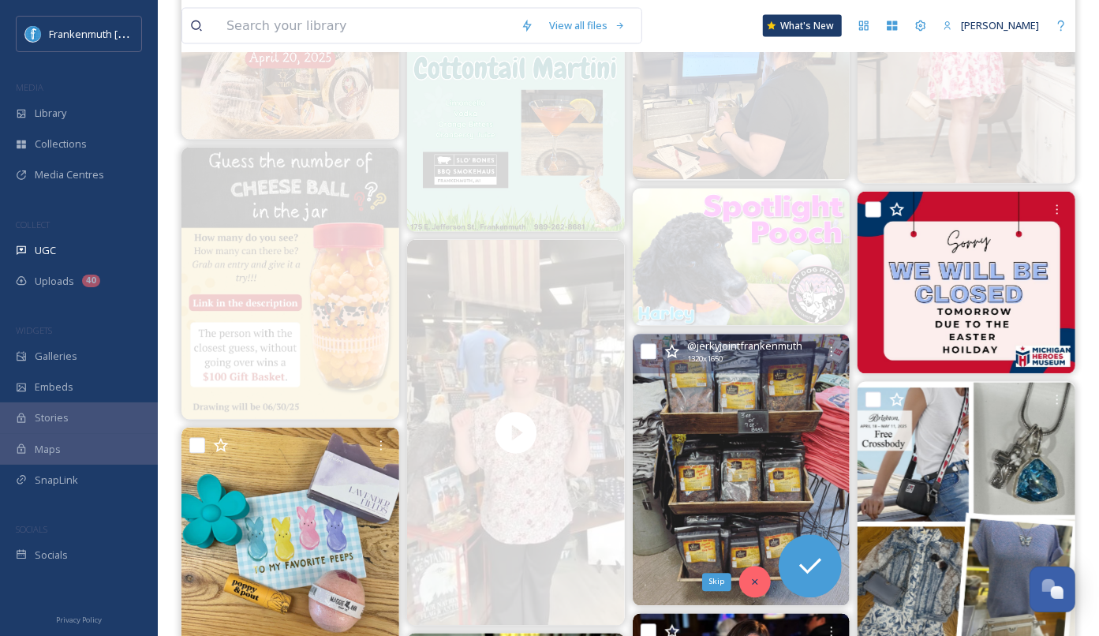
click at [757, 585] on icon at bounding box center [755, 582] width 11 height 11
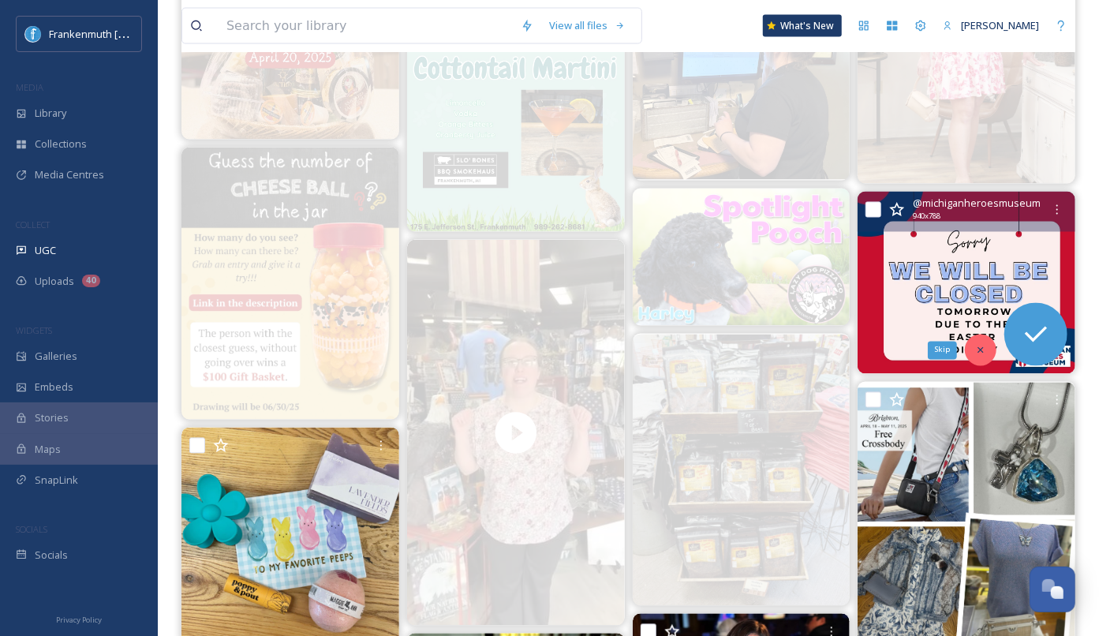
click at [987, 348] on div "Skip" at bounding box center [981, 351] width 32 height 32
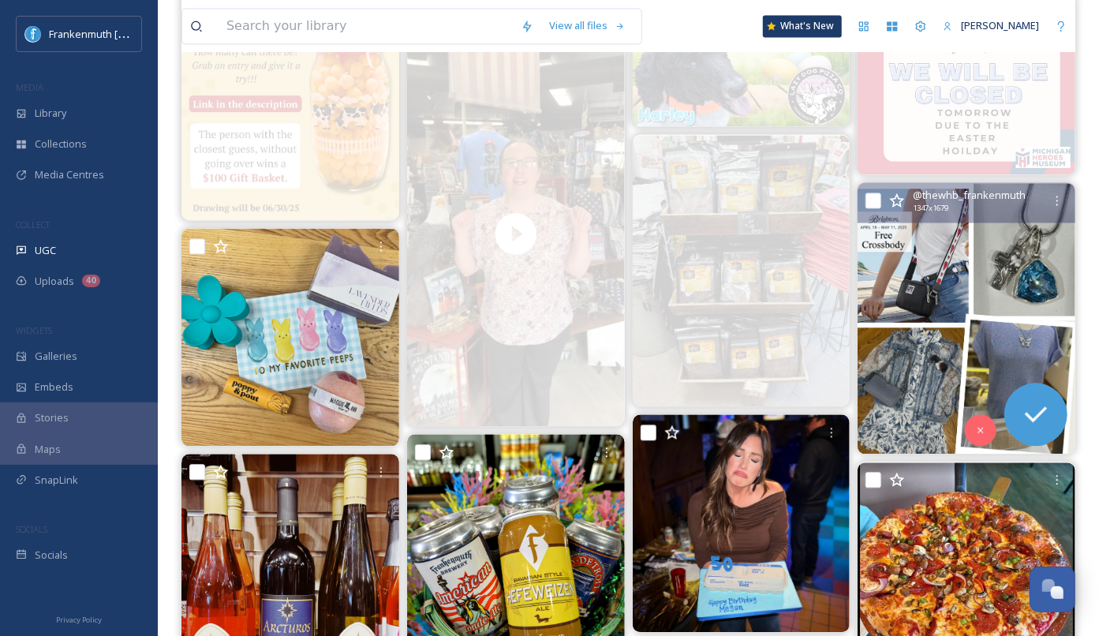
scroll to position [1797, 0]
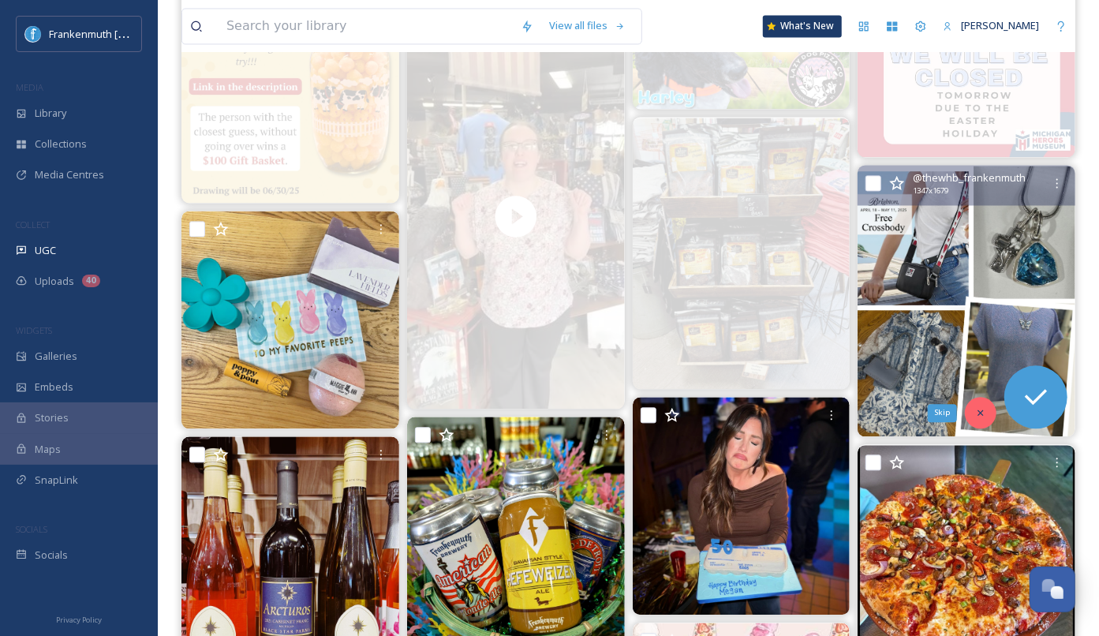
click at [981, 415] on icon at bounding box center [980, 412] width 11 height 11
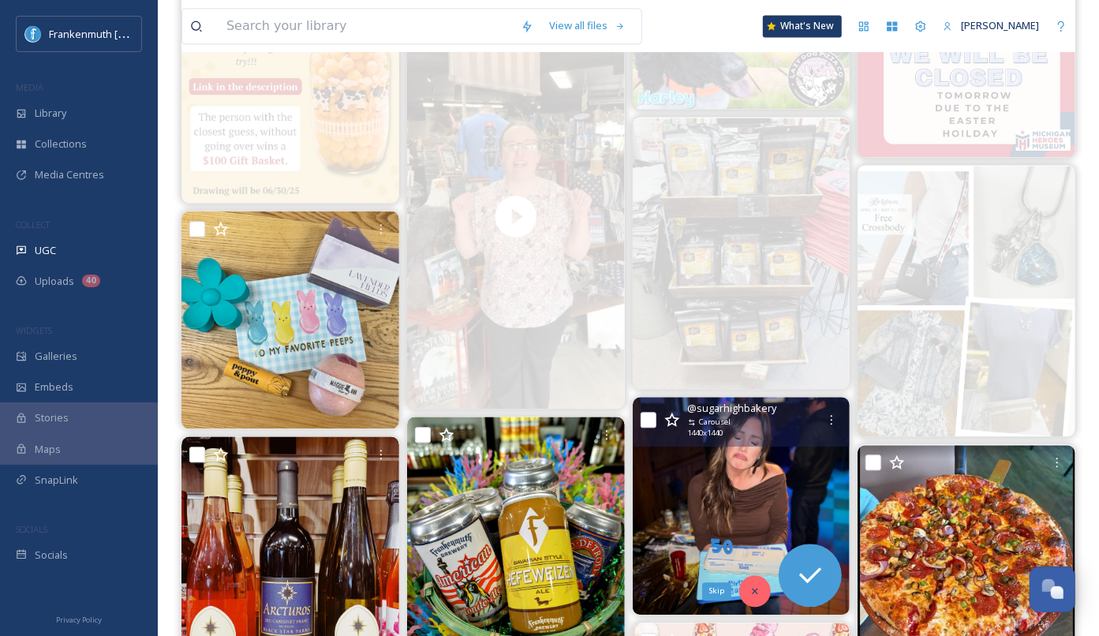
click at [757, 589] on icon at bounding box center [755, 590] width 11 height 11
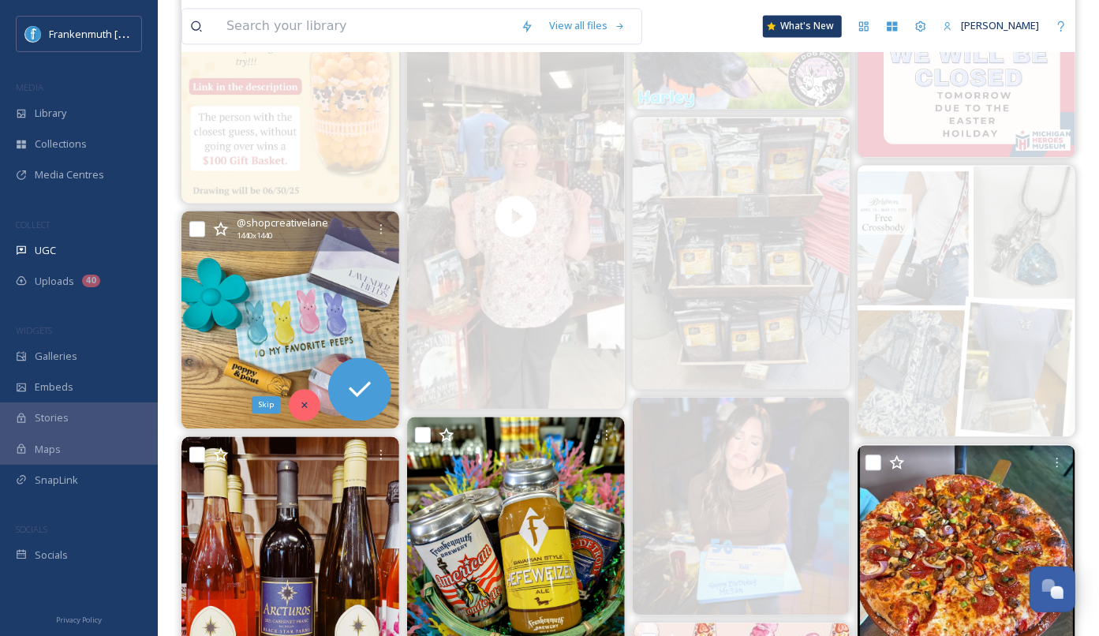
click at [305, 404] on icon at bounding box center [304, 405] width 6 height 6
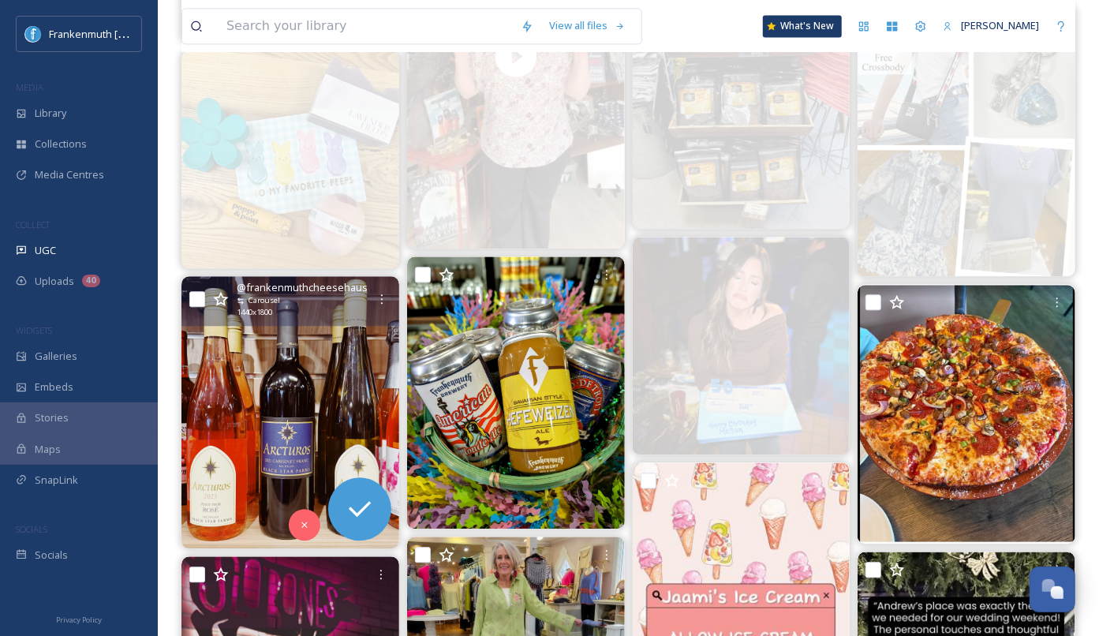
scroll to position [2016, 0]
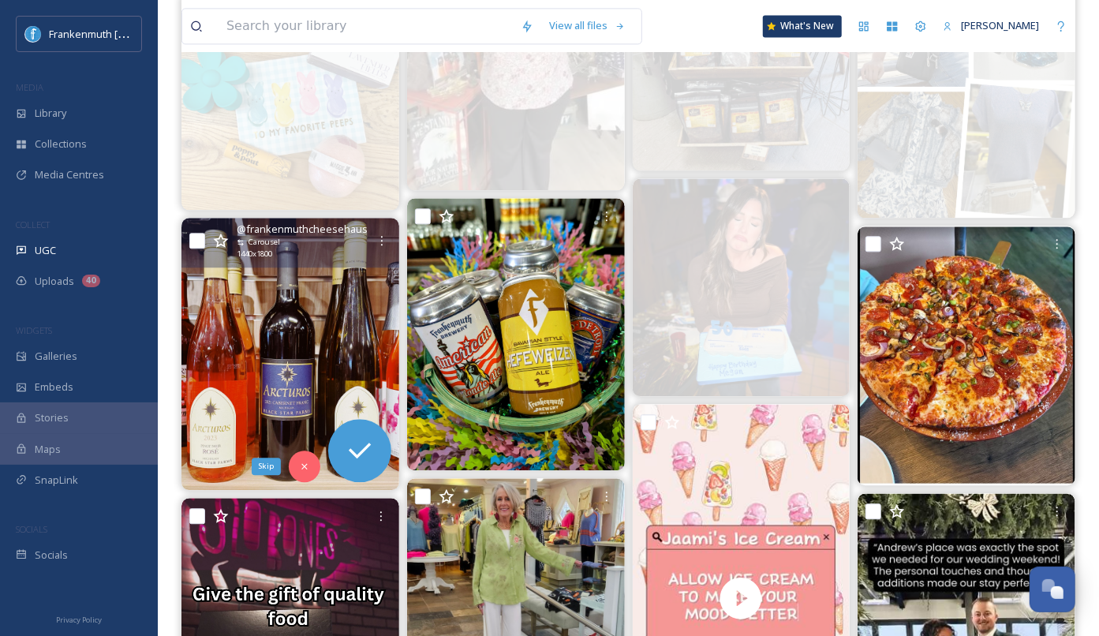
click at [297, 467] on div "Skip" at bounding box center [305, 467] width 32 height 32
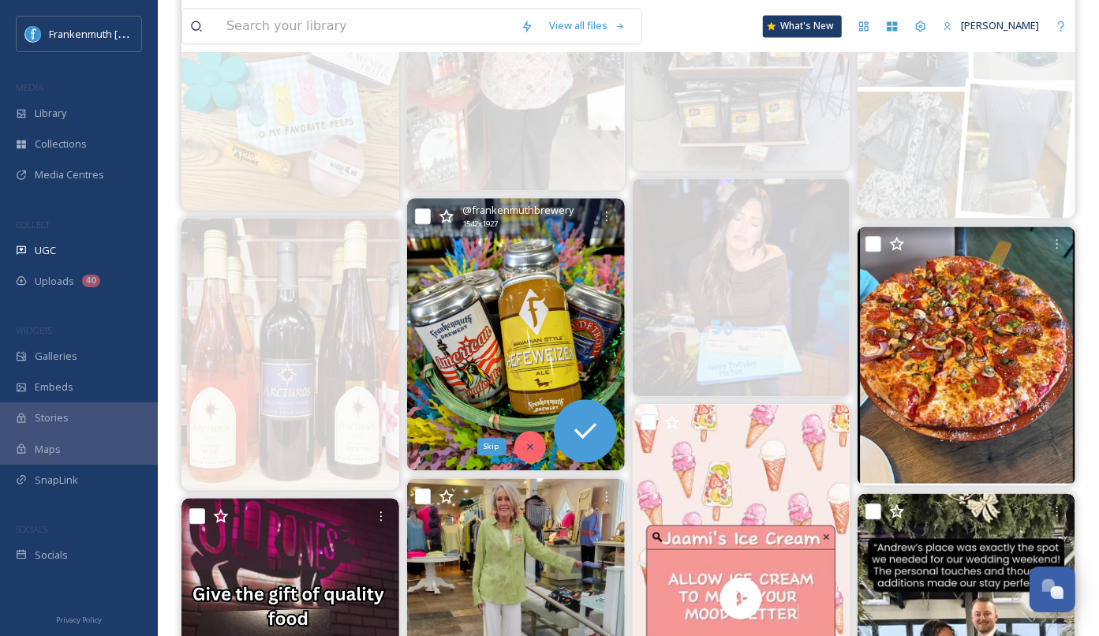
click at [529, 443] on icon at bounding box center [530, 446] width 6 height 6
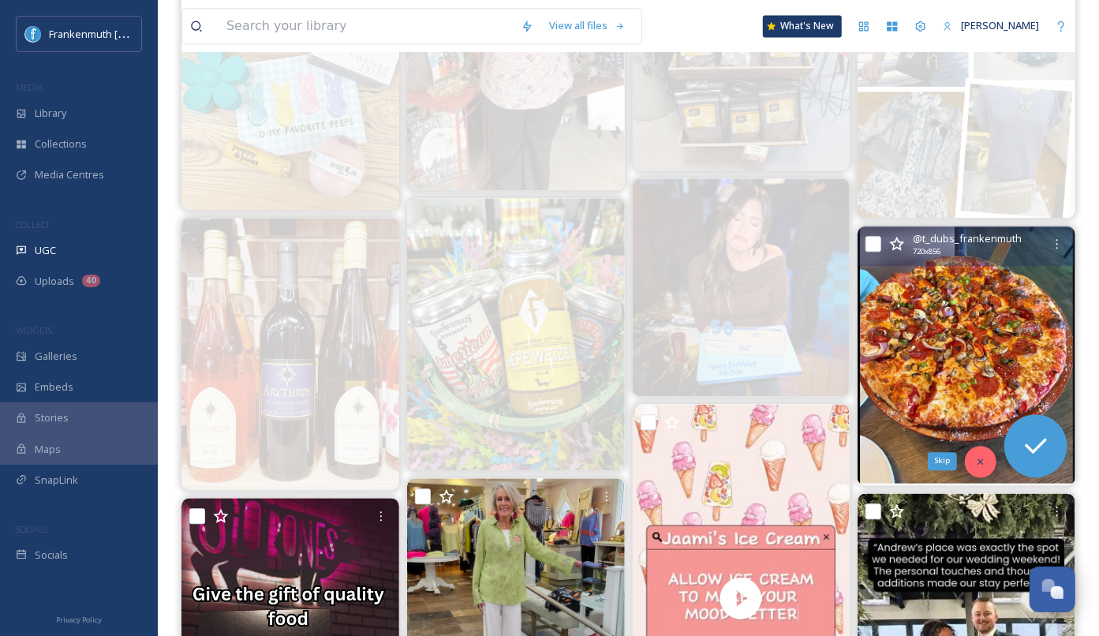
click at [987, 458] on div "Skip" at bounding box center [981, 462] width 32 height 32
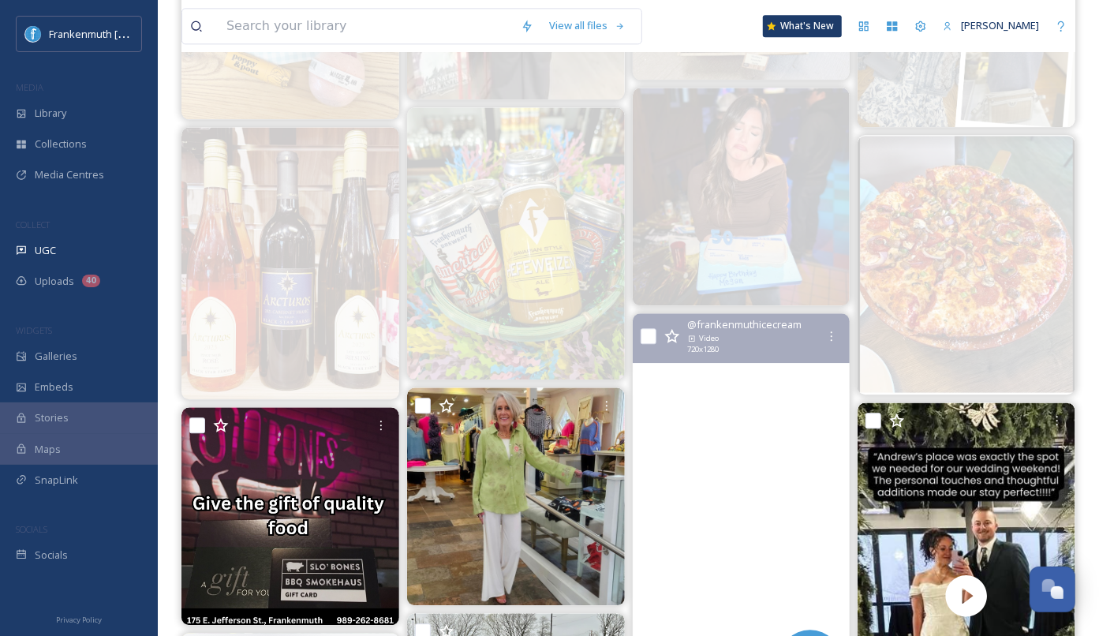
scroll to position [2266, 0]
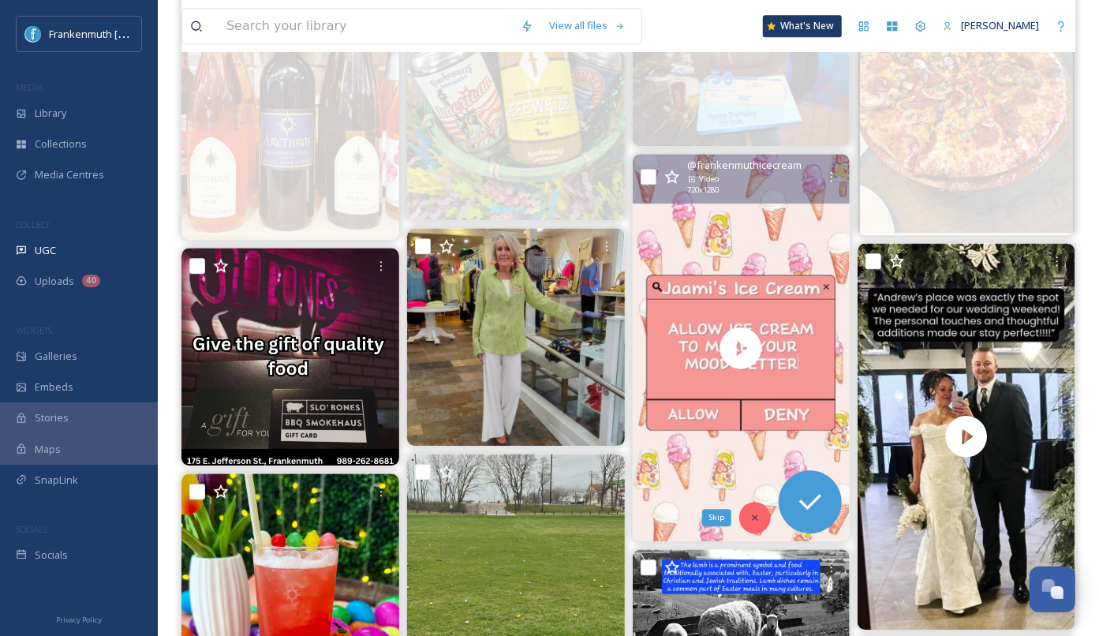
click at [750, 522] on div "Skip" at bounding box center [755, 518] width 32 height 32
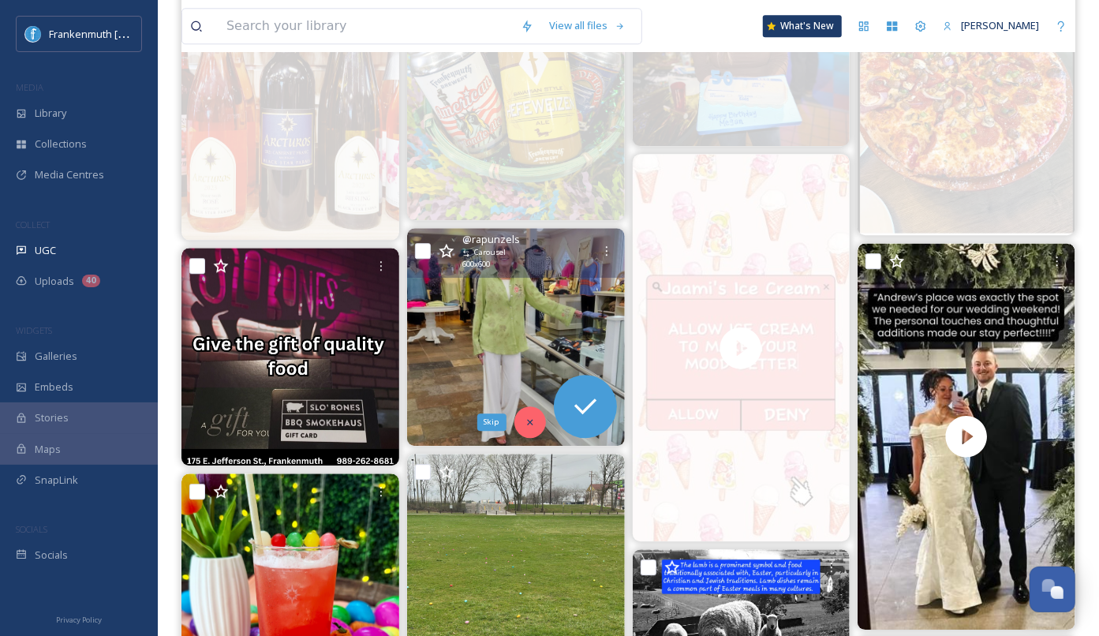
click at [534, 421] on icon at bounding box center [530, 422] width 11 height 11
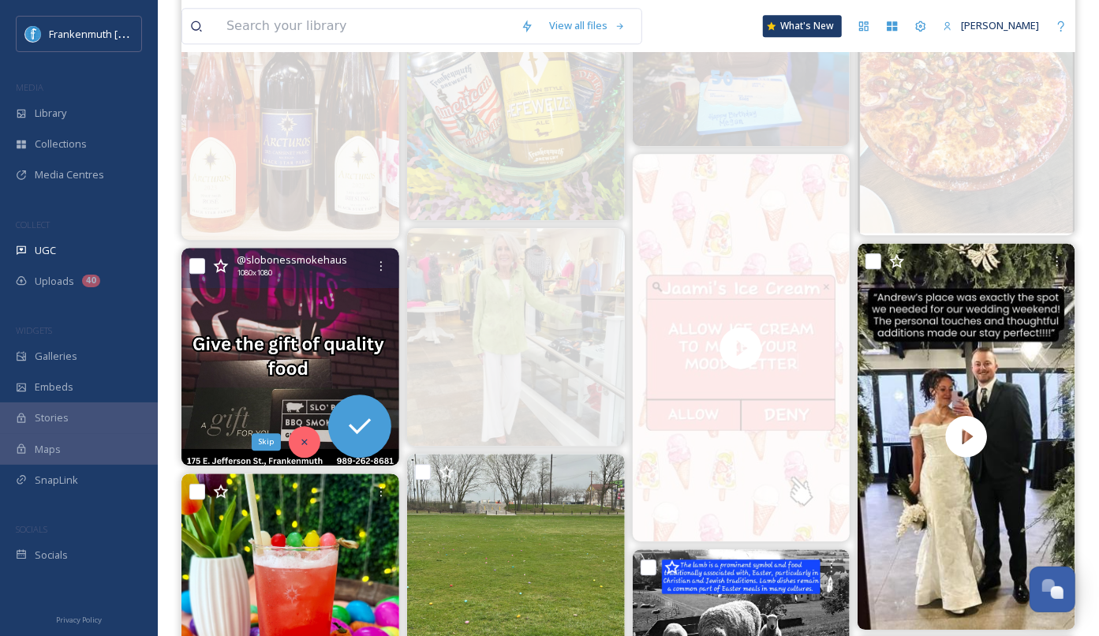
click at [302, 439] on icon at bounding box center [304, 442] width 6 height 6
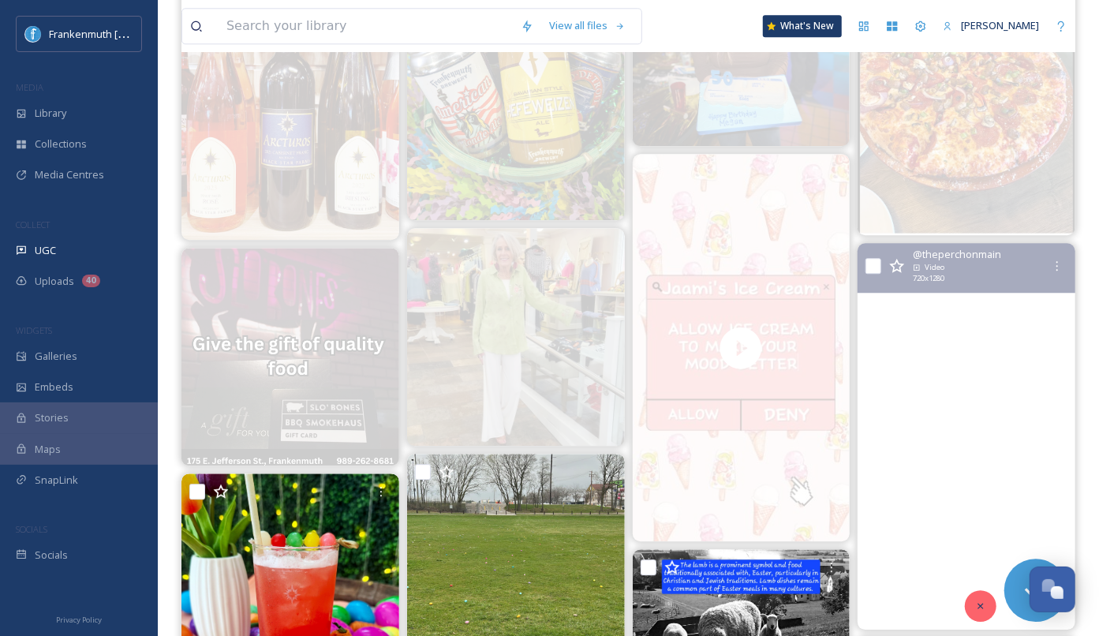
click at [974, 606] on div at bounding box center [981, 606] width 32 height 32
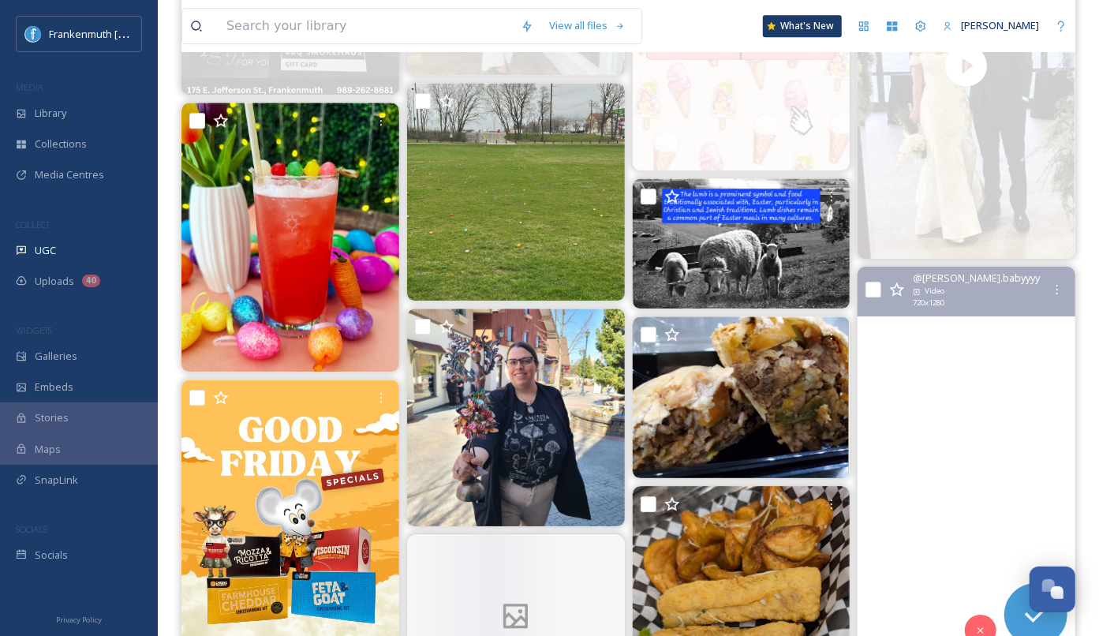
scroll to position [2639, 0]
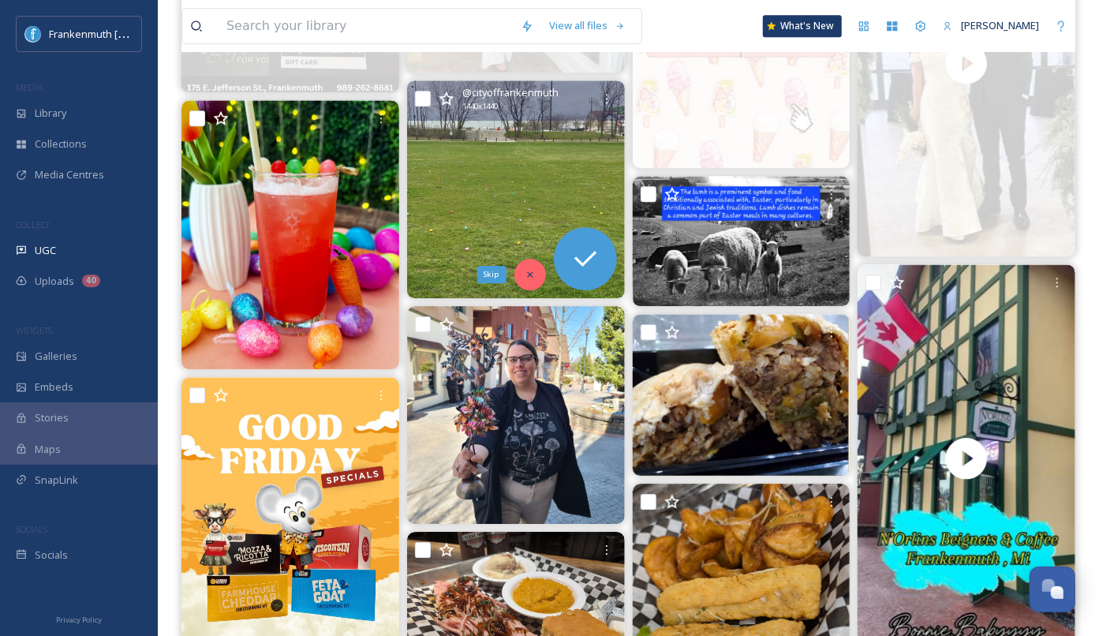
click at [540, 273] on div "Skip" at bounding box center [530, 275] width 32 height 32
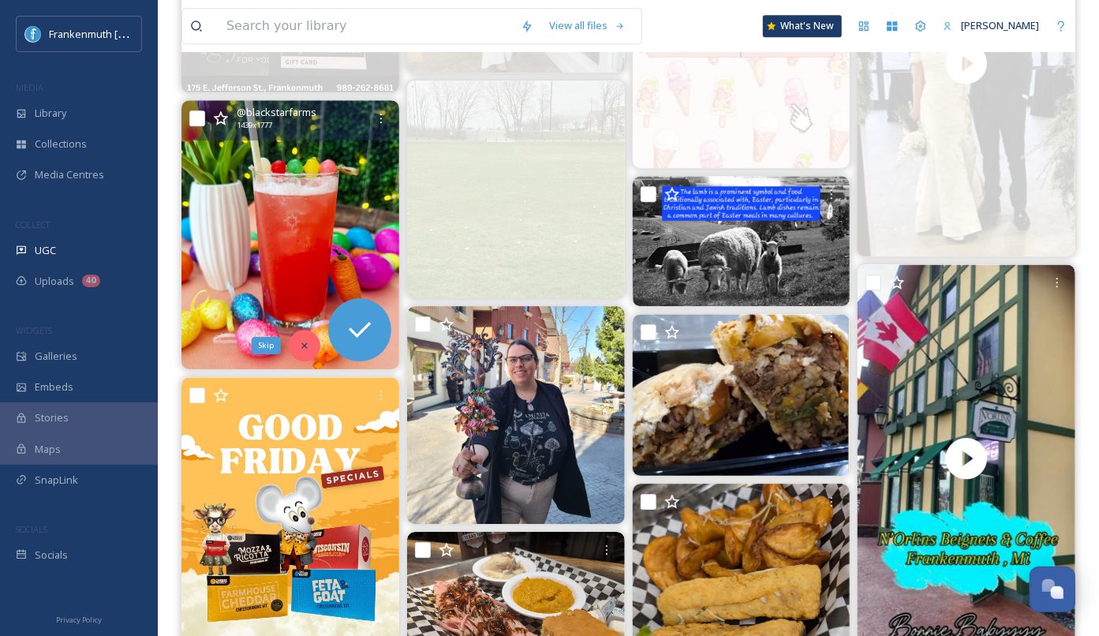
click at [300, 358] on div "Skip" at bounding box center [305, 346] width 32 height 32
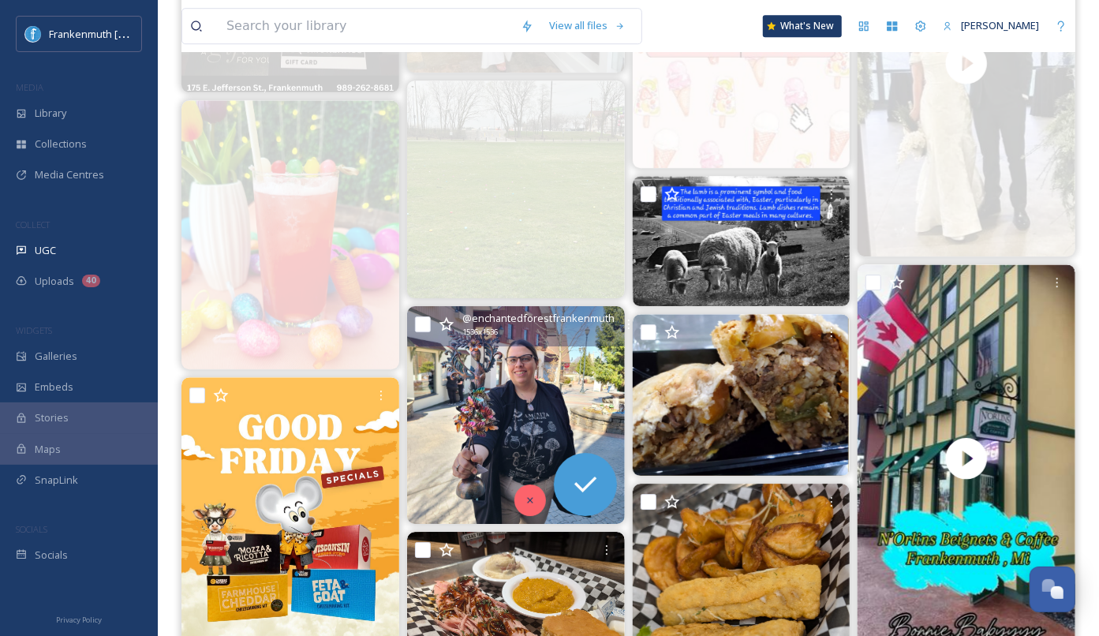
click at [538, 496] on div at bounding box center [530, 500] width 32 height 32
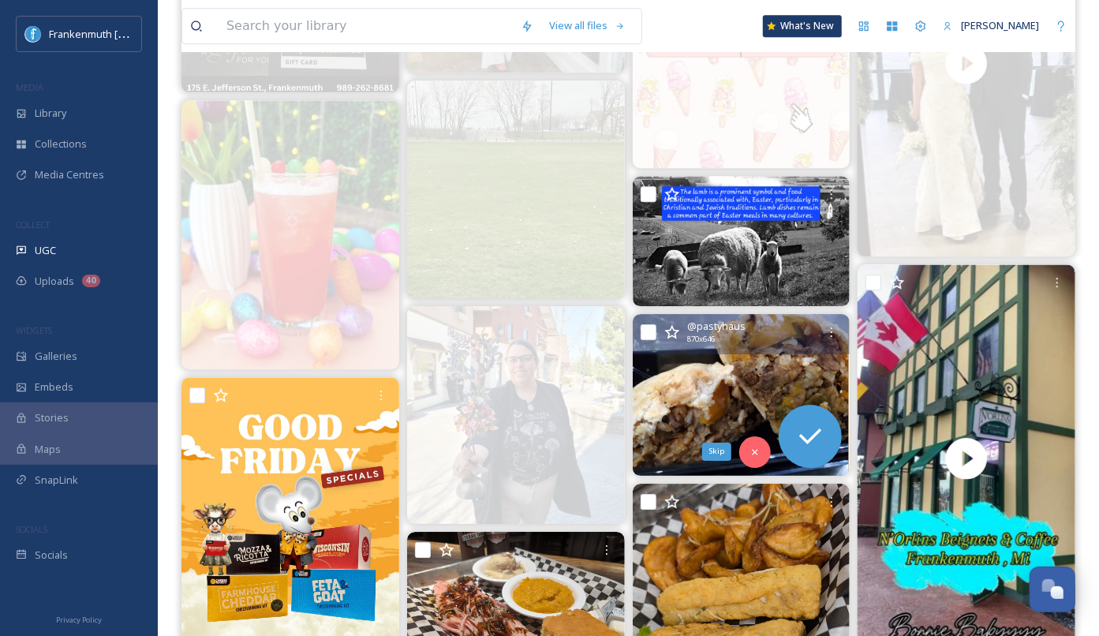
drag, startPoint x: 761, startPoint y: 451, endPoint x: 758, endPoint y: 433, distance: 17.5
click at [761, 451] on icon at bounding box center [755, 452] width 11 height 11
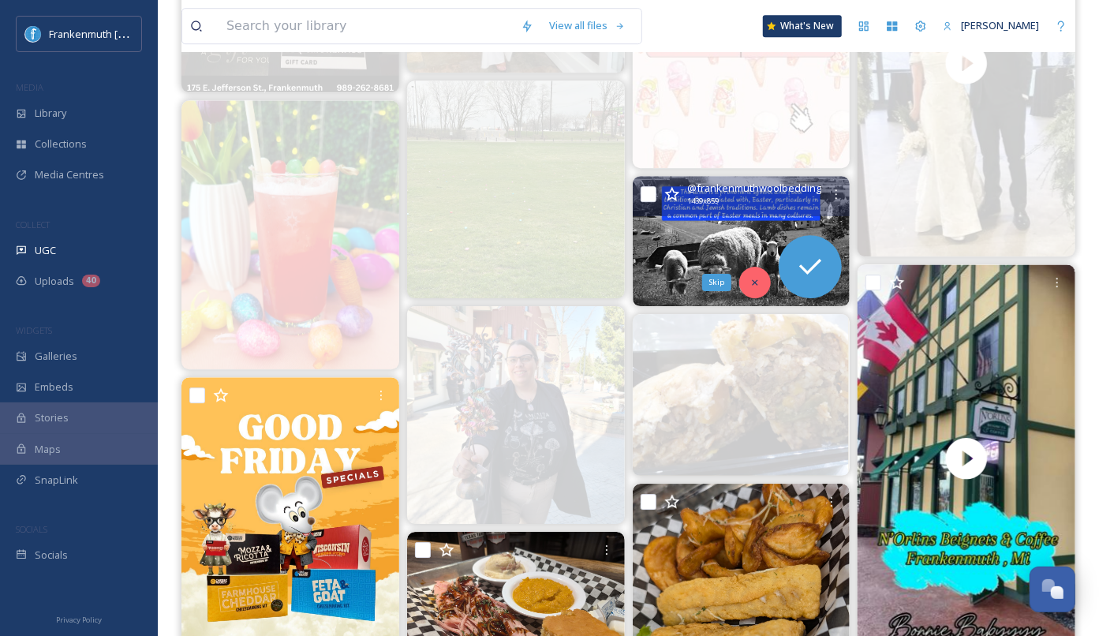
click at [761, 274] on div "Skip" at bounding box center [755, 283] width 32 height 32
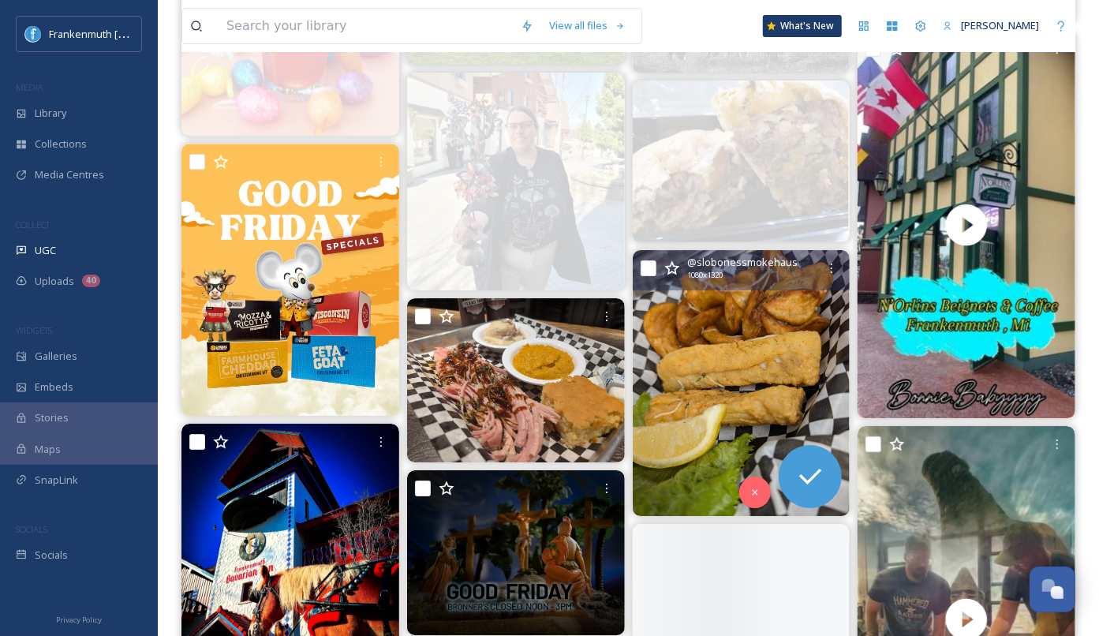
scroll to position [2881, 0]
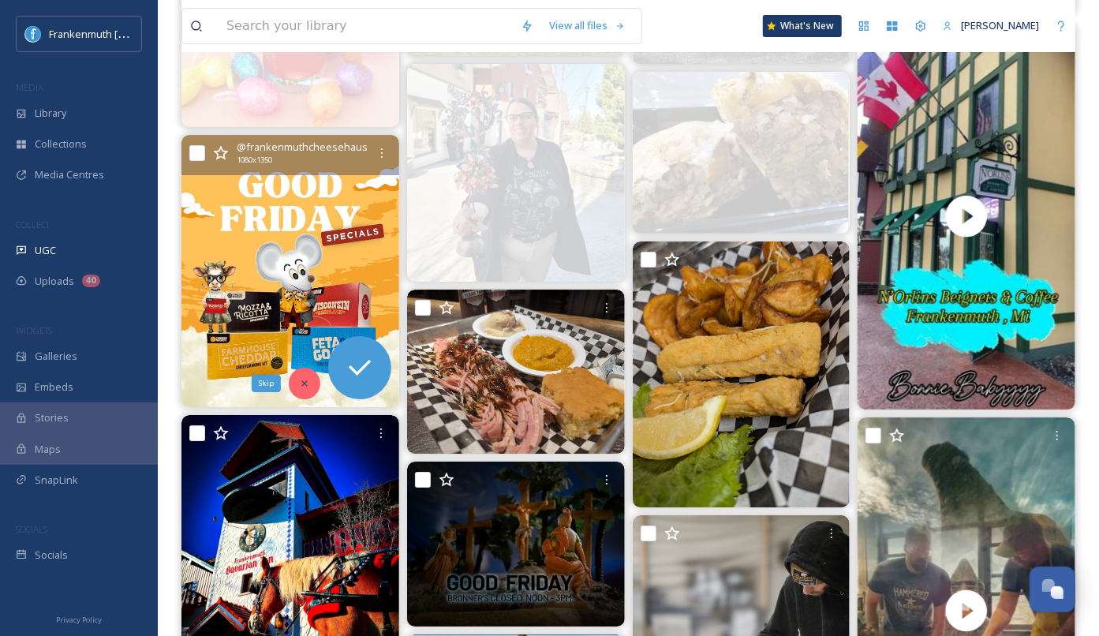
click at [304, 380] on icon at bounding box center [304, 383] width 11 height 11
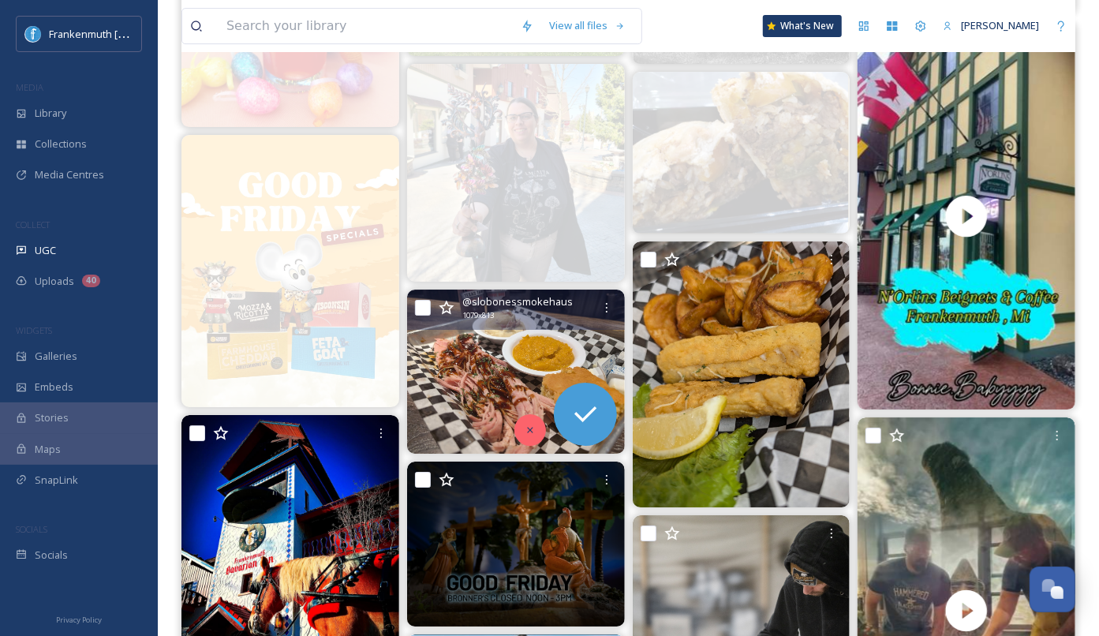
click at [528, 428] on icon at bounding box center [530, 429] width 11 height 11
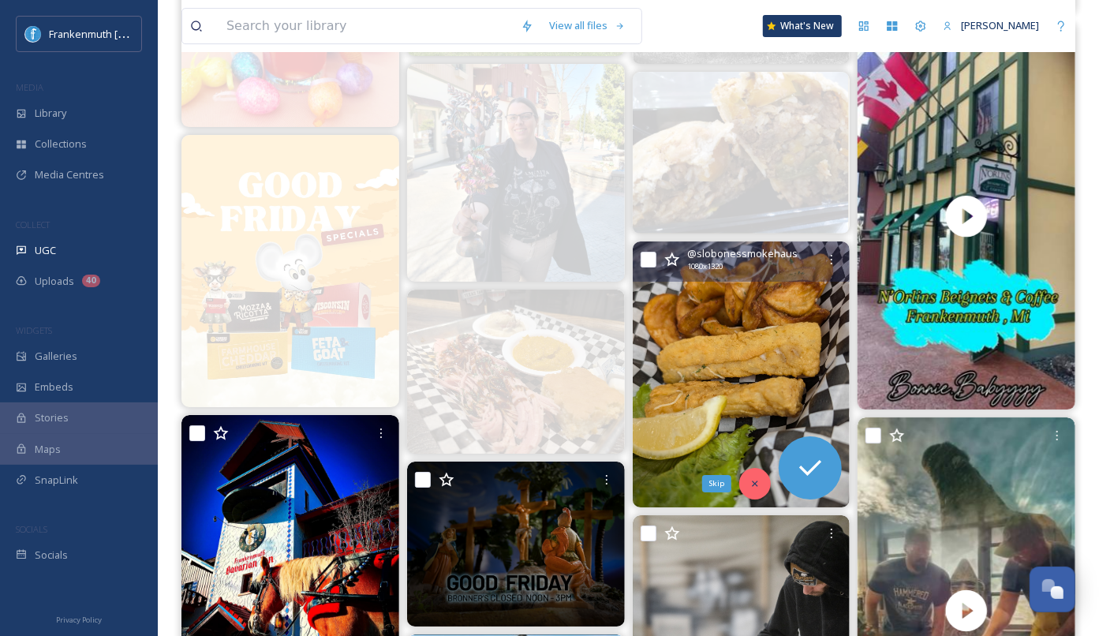
click at [761, 484] on icon at bounding box center [755, 483] width 11 height 11
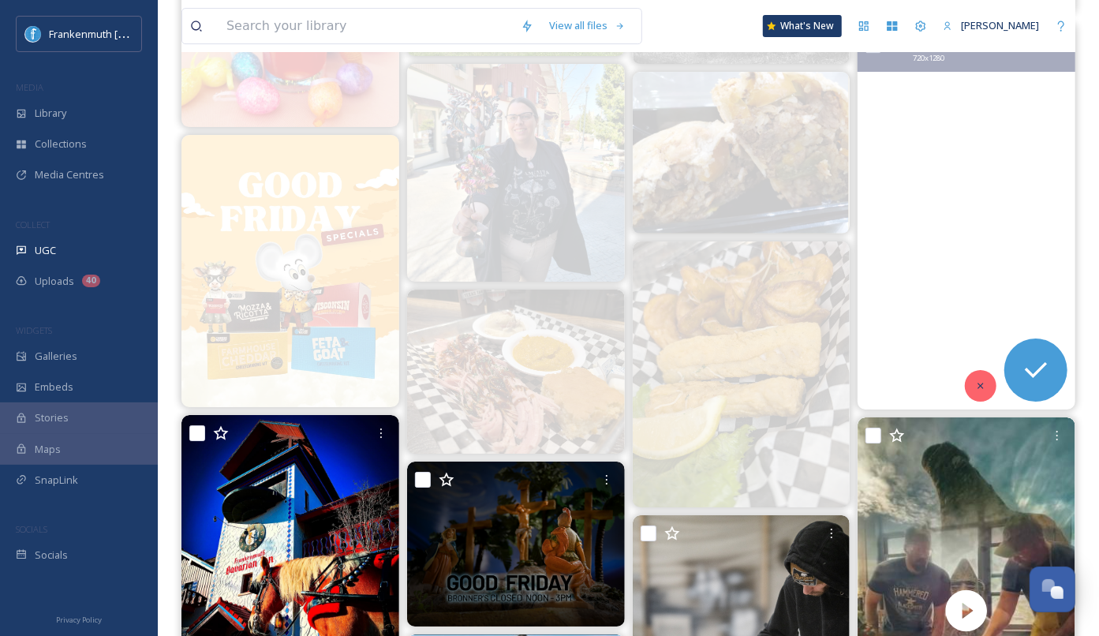
click at [982, 383] on icon at bounding box center [981, 386] width 6 height 6
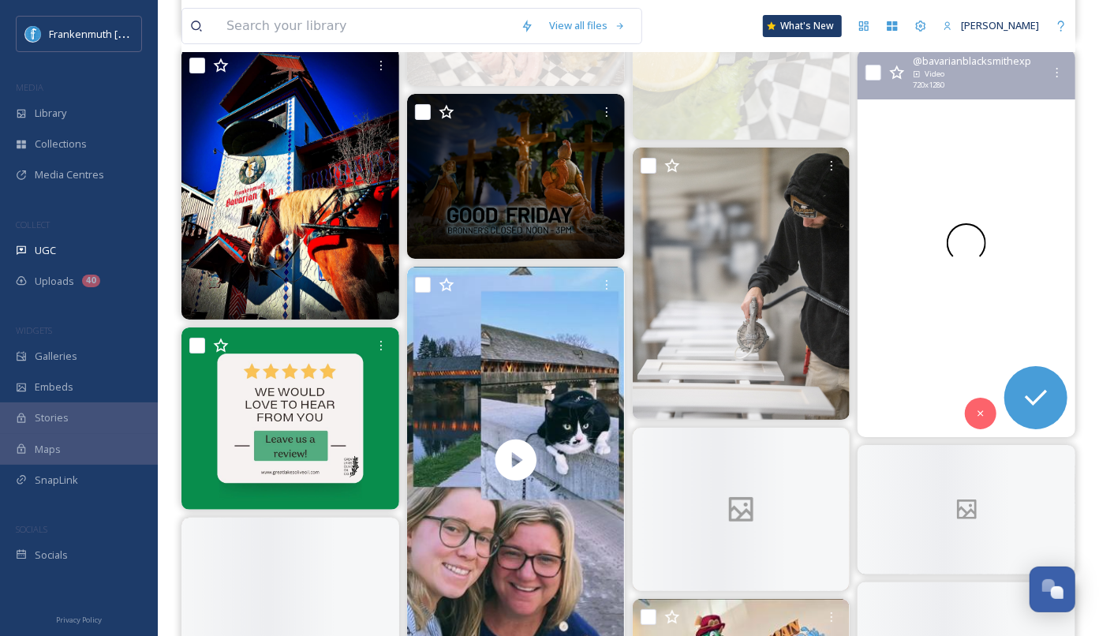
scroll to position [3261, 0]
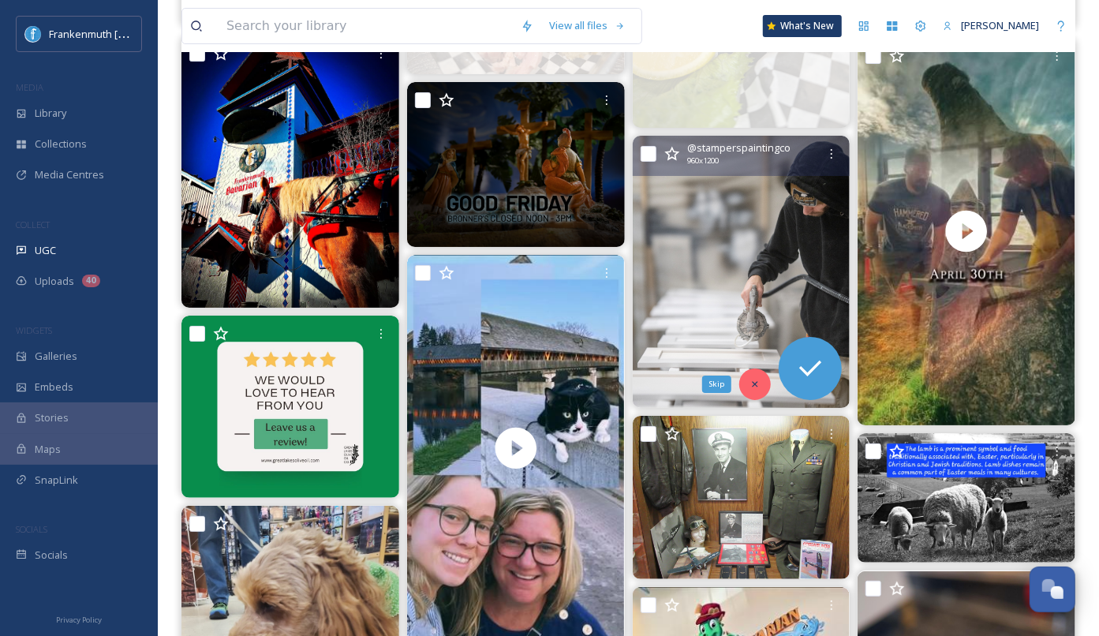
click at [753, 392] on div "Skip" at bounding box center [755, 384] width 32 height 32
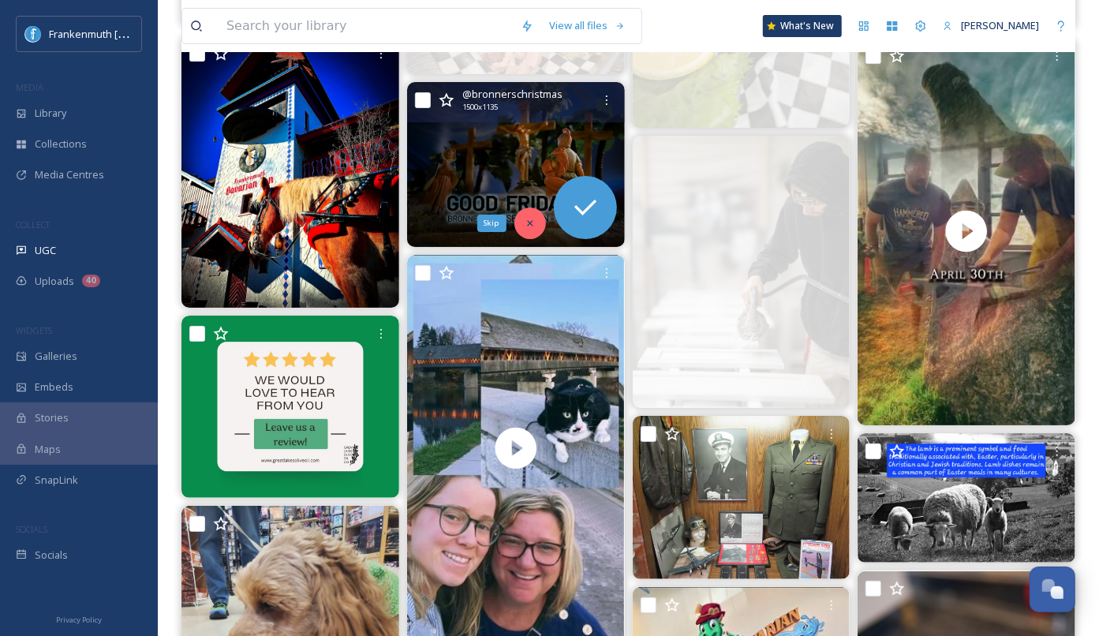
click at [522, 229] on div "Skip" at bounding box center [530, 224] width 32 height 32
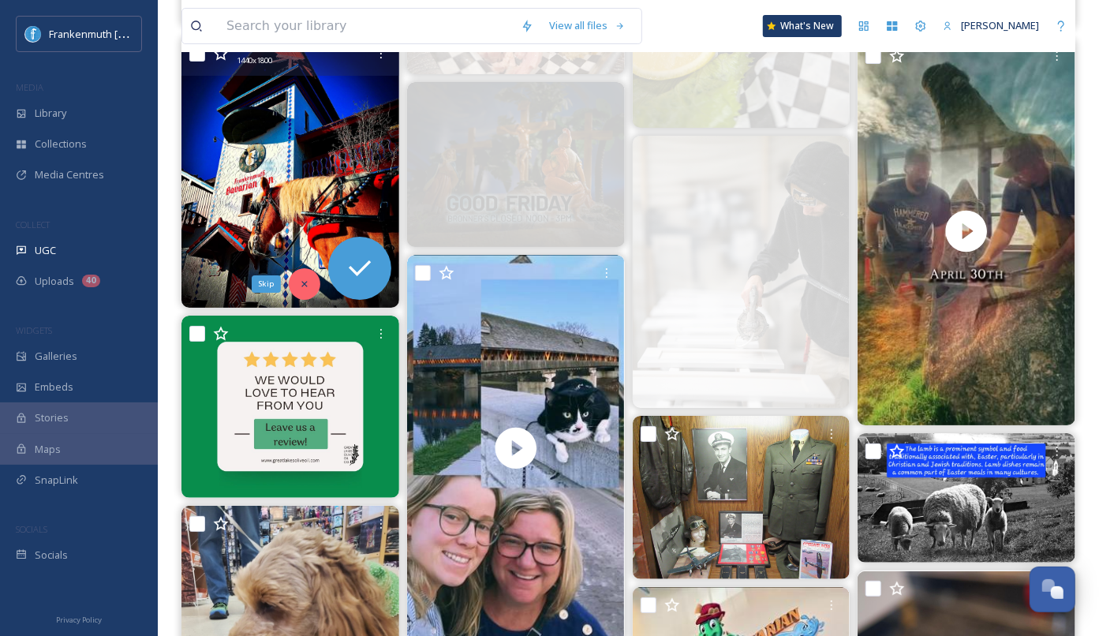
click at [305, 286] on icon at bounding box center [304, 284] width 11 height 11
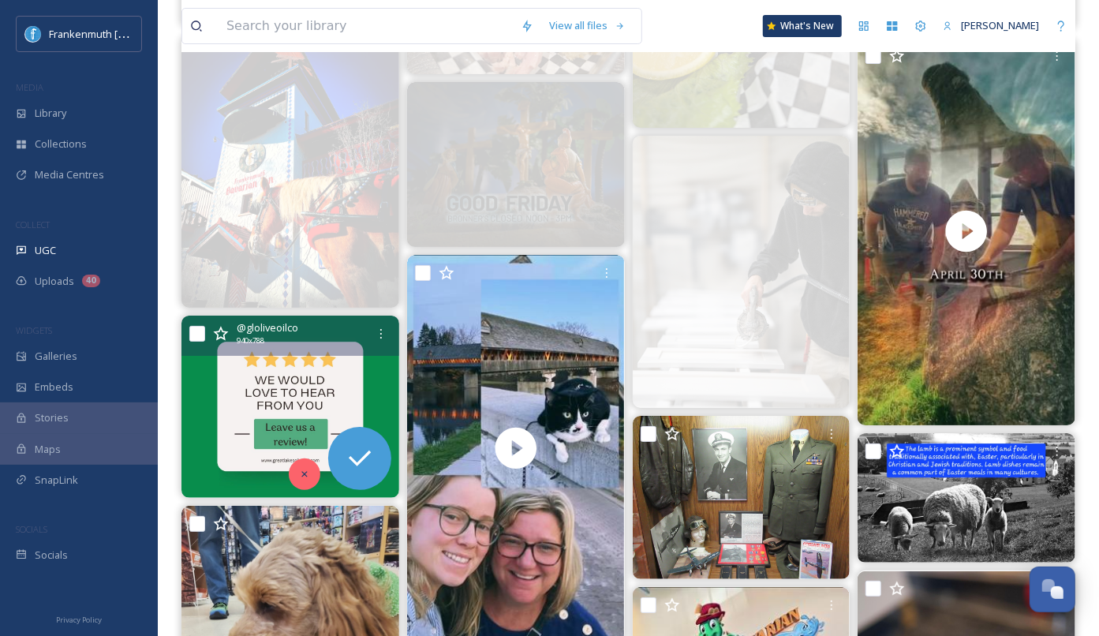
click at [298, 484] on div at bounding box center [305, 474] width 32 height 32
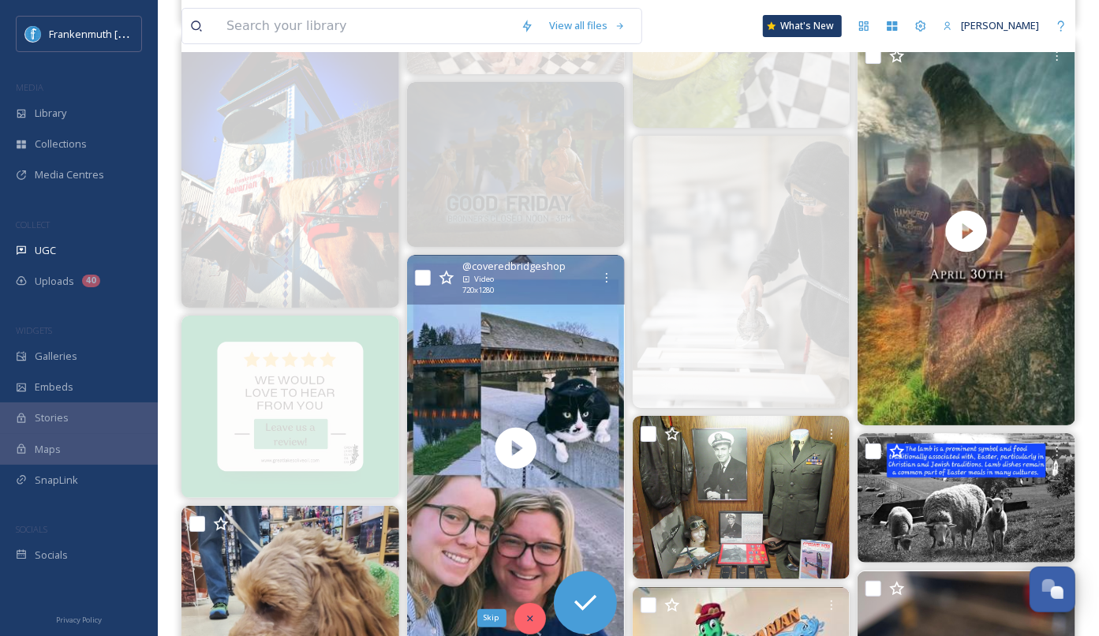
click at [522, 623] on div "Skip" at bounding box center [530, 619] width 32 height 32
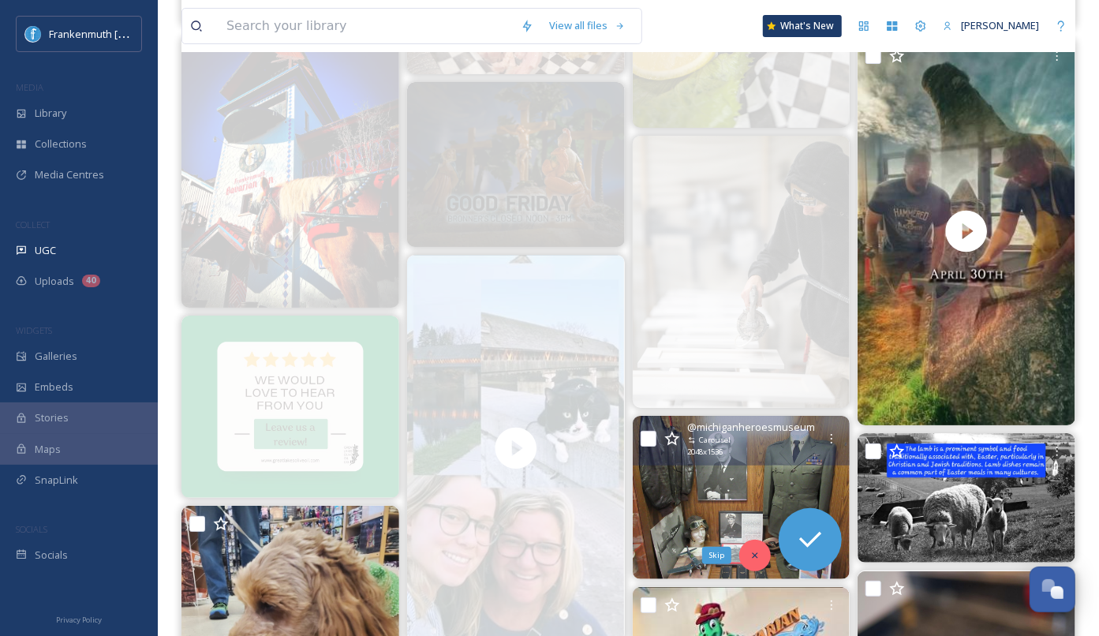
click at [766, 555] on div "Skip" at bounding box center [755, 556] width 32 height 32
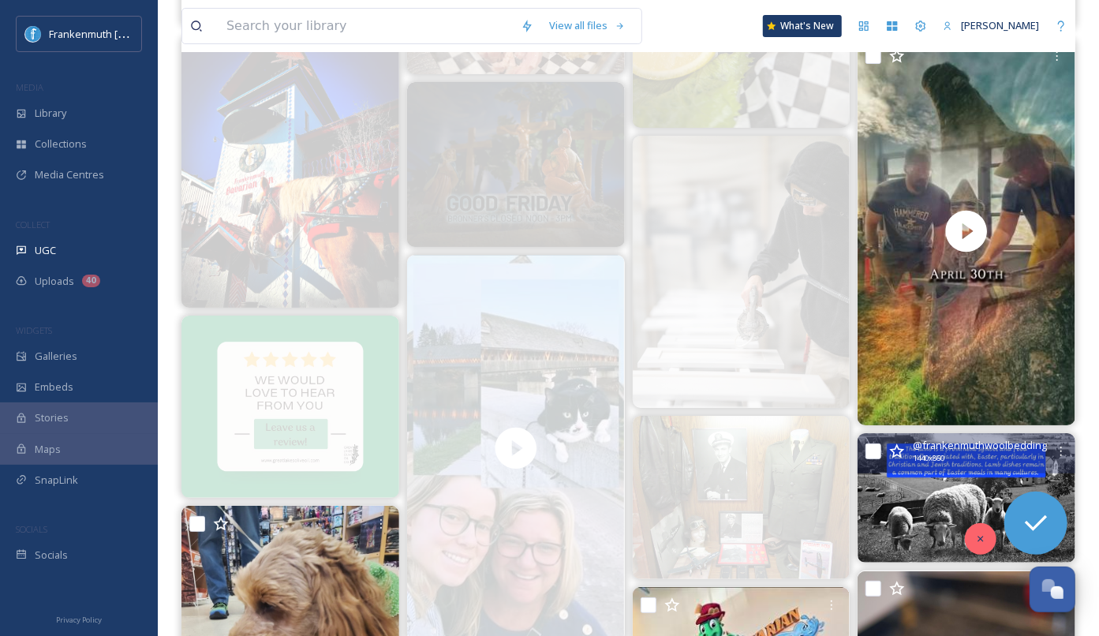
click at [988, 545] on div at bounding box center [981, 539] width 32 height 32
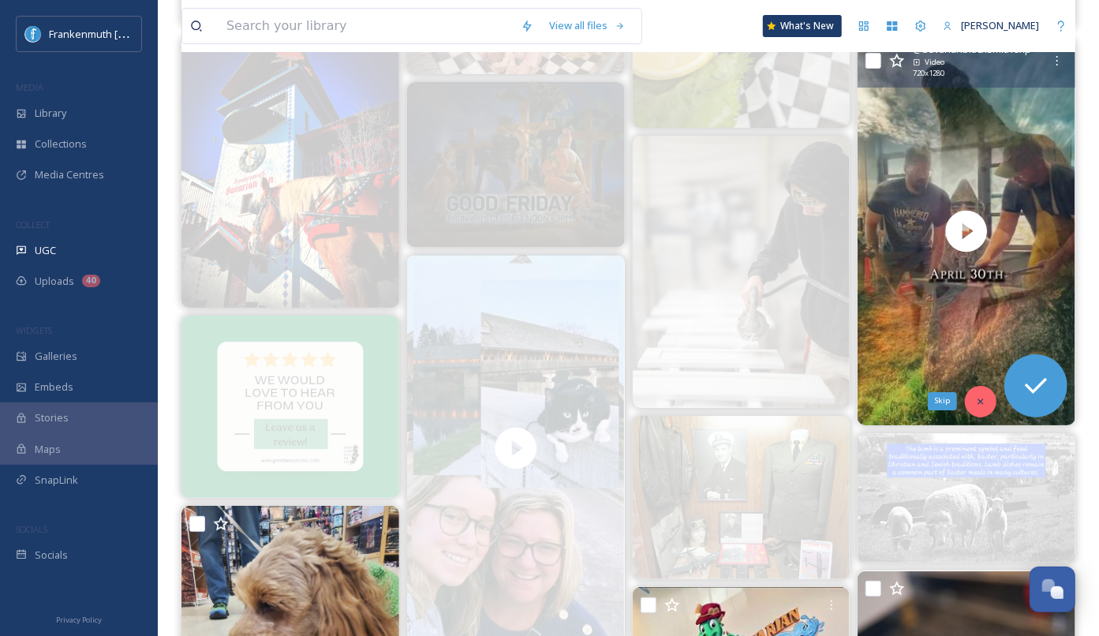
click at [980, 396] on icon at bounding box center [980, 401] width 11 height 11
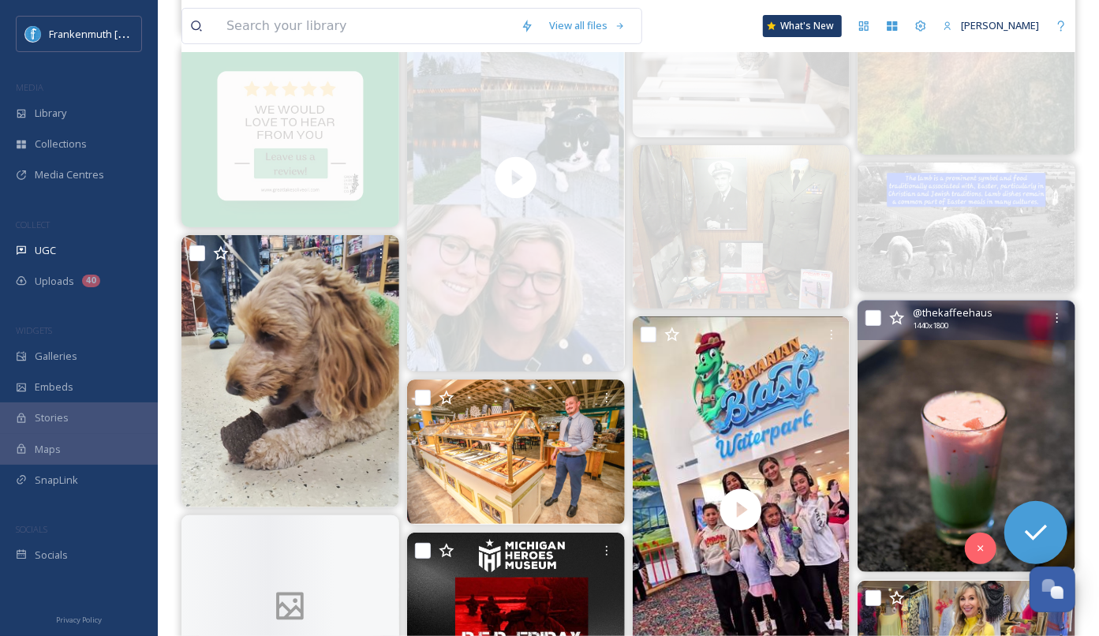
scroll to position [3611, 0]
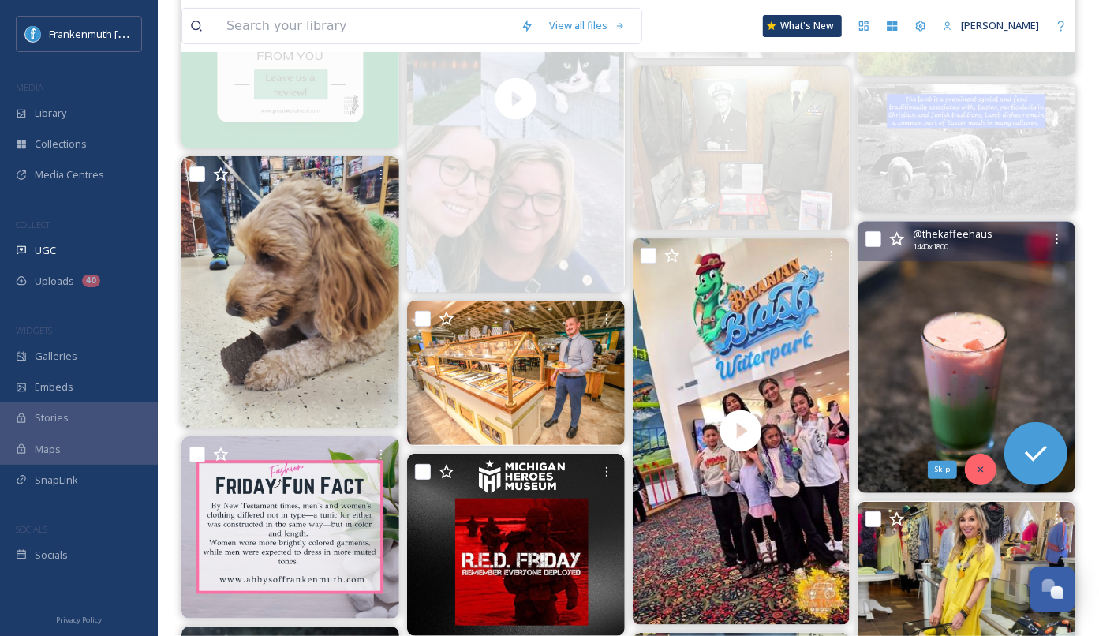
click at [982, 469] on icon at bounding box center [980, 469] width 11 height 11
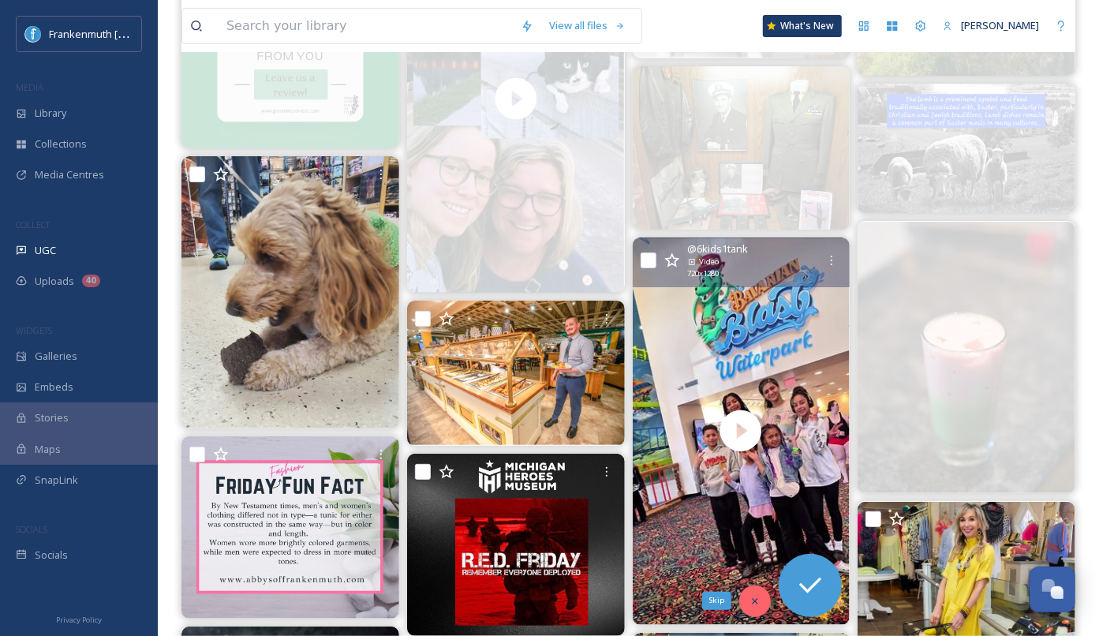
click at [761, 598] on div "Skip" at bounding box center [755, 601] width 32 height 32
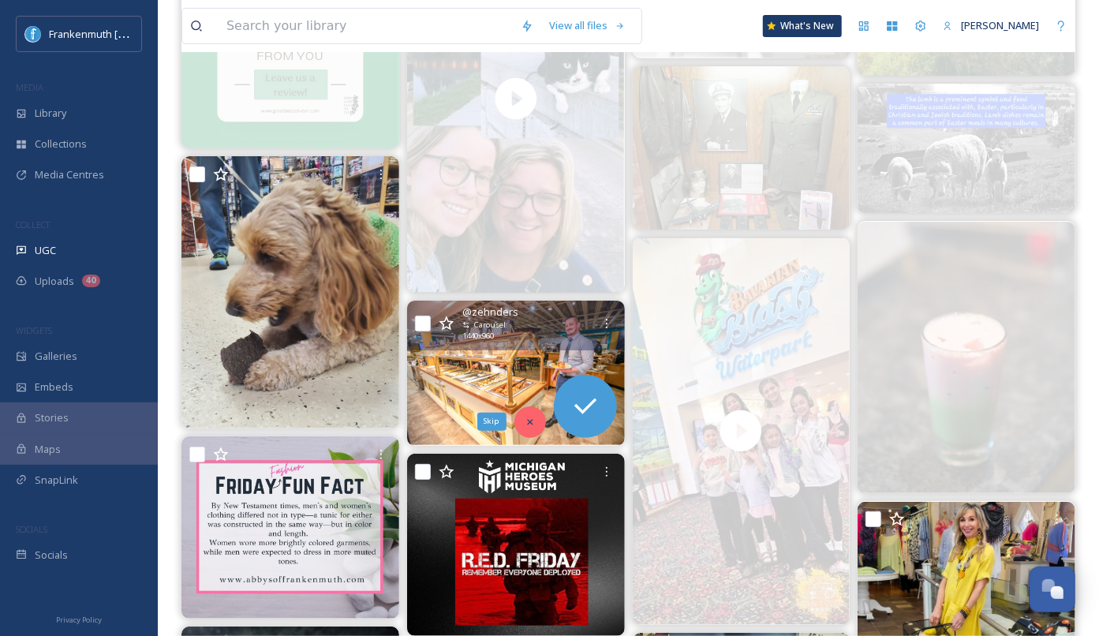
click at [520, 429] on div "Skip" at bounding box center [530, 422] width 32 height 32
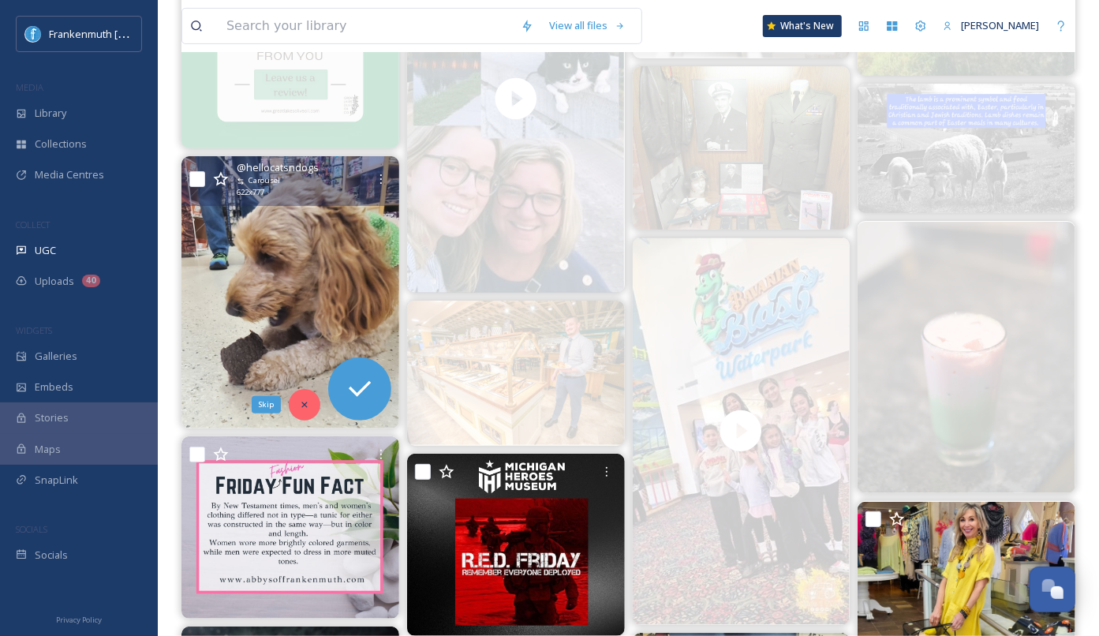
click at [299, 404] on icon at bounding box center [304, 404] width 11 height 11
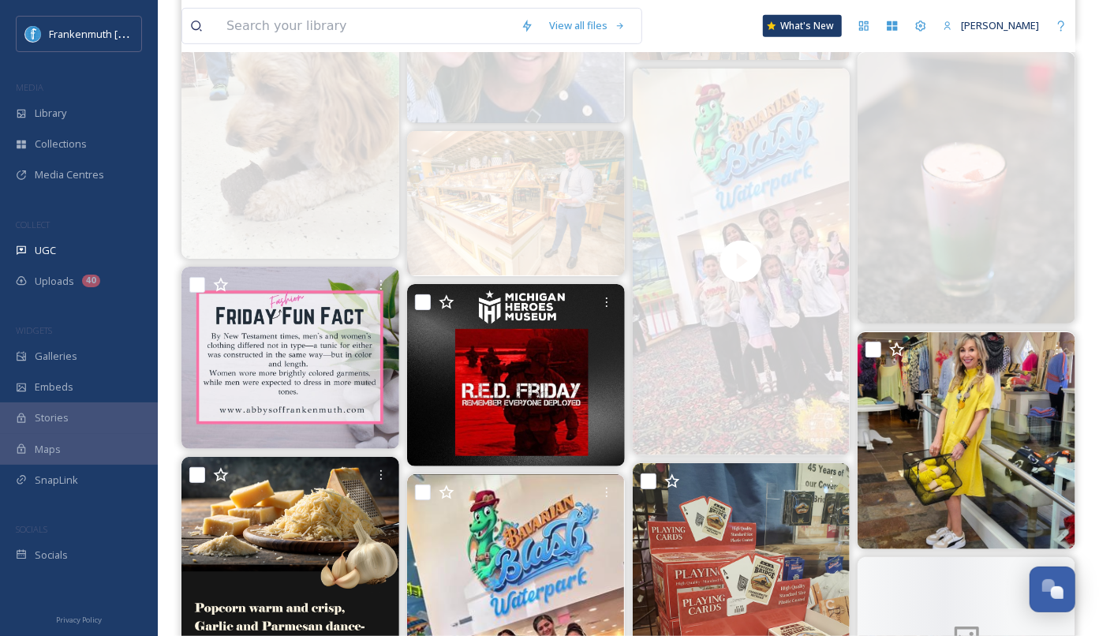
scroll to position [3825, 0]
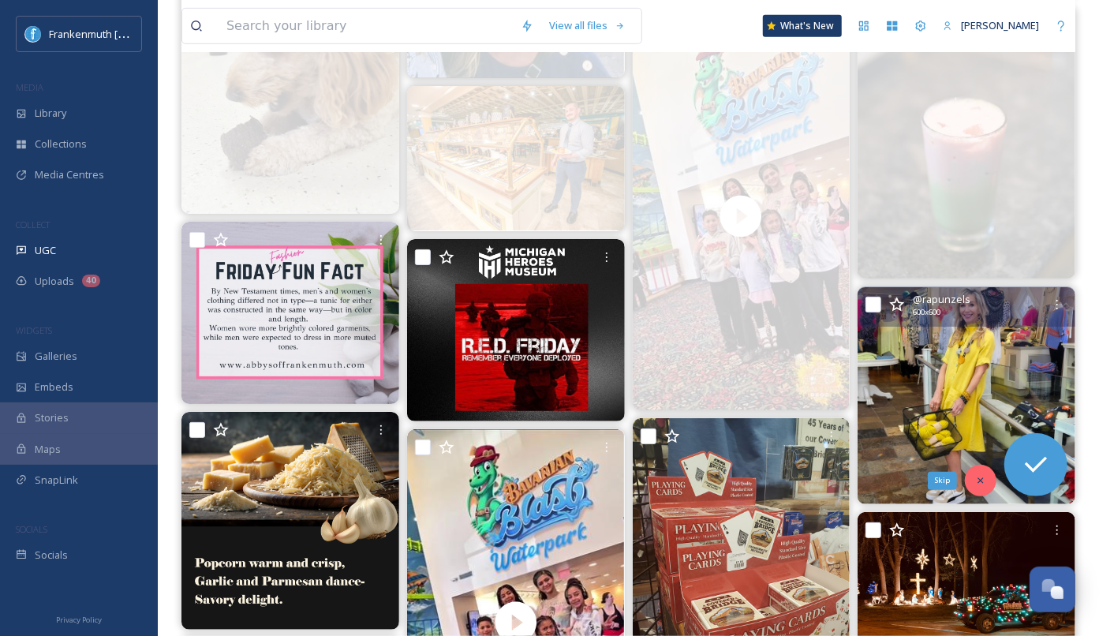
click at [985, 476] on icon at bounding box center [980, 480] width 11 height 11
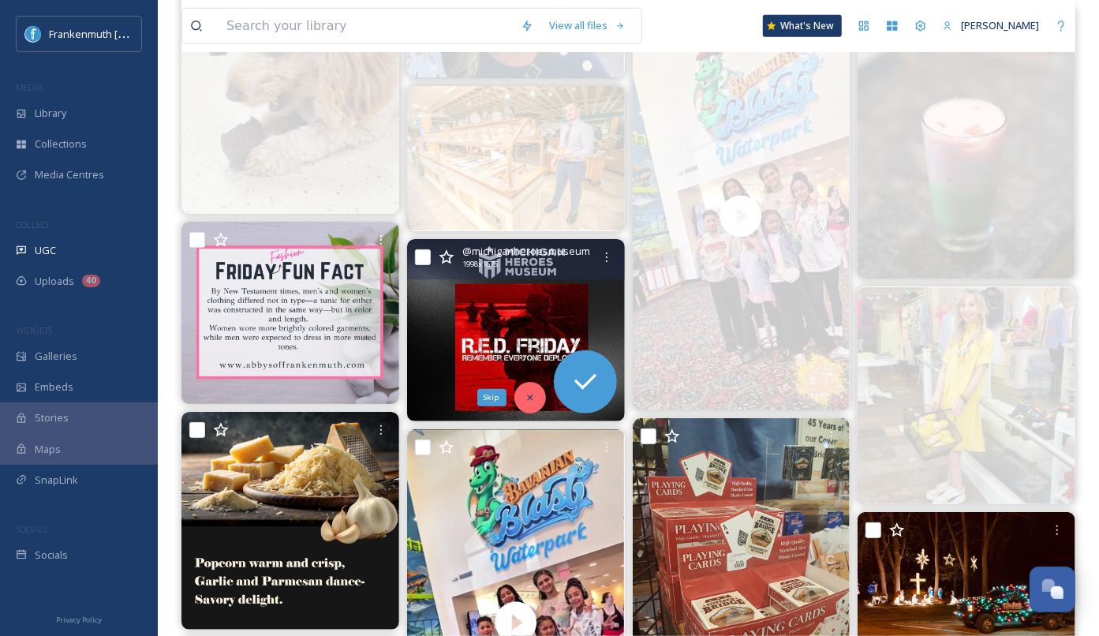
click at [537, 401] on div "Skip" at bounding box center [530, 398] width 32 height 32
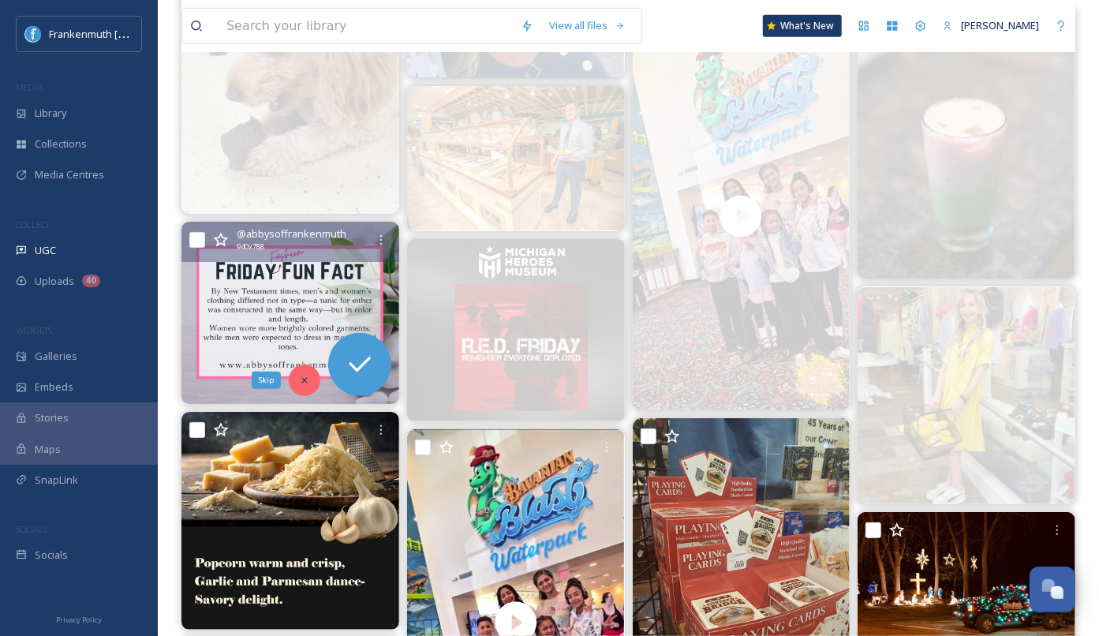
click at [310, 380] on div "Skip" at bounding box center [305, 381] width 32 height 32
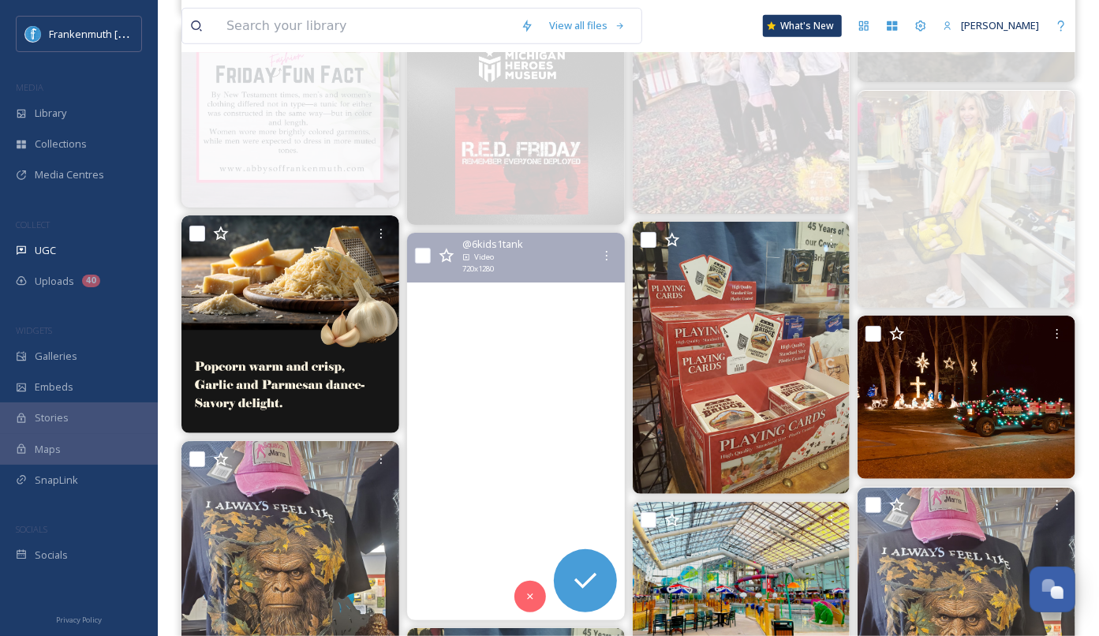
scroll to position [4036, 0]
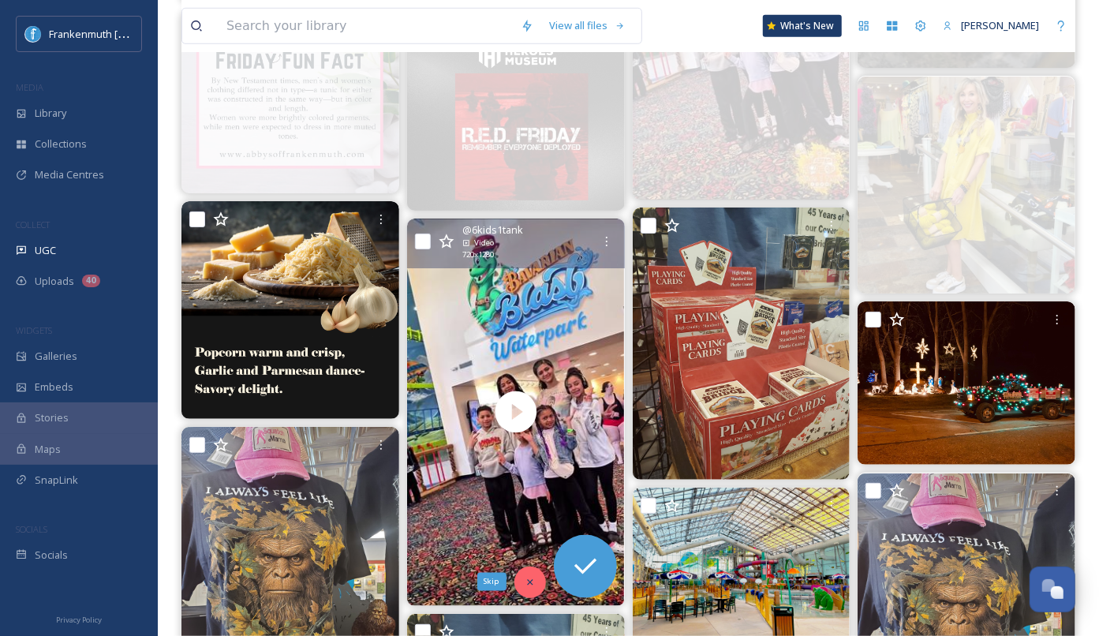
click at [529, 577] on icon at bounding box center [530, 582] width 11 height 11
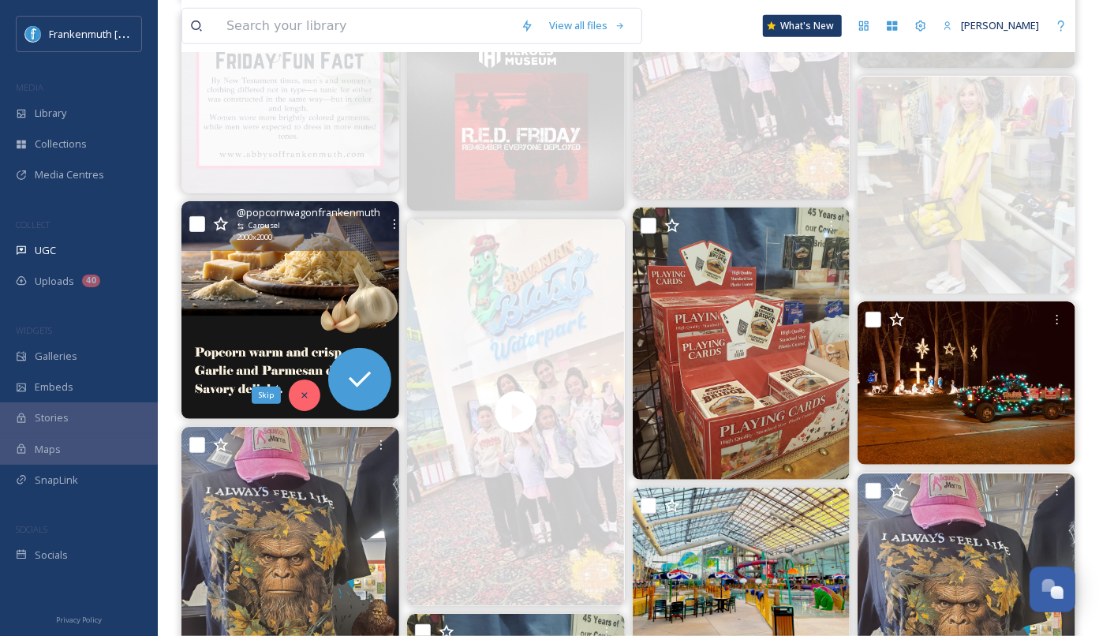
click at [298, 402] on div "Skip" at bounding box center [305, 396] width 32 height 32
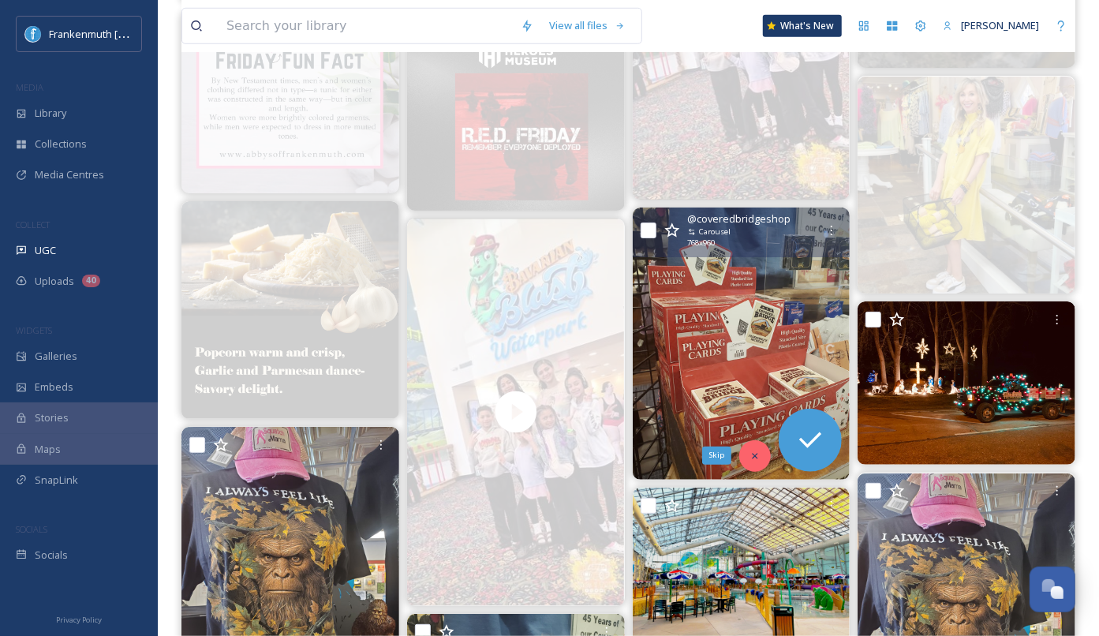
click at [765, 451] on div "Skip" at bounding box center [755, 456] width 32 height 32
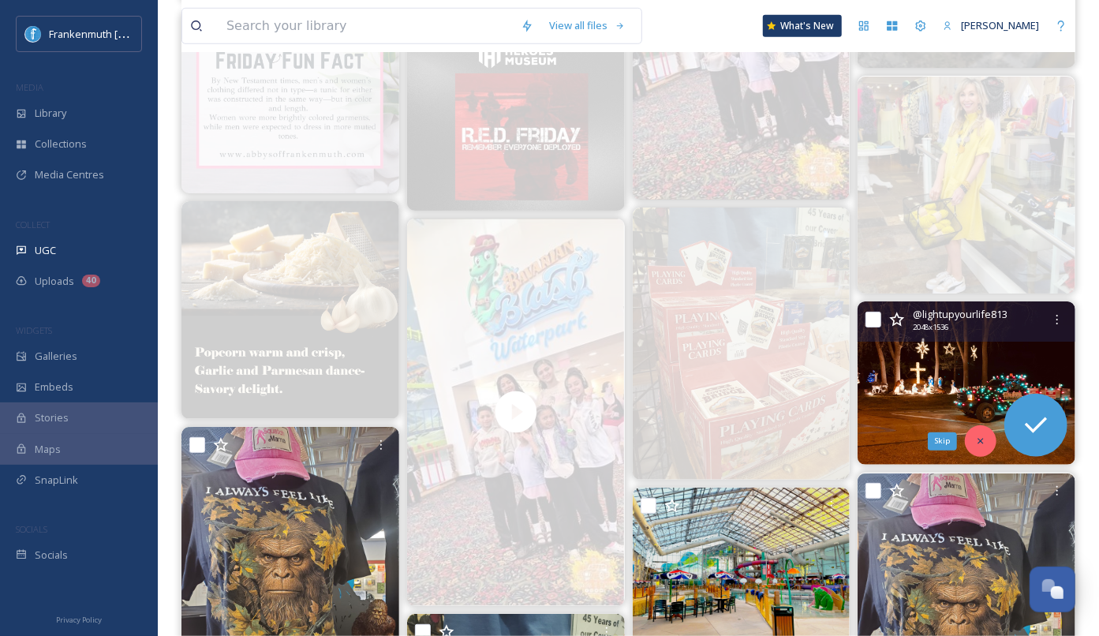
click at [975, 439] on icon at bounding box center [980, 441] width 11 height 11
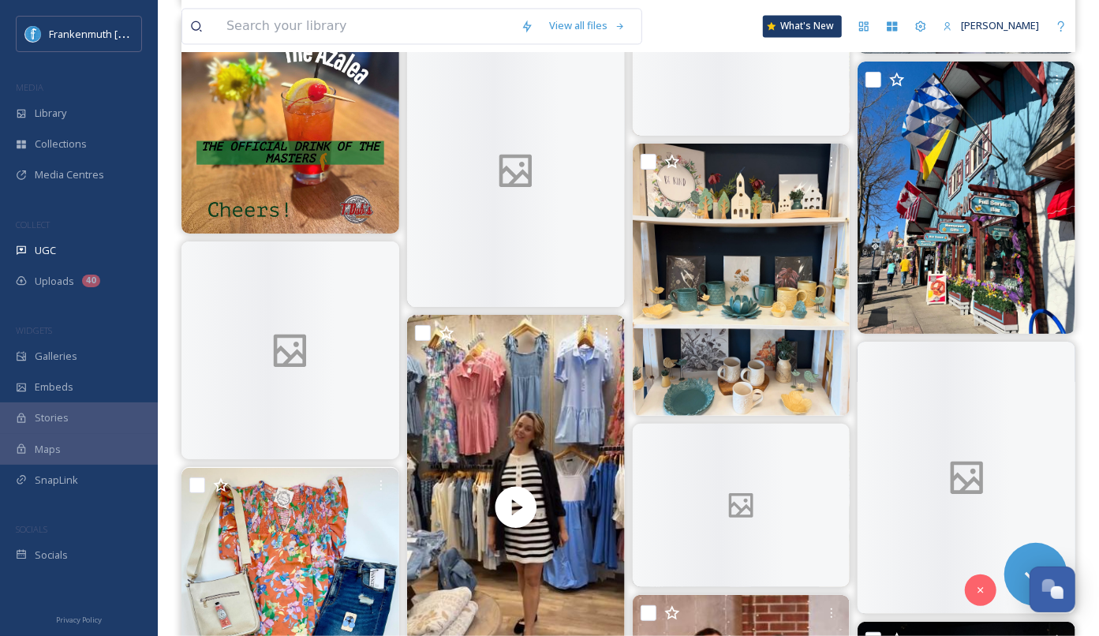
scroll to position [11795, 0]
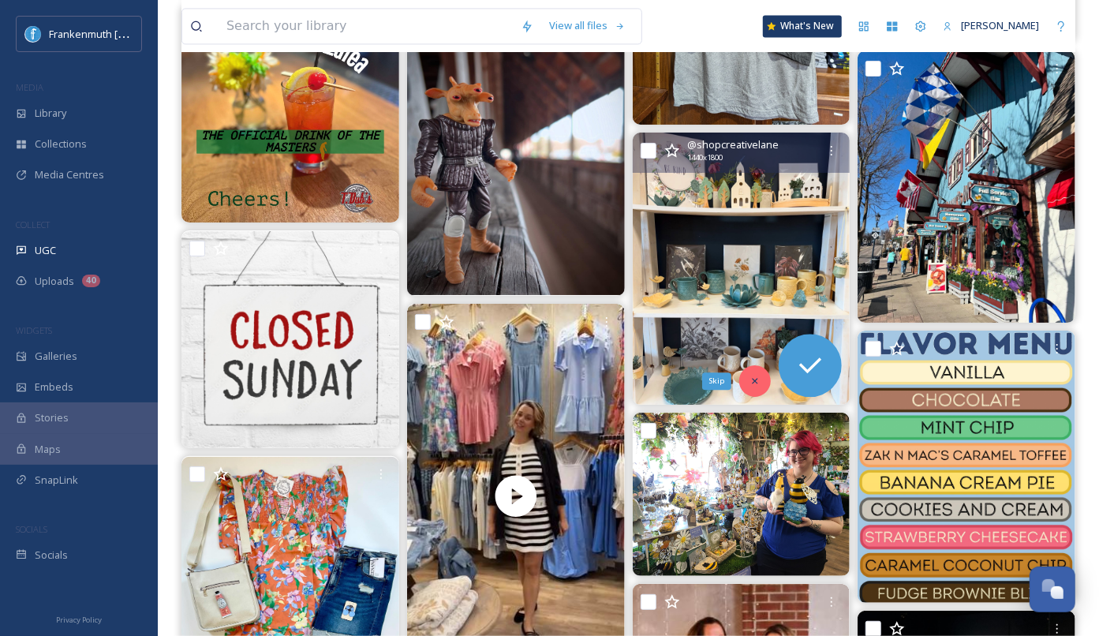
click at [750, 383] on icon at bounding box center [755, 381] width 11 height 11
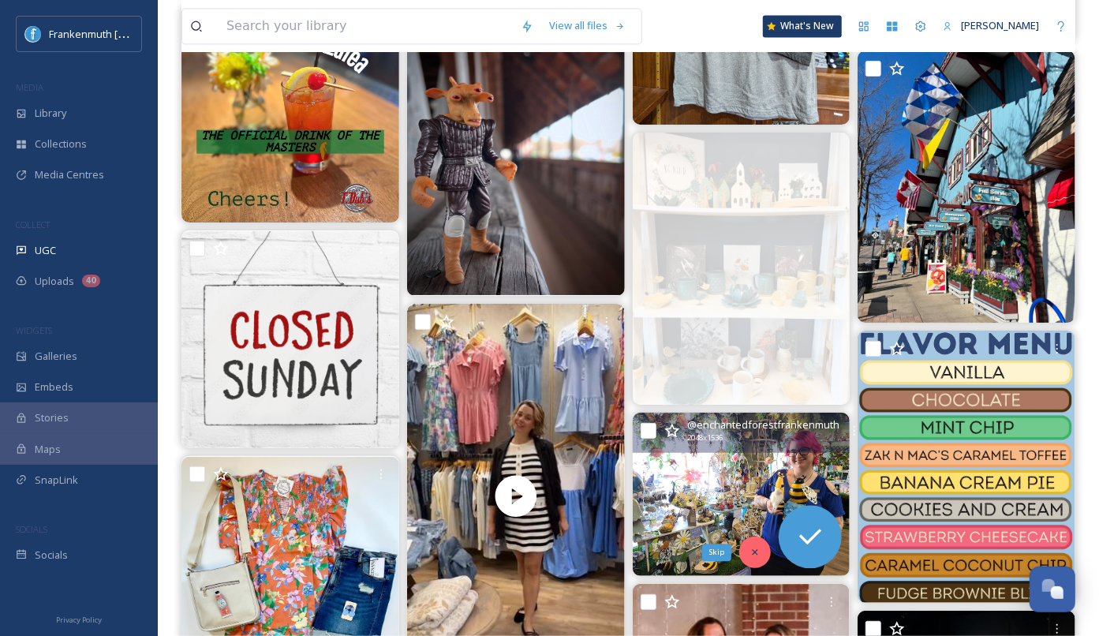
click at [754, 552] on icon at bounding box center [756, 552] width 6 height 6
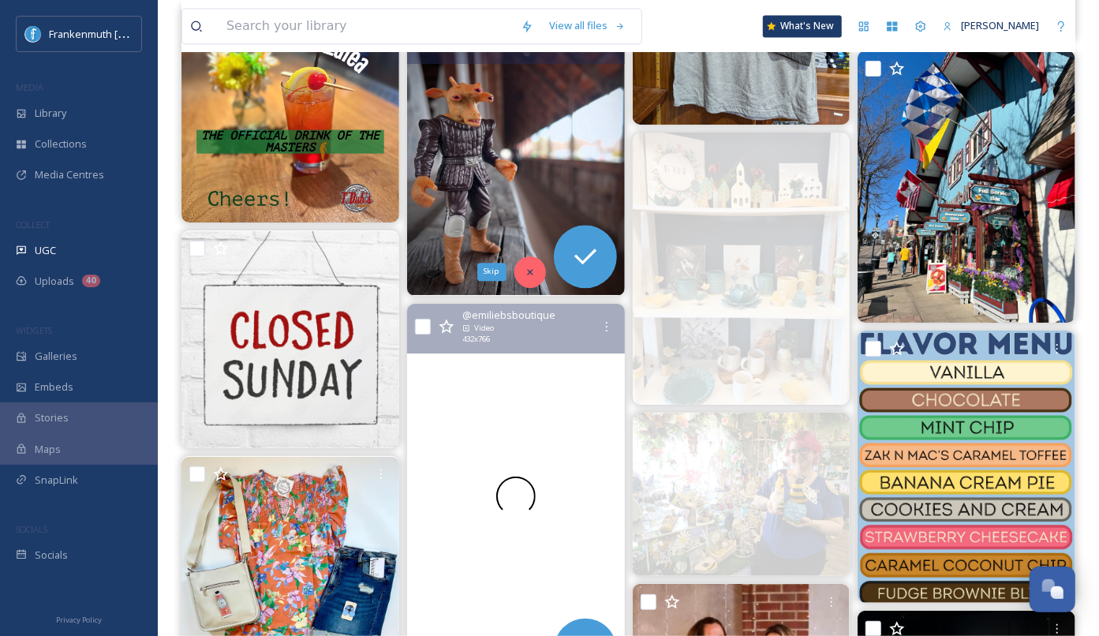
click at [531, 267] on icon at bounding box center [530, 272] width 11 height 11
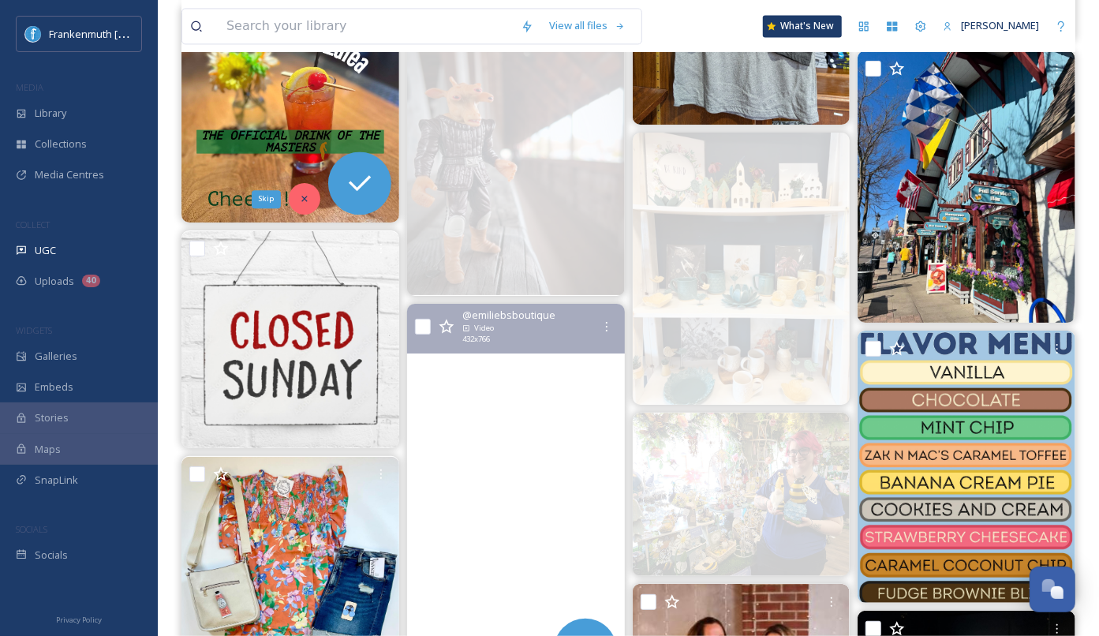
click at [307, 204] on div "Skip" at bounding box center [305, 199] width 32 height 32
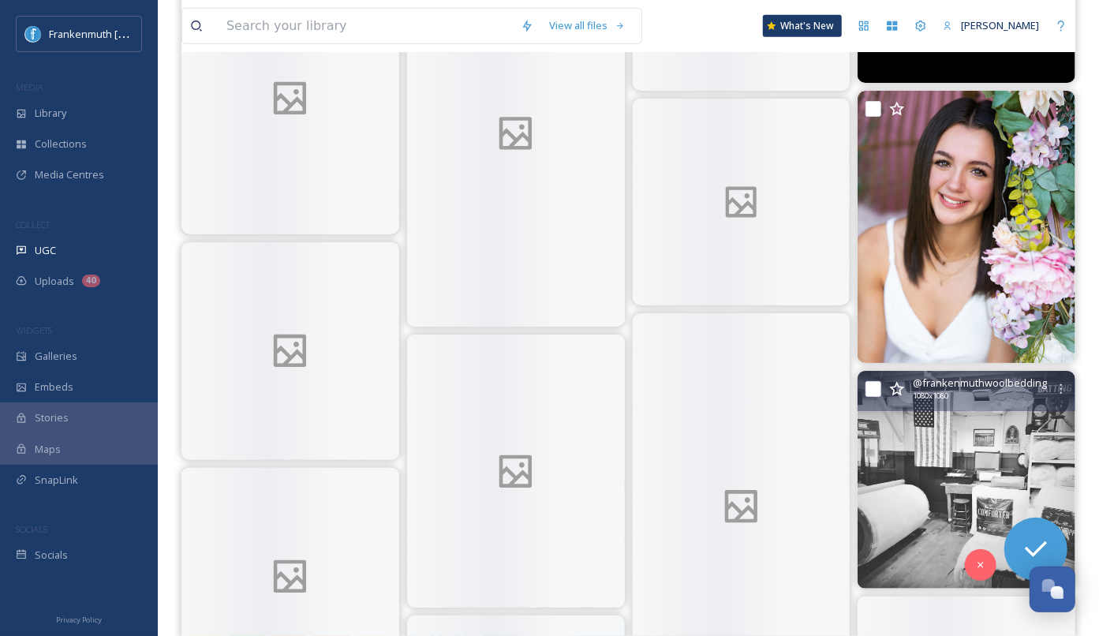
scroll to position [17254, 0]
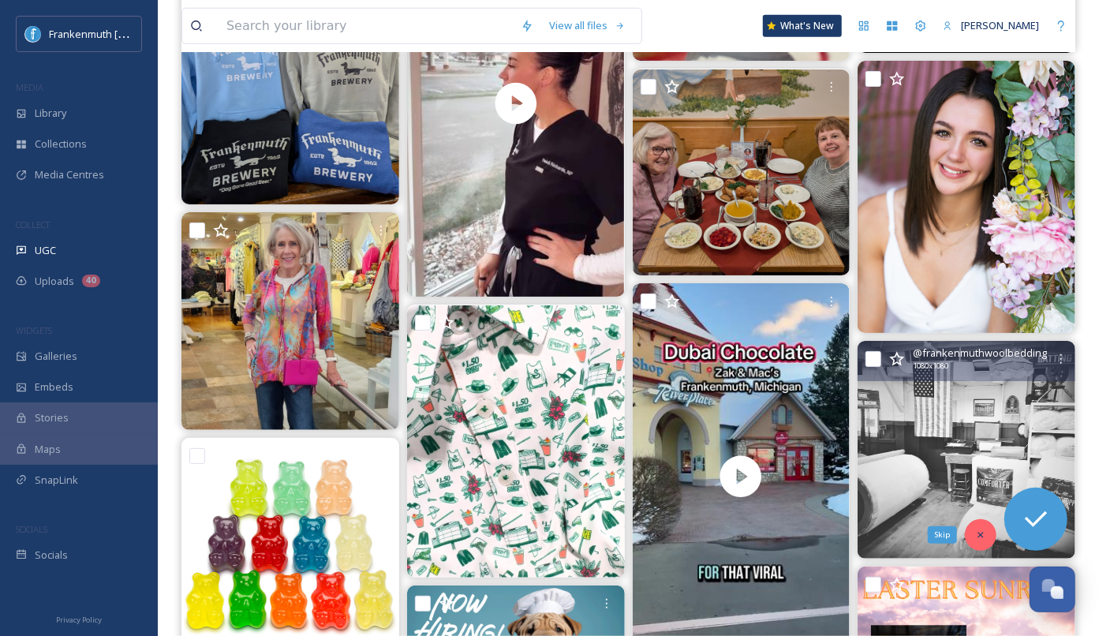
click at [986, 531] on icon at bounding box center [980, 534] width 11 height 11
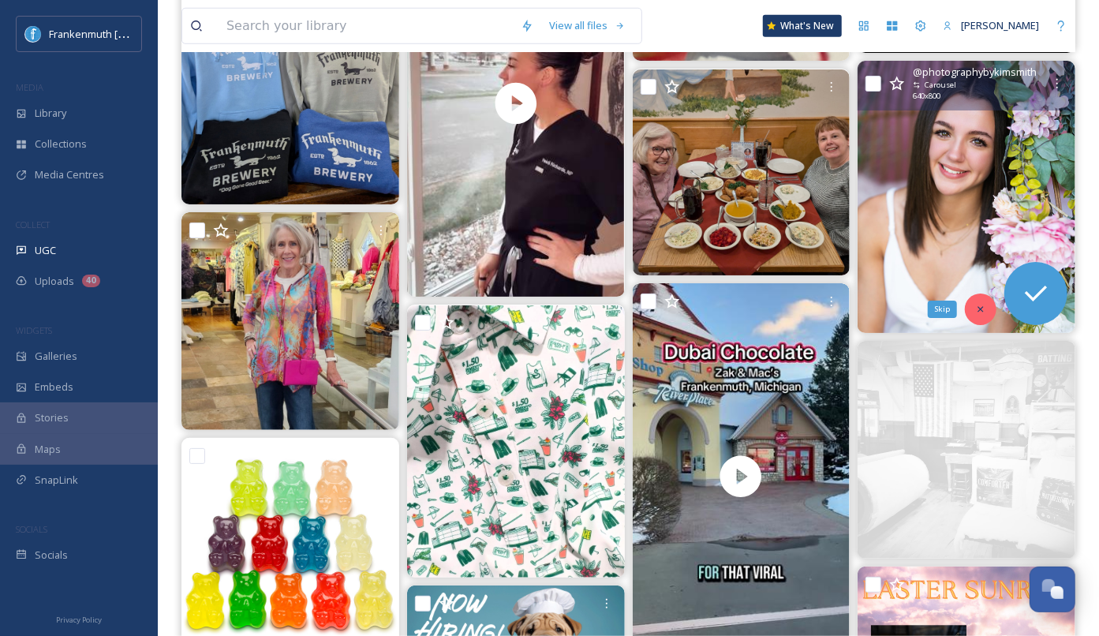
click at [982, 312] on div "Skip" at bounding box center [981, 310] width 32 height 32
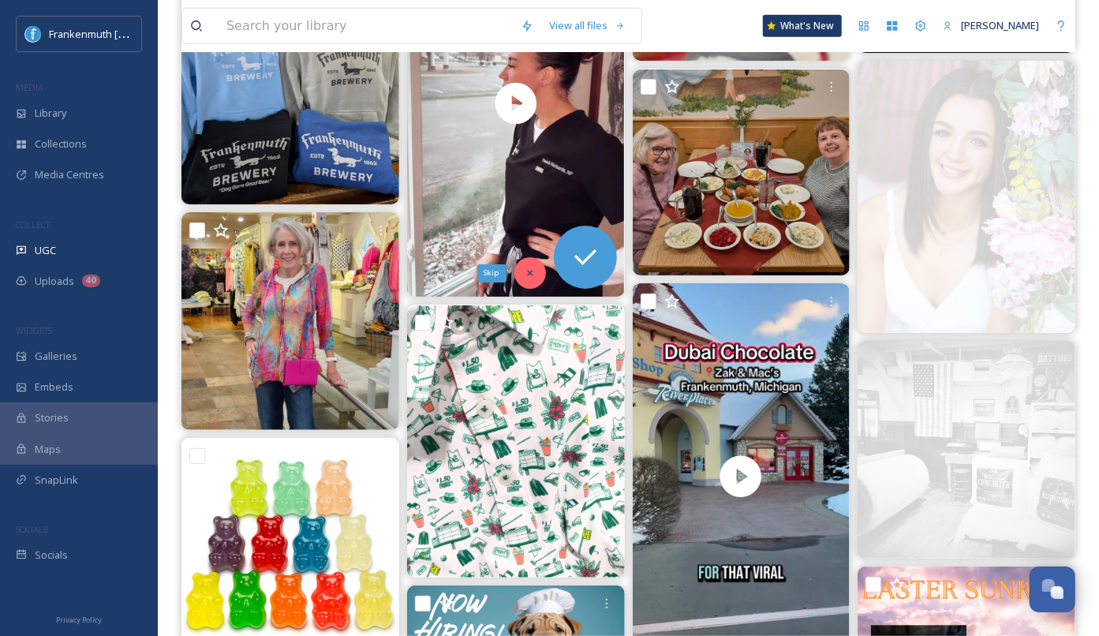
click at [529, 268] on icon at bounding box center [530, 272] width 11 height 11
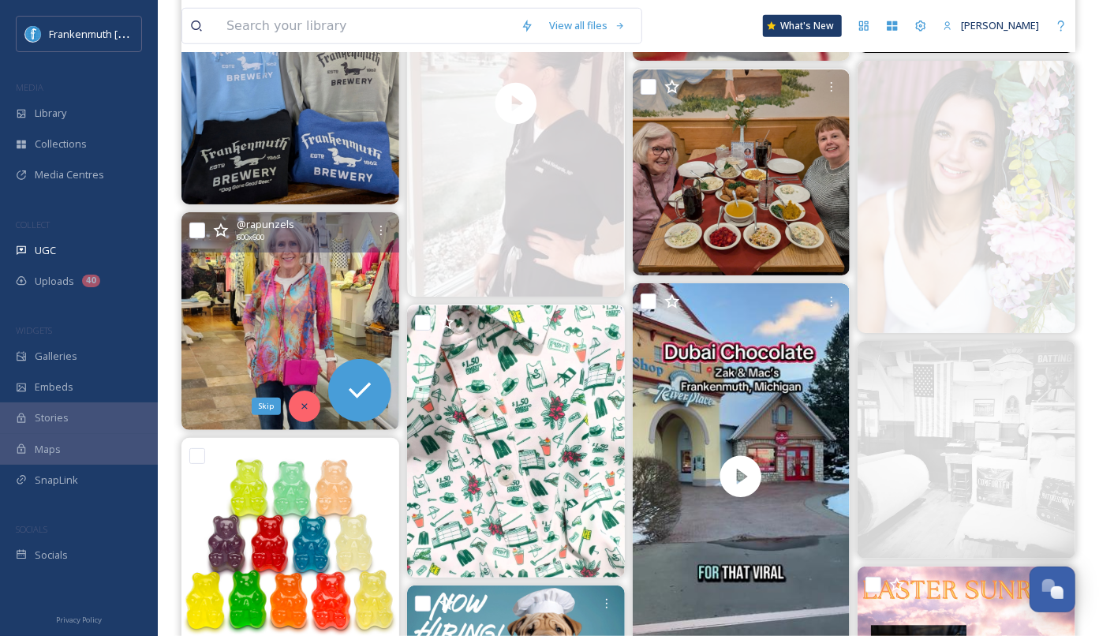
click at [309, 410] on div "Skip" at bounding box center [305, 407] width 32 height 32
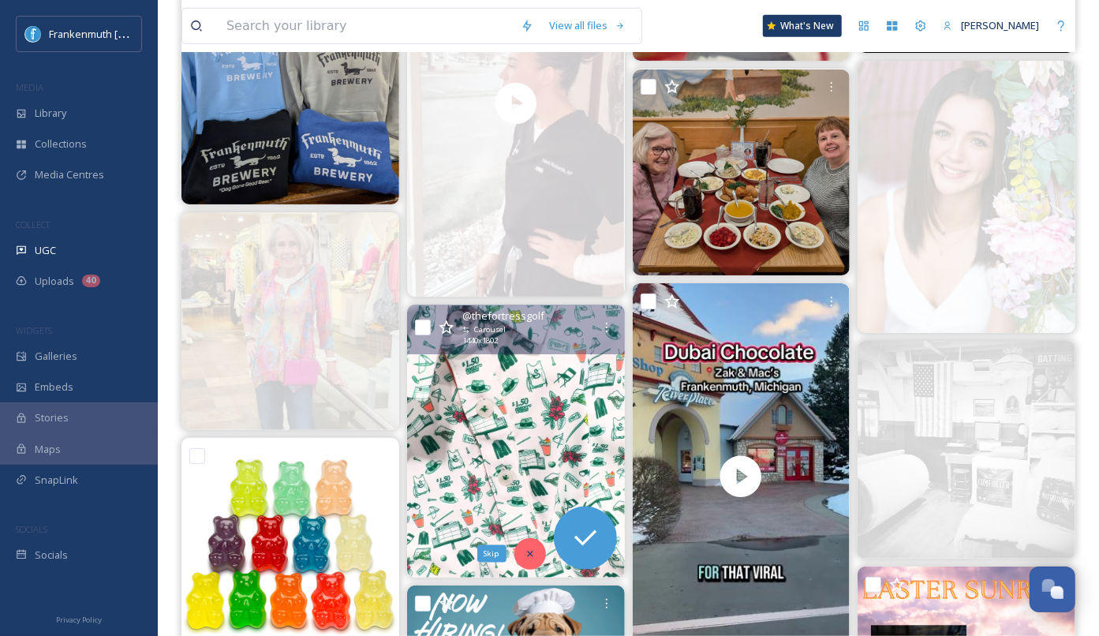
click at [532, 553] on icon at bounding box center [530, 553] width 11 height 11
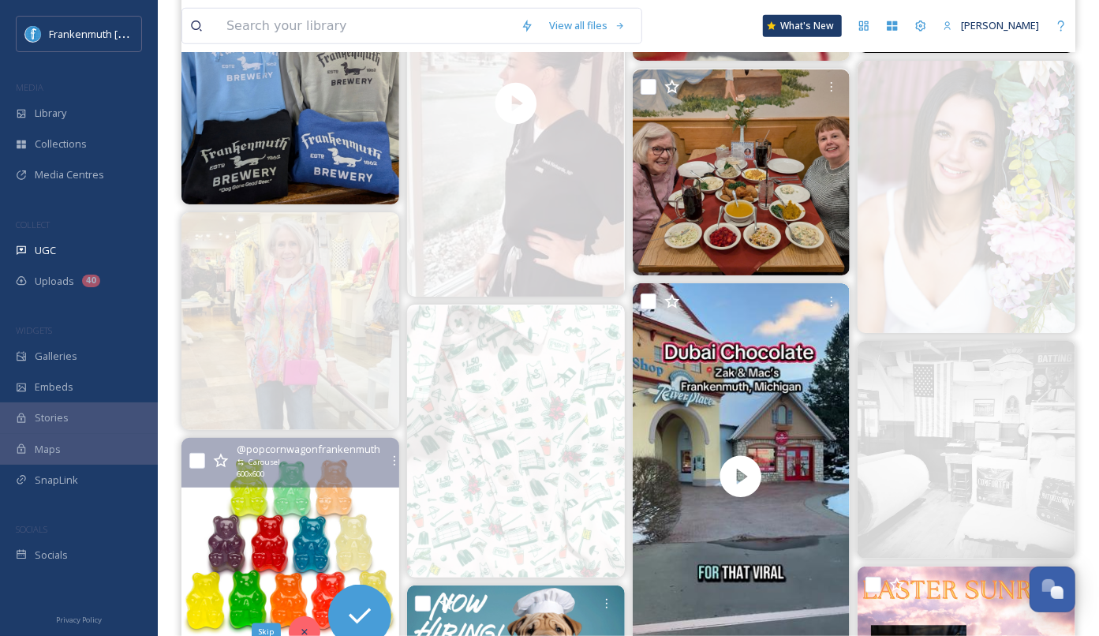
click at [307, 622] on div "Skip" at bounding box center [305, 632] width 32 height 32
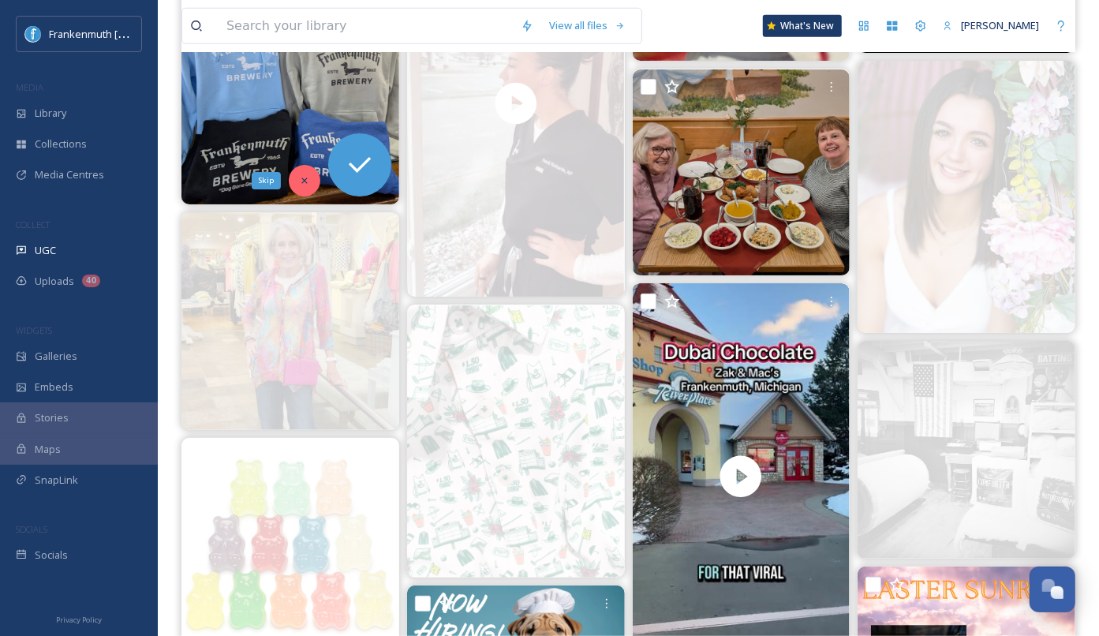
click at [298, 186] on div "Skip" at bounding box center [305, 181] width 32 height 32
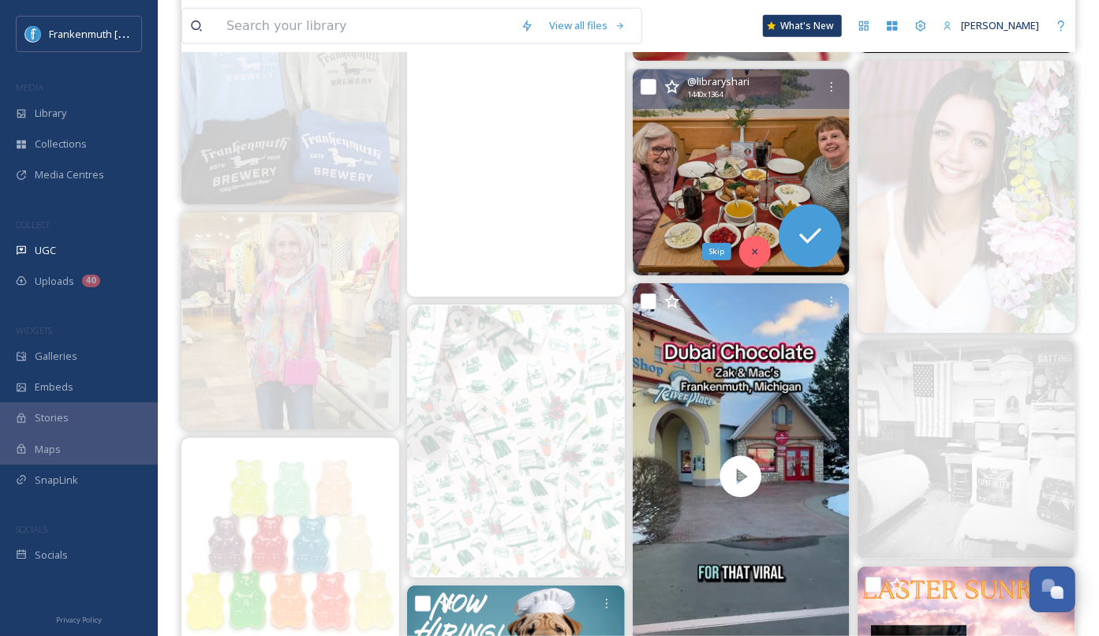
click at [766, 246] on div "Skip" at bounding box center [755, 252] width 32 height 32
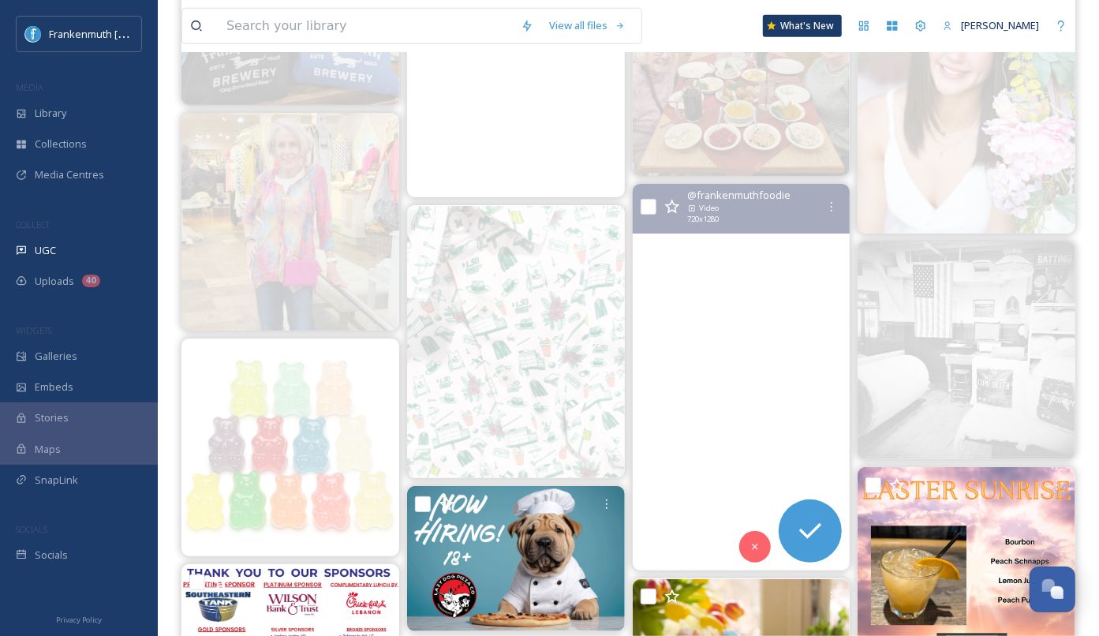
scroll to position [17366, 0]
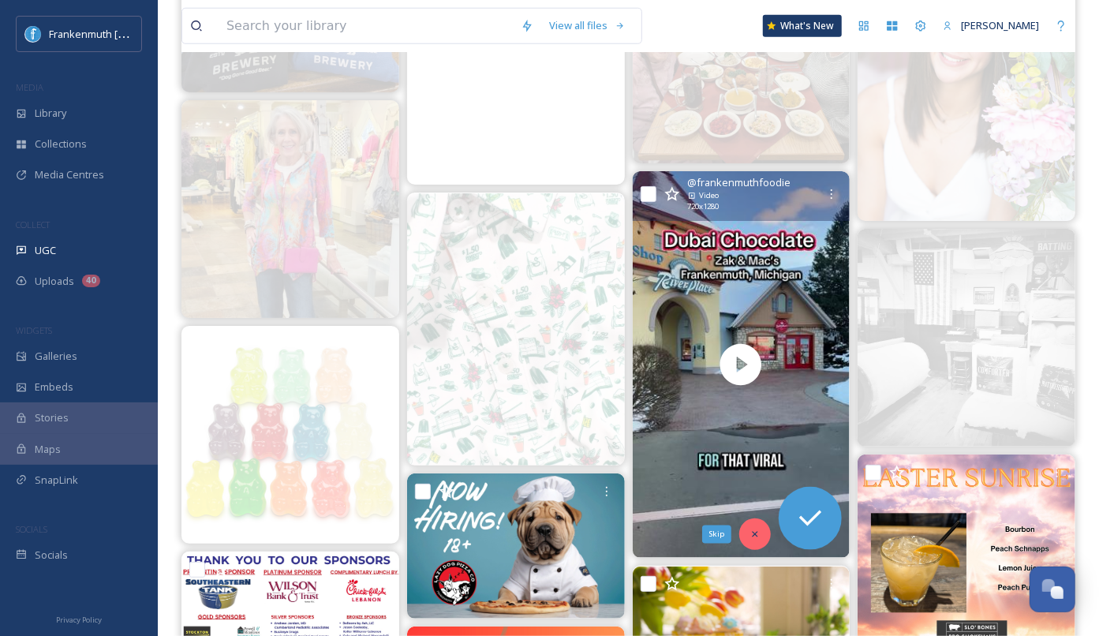
click at [750, 526] on div "Skip" at bounding box center [755, 534] width 32 height 32
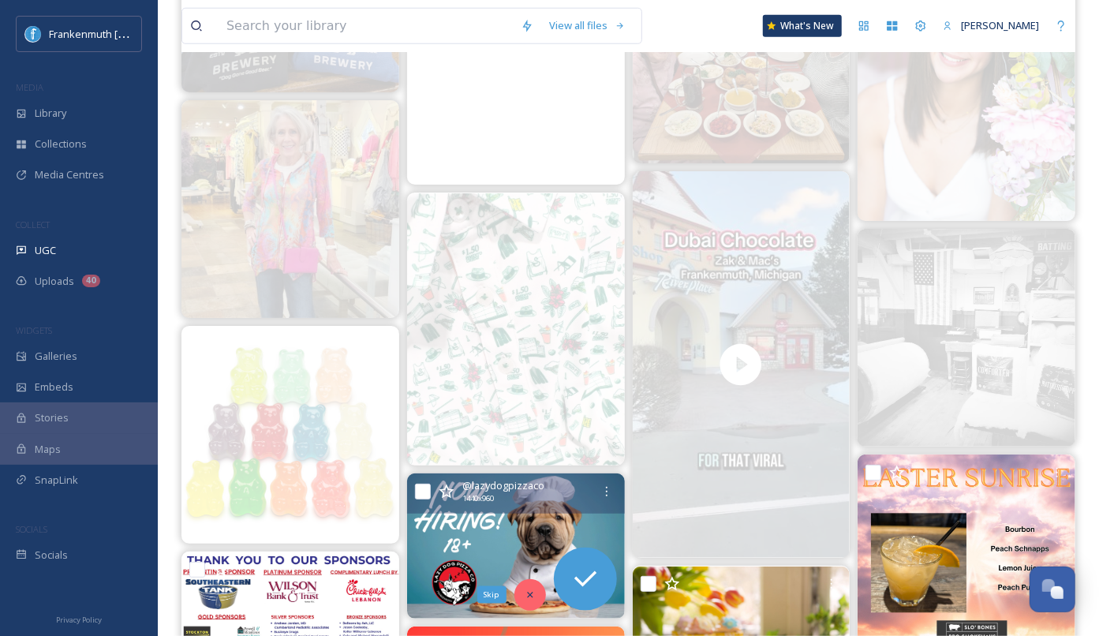
click at [523, 595] on div "Skip" at bounding box center [530, 595] width 32 height 32
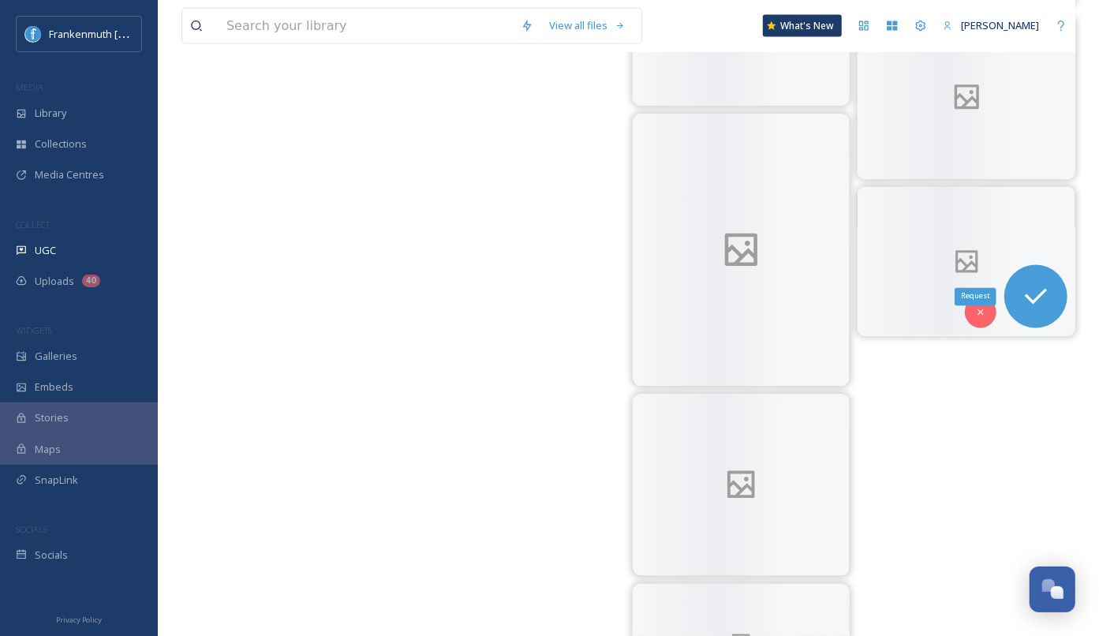
scroll to position [47681, 0]
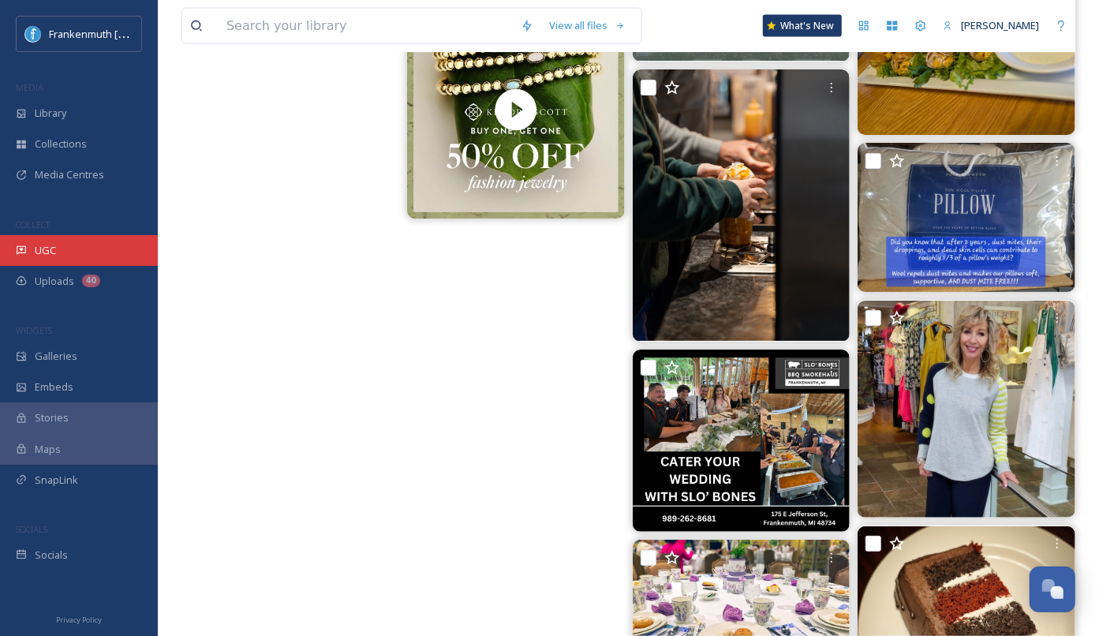
click at [61, 249] on div "UGC" at bounding box center [79, 250] width 158 height 31
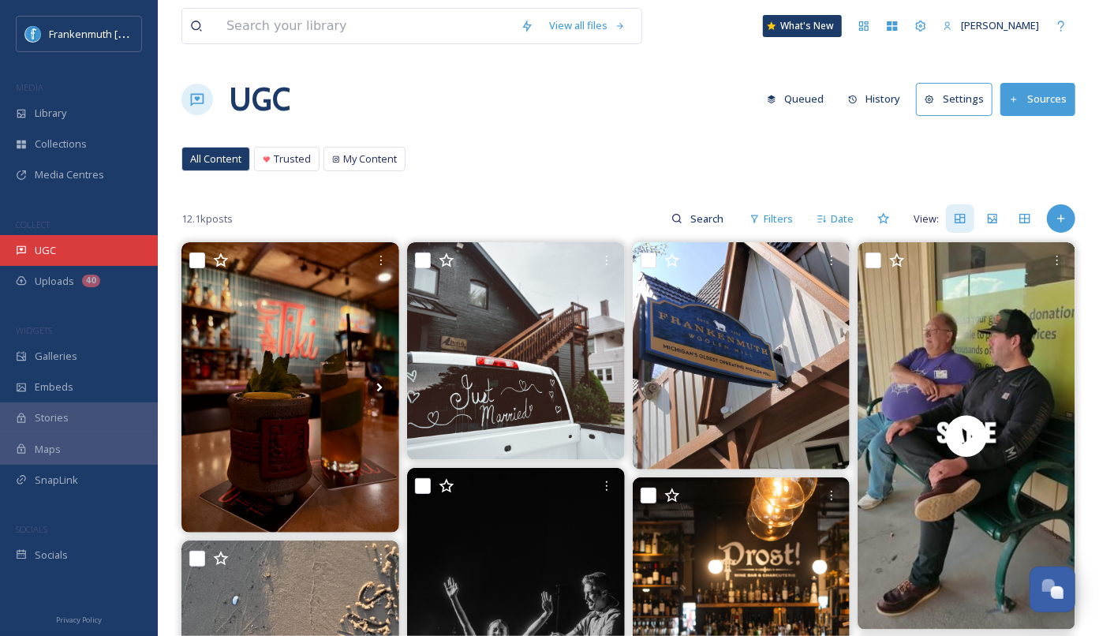
click at [95, 236] on div "UGC" at bounding box center [79, 250] width 158 height 31
